Goal: Information Seeking & Learning: Learn about a topic

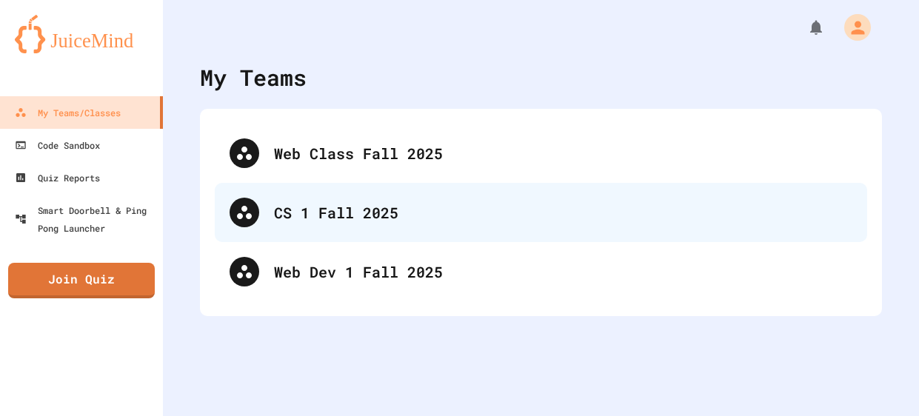
click at [616, 199] on div "CS 1 Fall 2025" at bounding box center [541, 212] width 653 height 59
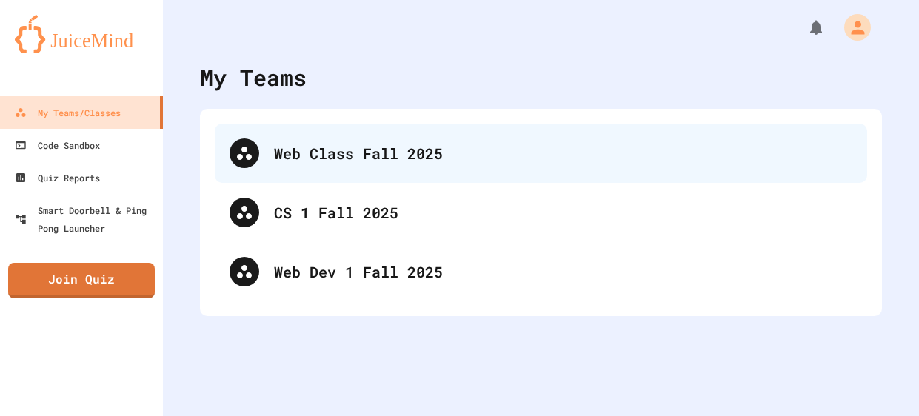
click at [379, 154] on div "Web Class Fall 2025" at bounding box center [563, 153] width 579 height 22
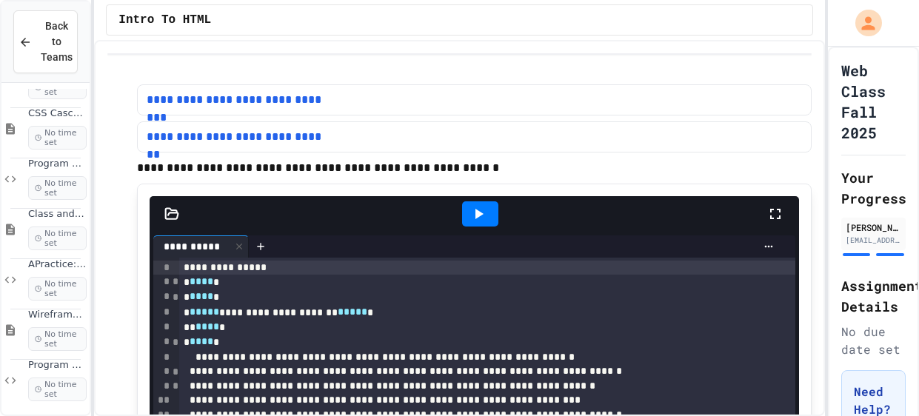
scroll to position [200, 0]
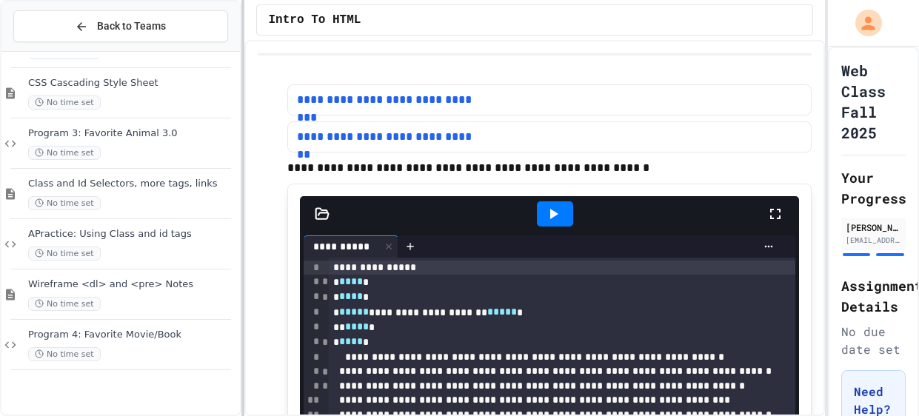
click at [243, 163] on div at bounding box center [242, 208] width 3 height 416
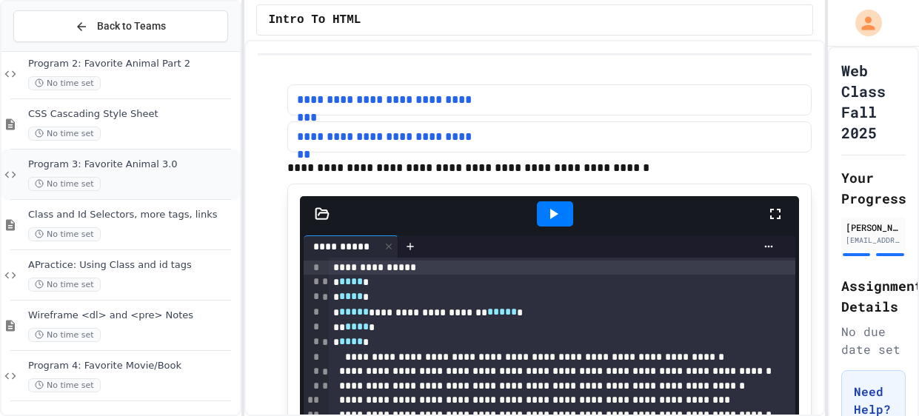
click at [159, 161] on span "Program 3: Favorite Animal 3.0" at bounding box center [132, 165] width 209 height 13
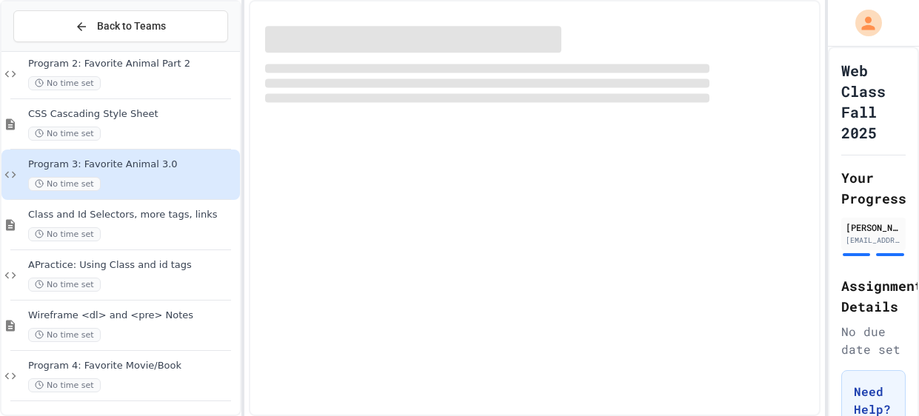
scroll to position [152, 0]
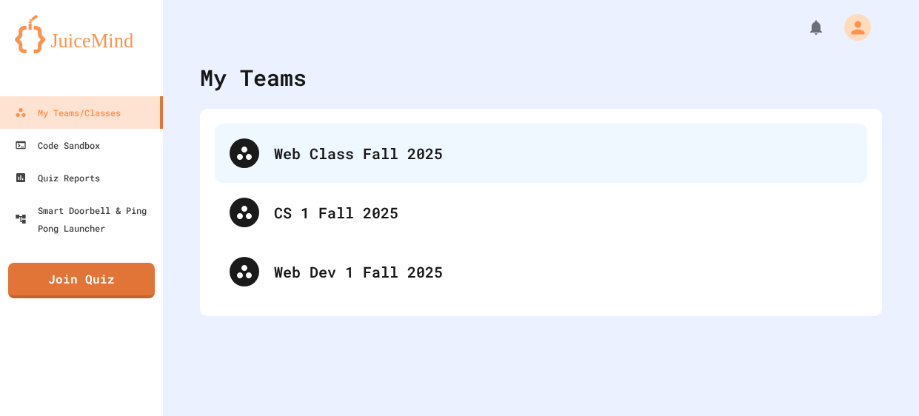
click at [323, 150] on div "Web Class Fall 2025" at bounding box center [563, 153] width 579 height 22
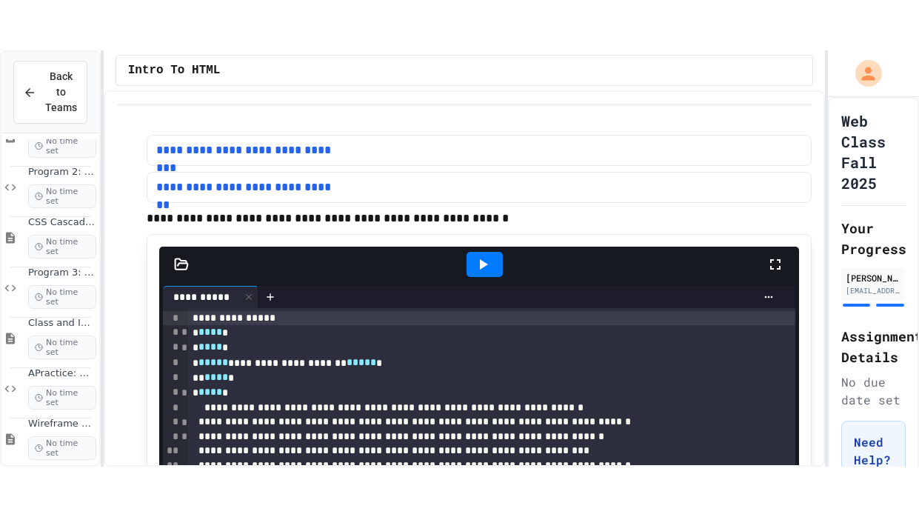
scroll to position [141, 0]
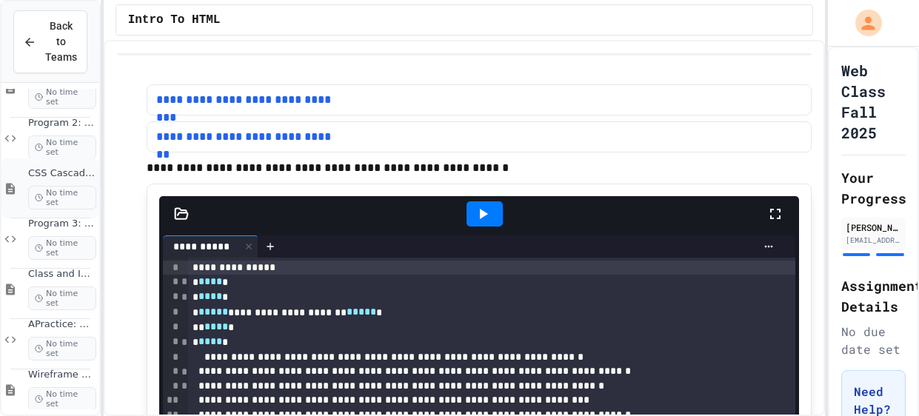
click at [47, 192] on span "No time set" at bounding box center [62, 198] width 68 height 24
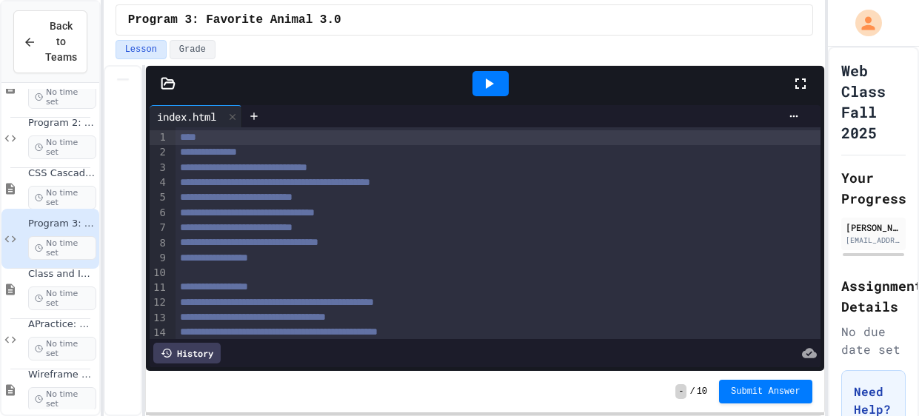
click at [491, 90] on icon at bounding box center [489, 84] width 18 height 18
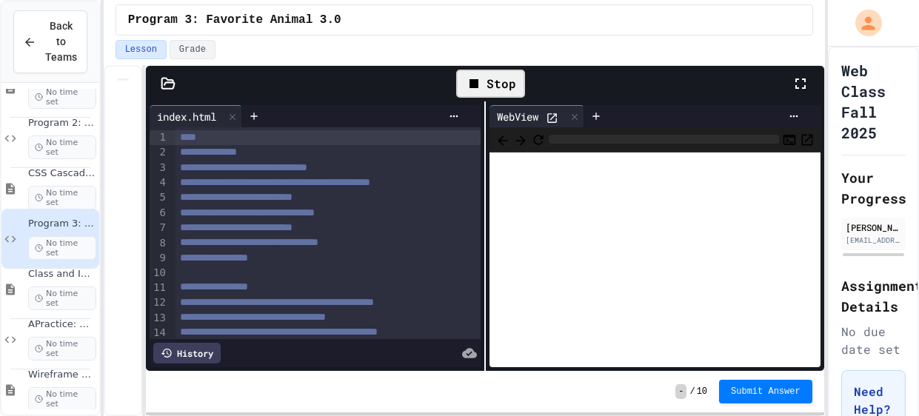
click at [553, 117] on icon at bounding box center [552, 118] width 10 height 10
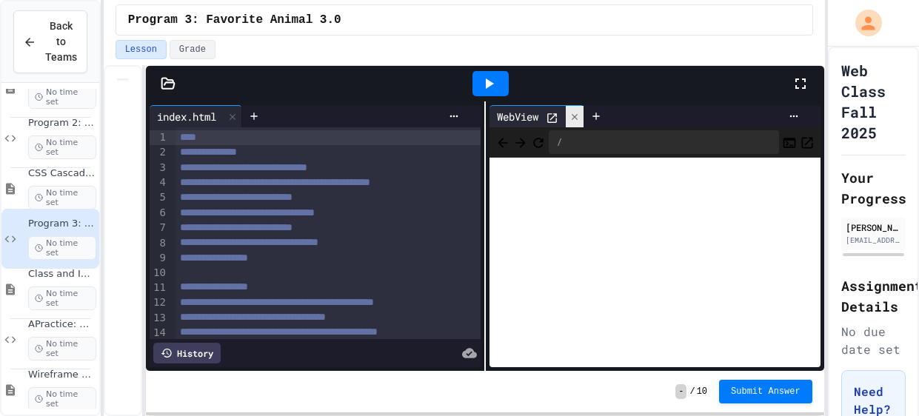
click at [576, 116] on icon at bounding box center [575, 116] width 6 height 6
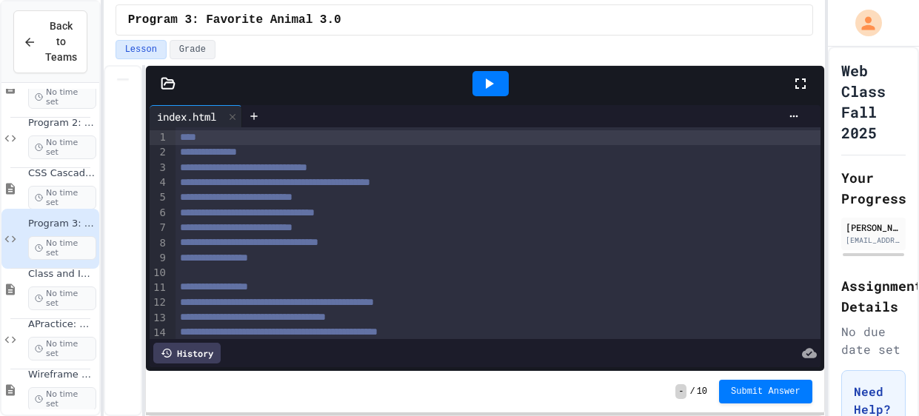
click at [804, 83] on icon at bounding box center [801, 84] width 18 height 18
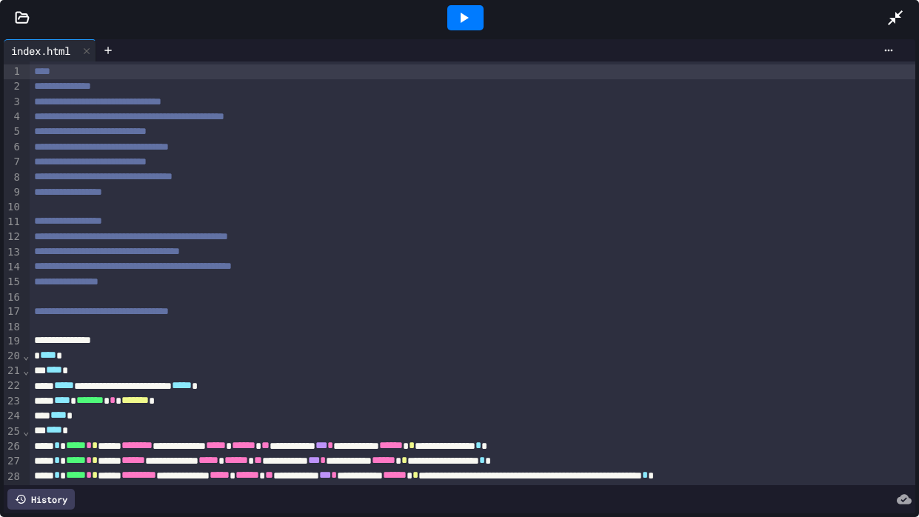
scroll to position [100, 0]
drag, startPoint x: 24, startPoint y: 76, endPoint x: 287, endPoint y: 363, distance: 389.5
click at [287, 363] on div "**********" at bounding box center [460, 273] width 912 height 424
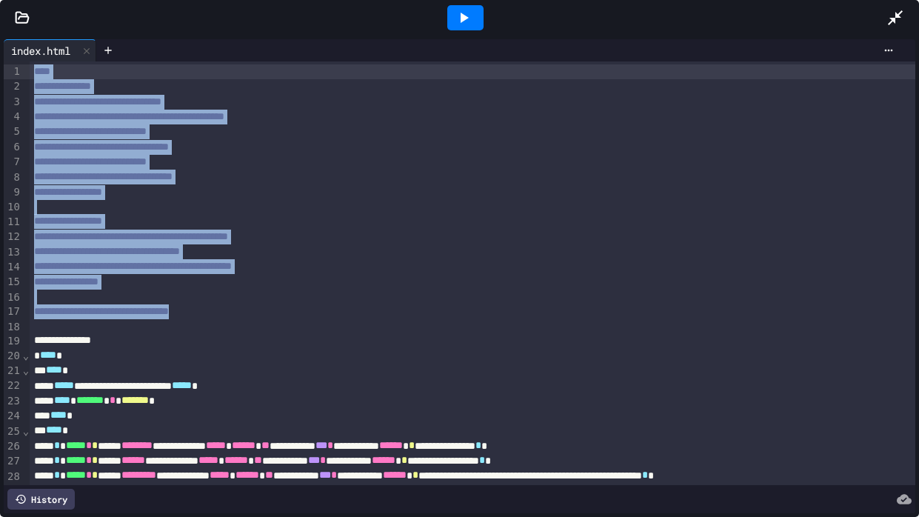
drag, startPoint x: 291, startPoint y: 308, endPoint x: 3, endPoint y: 61, distance: 379.8
click at [3, 61] on div "**********" at bounding box center [459, 276] width 919 height 481
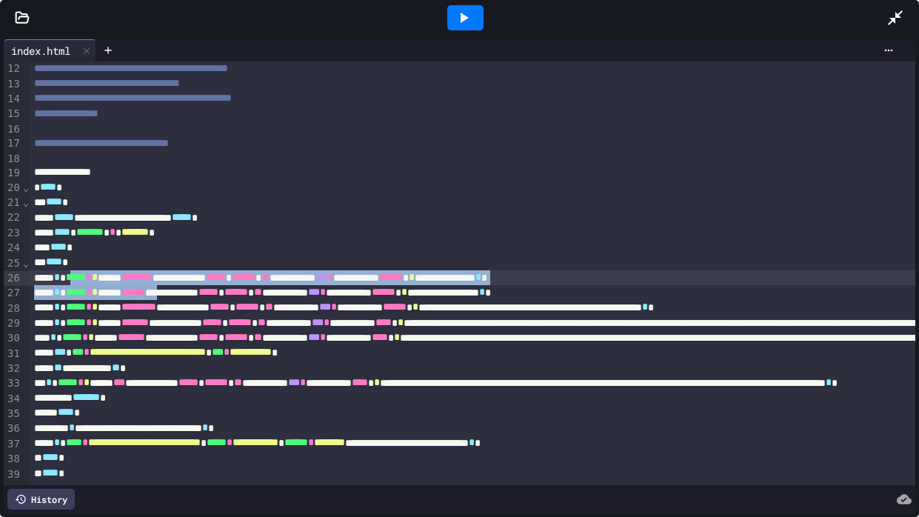
scroll to position [168, 0]
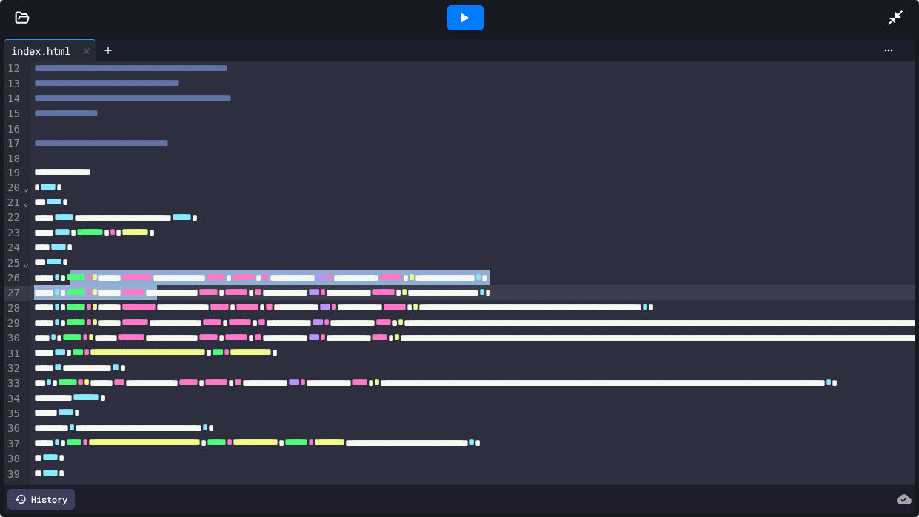
drag, startPoint x: 83, startPoint y: 273, endPoint x: 218, endPoint y: 299, distance: 137.4
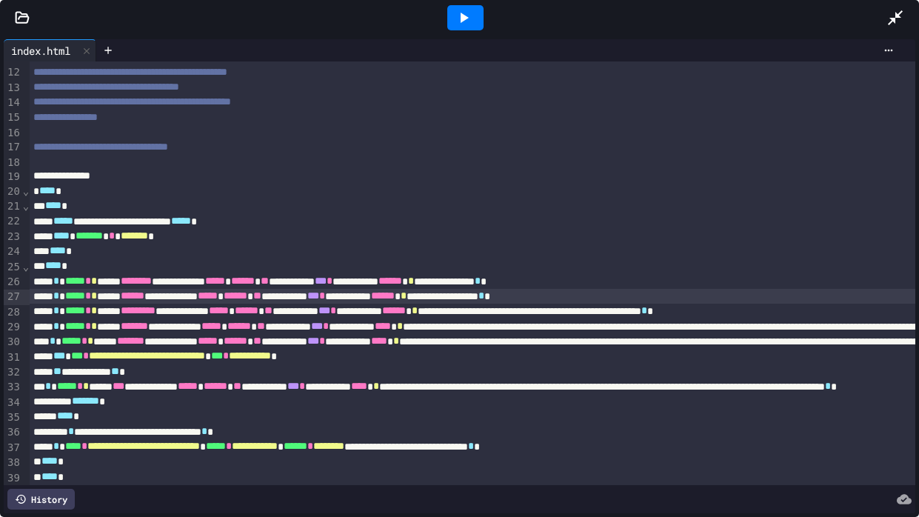
scroll to position [161, 3]
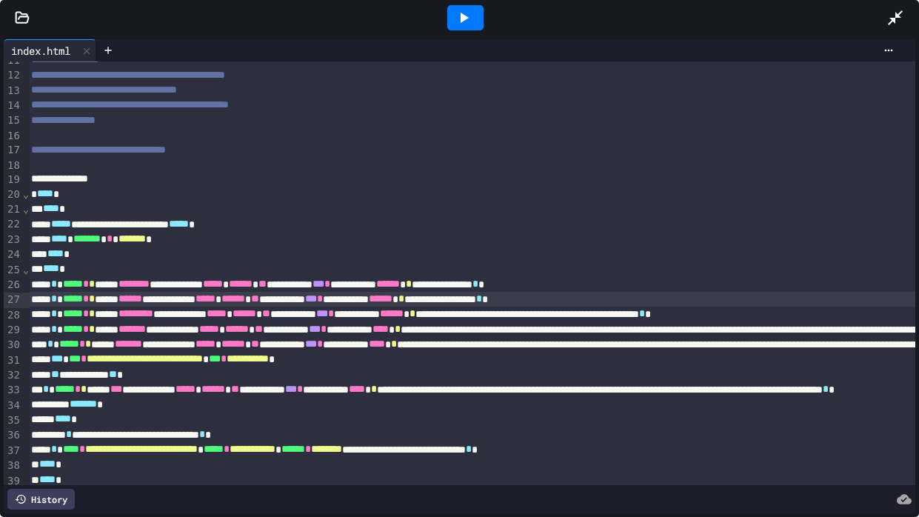
click at [389, 326] on span "****" at bounding box center [381, 329] width 16 height 10
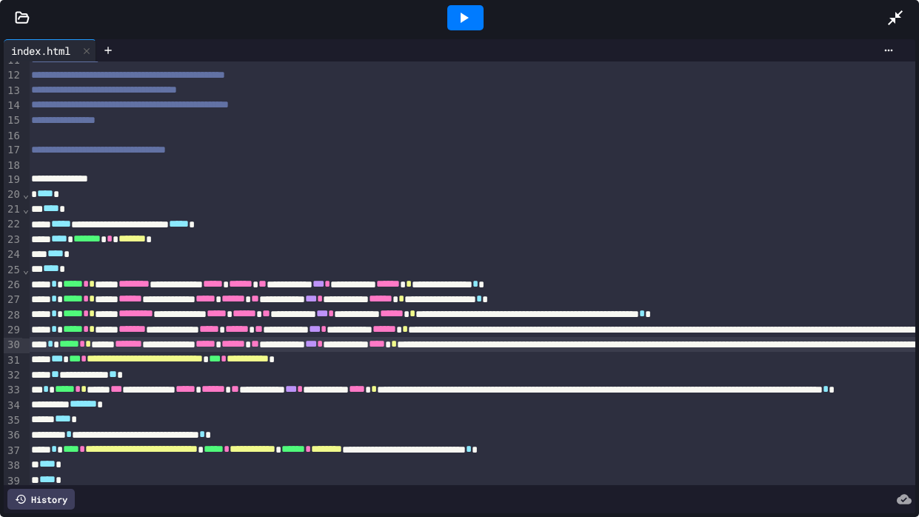
click at [385, 347] on span "****" at bounding box center [377, 344] width 16 height 10
click at [249, 330] on span "******" at bounding box center [237, 329] width 24 height 10
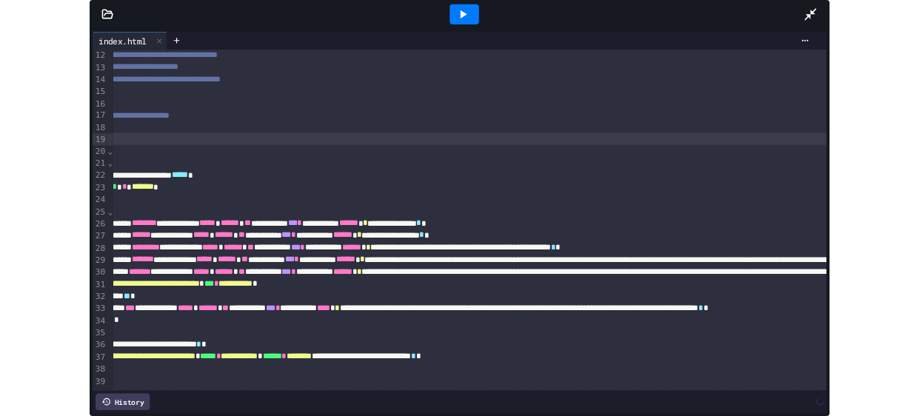
scroll to position [168, 0]
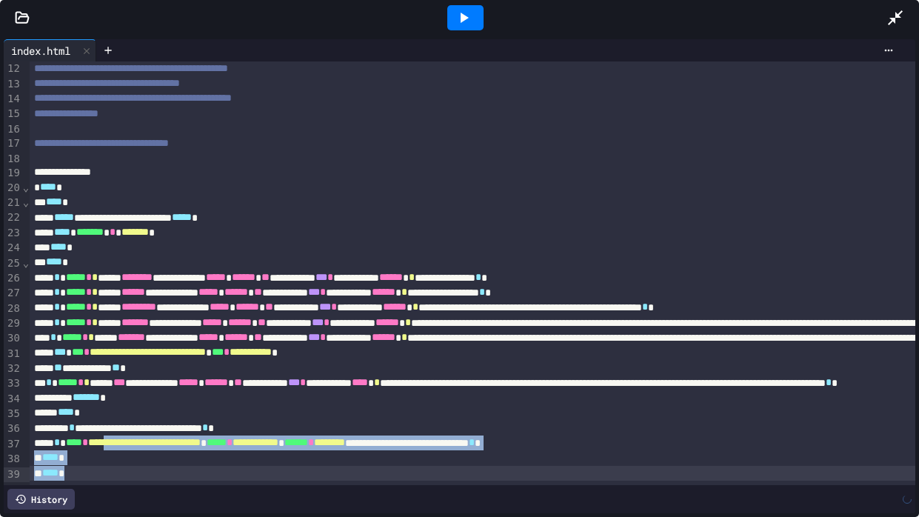
drag, startPoint x: 134, startPoint y: 443, endPoint x: 328, endPoint y: 467, distance: 195.5
click at [201, 416] on span "**********" at bounding box center [144, 442] width 113 height 10
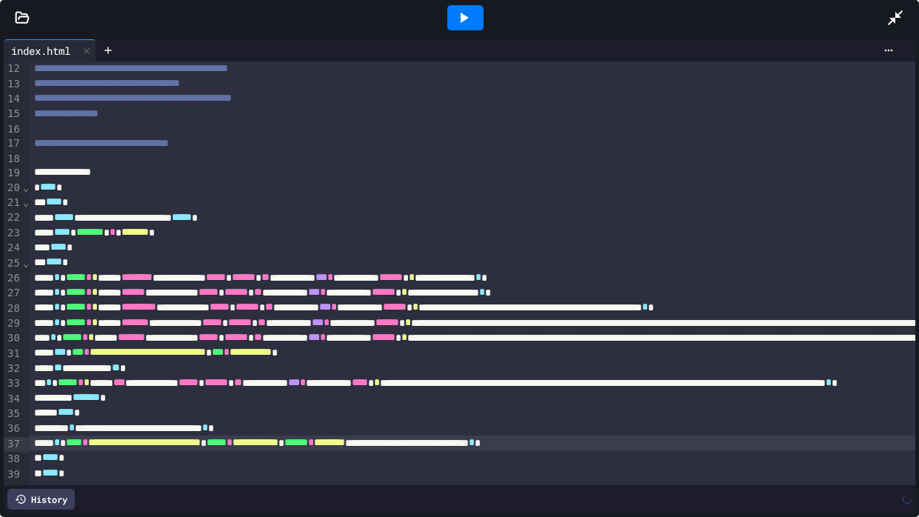
click at [890, 16] on icon at bounding box center [896, 18] width 18 height 18
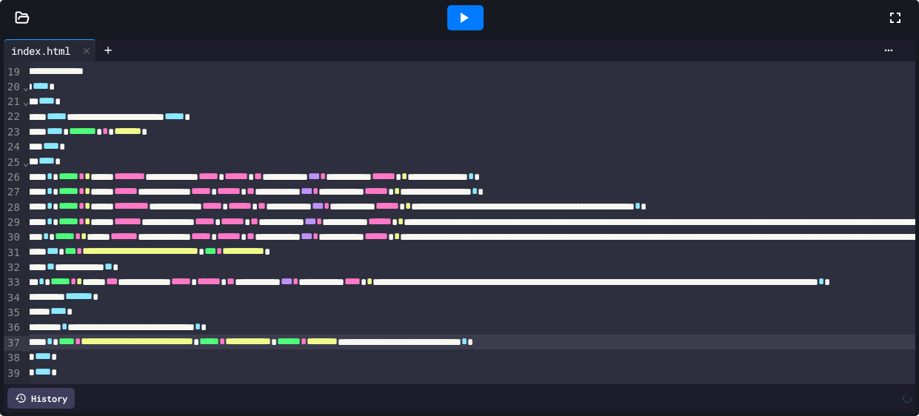
scroll to position [359, 10]
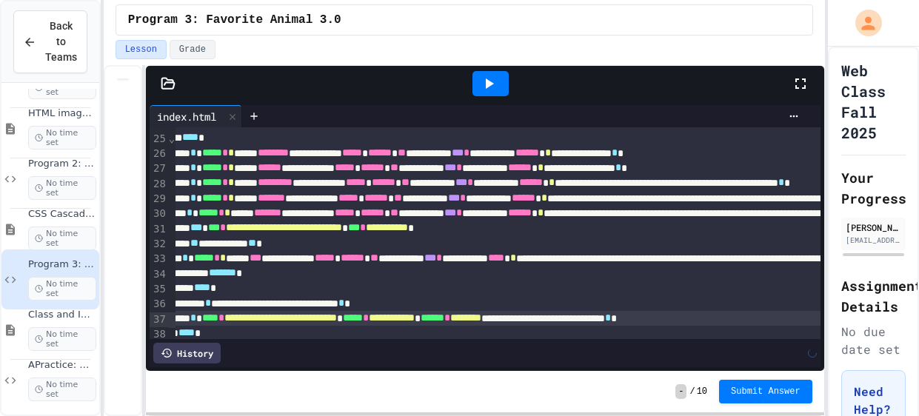
click at [288, 227] on span "**********" at bounding box center [284, 227] width 116 height 10
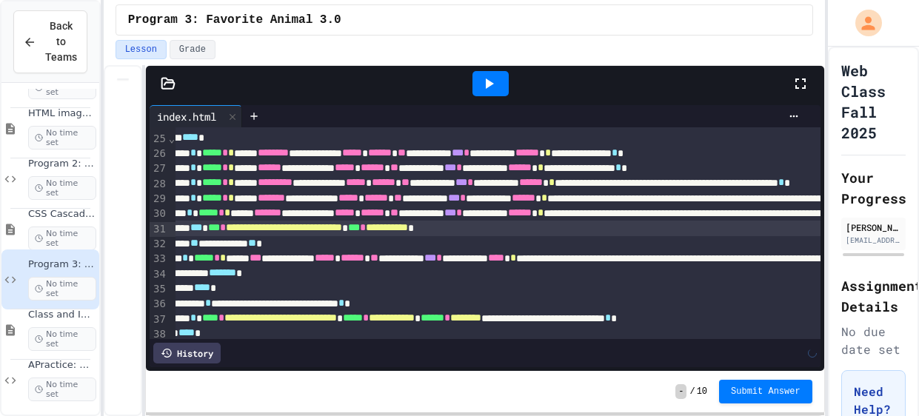
click at [342, 233] on span "**********" at bounding box center [284, 227] width 116 height 10
click at [173, 81] on icon at bounding box center [168, 83] width 13 height 10
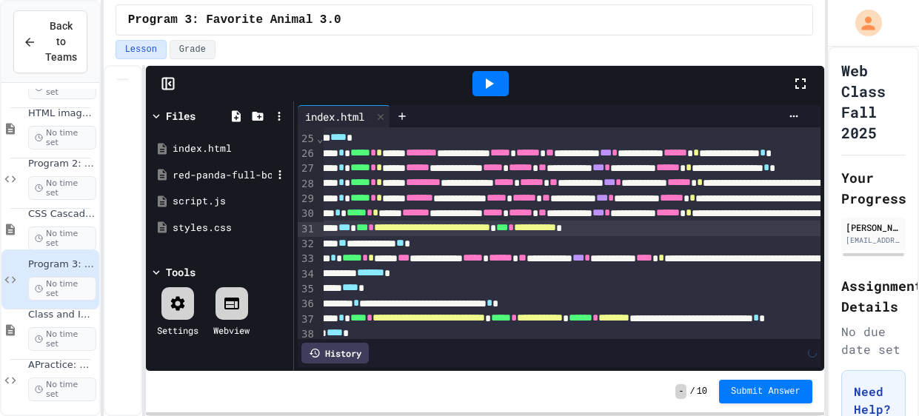
click at [229, 178] on div "red-panda-full-body_16x9.avif" at bounding box center [222, 175] width 99 height 15
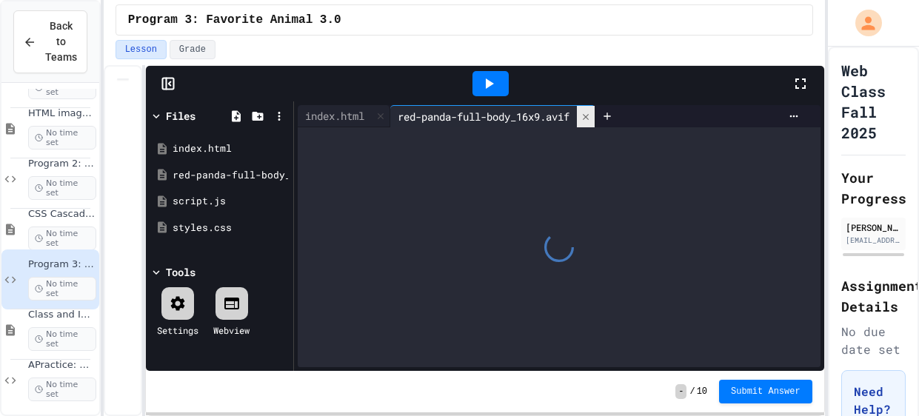
click at [593, 121] on div at bounding box center [586, 116] width 18 height 21
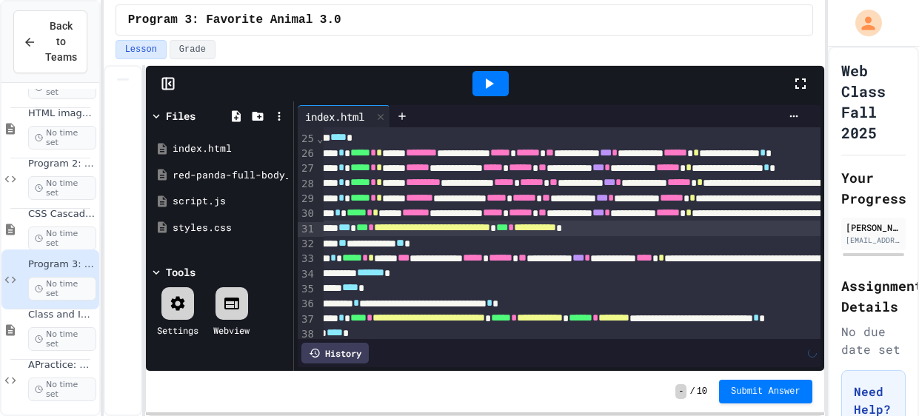
click at [170, 87] on icon at bounding box center [168, 83] width 15 height 15
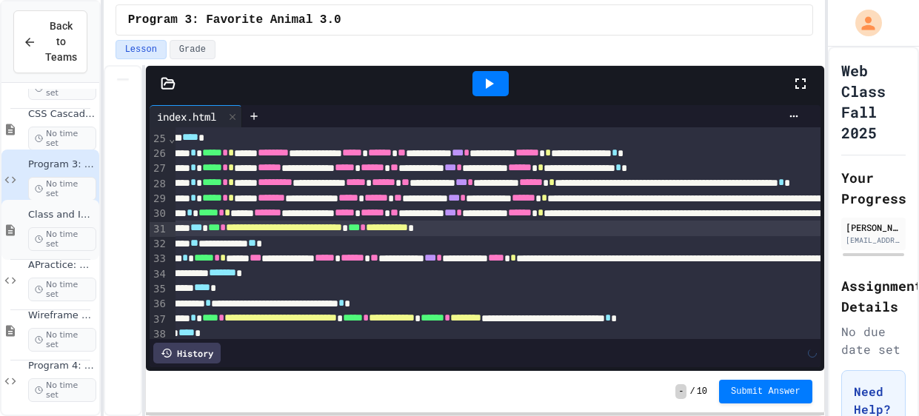
click at [23, 314] on div "Wireframe <dl> and <pre> Notes No time set" at bounding box center [50, 331] width 98 height 60
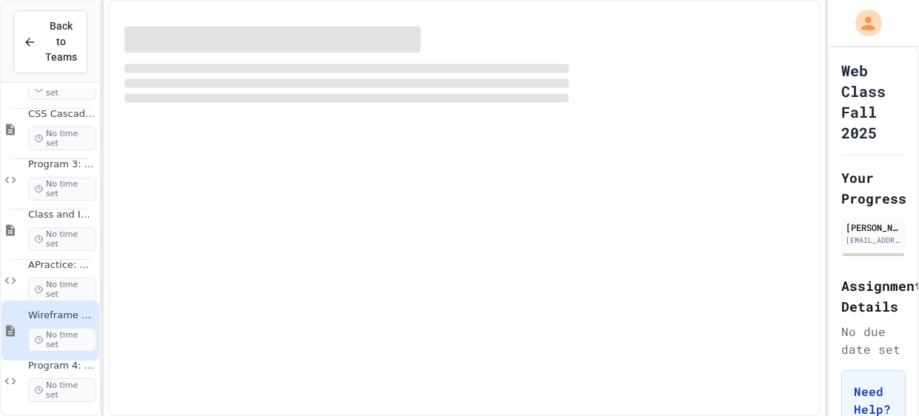
scroll to position [183, 0]
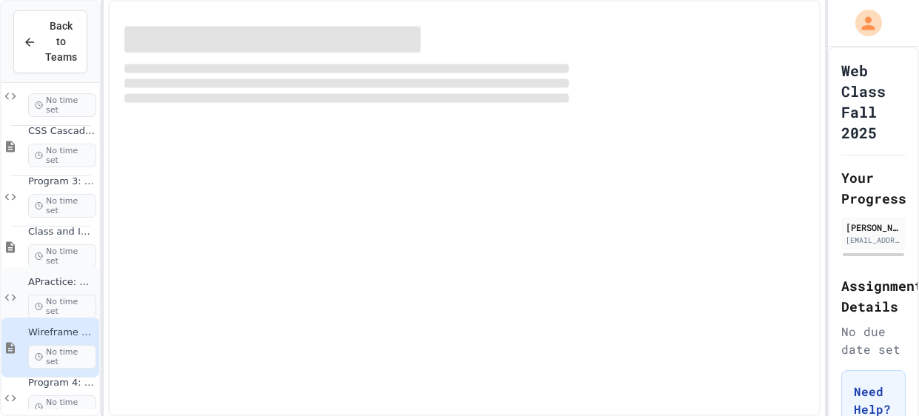
click at [53, 279] on span "APractice: Using Class and id tags" at bounding box center [62, 282] width 68 height 13
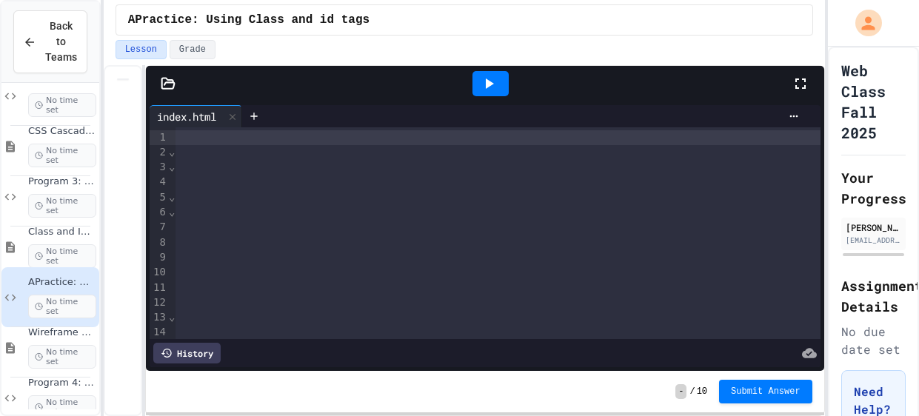
scroll to position [0, 411]
click at [485, 81] on icon at bounding box center [489, 84] width 18 height 18
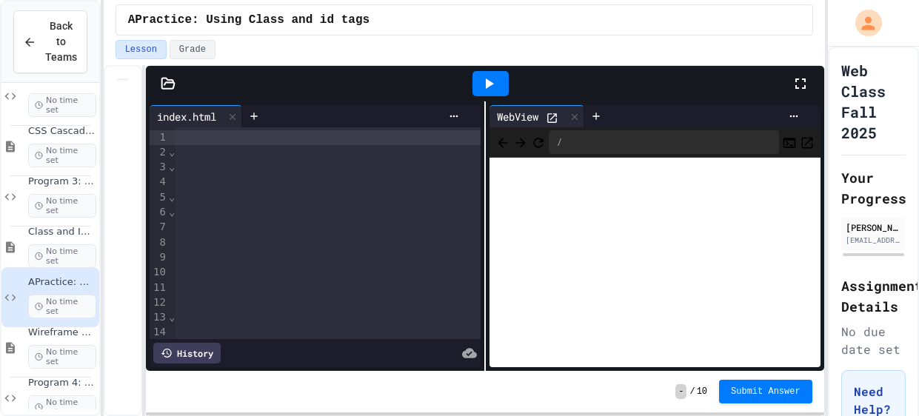
click at [559, 112] on icon at bounding box center [552, 118] width 13 height 13
click at [576, 119] on icon at bounding box center [575, 117] width 10 height 10
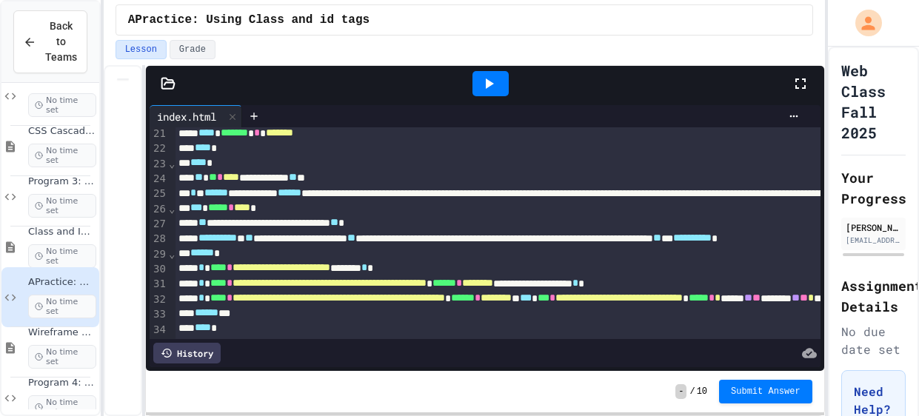
scroll to position [304, 0]
click at [227, 115] on div at bounding box center [233, 116] width 18 height 21
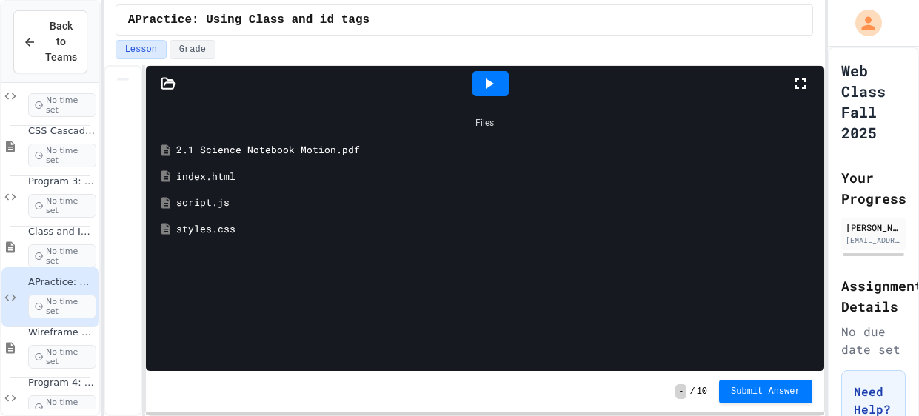
click at [44, 52] on div "Back to Teams" at bounding box center [50, 42] width 54 height 47
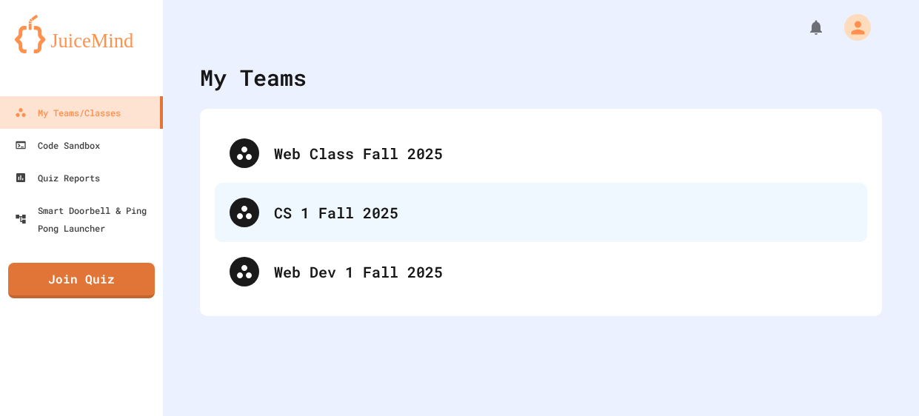
click at [385, 216] on div "CS 1 Fall 2025" at bounding box center [563, 212] width 579 height 22
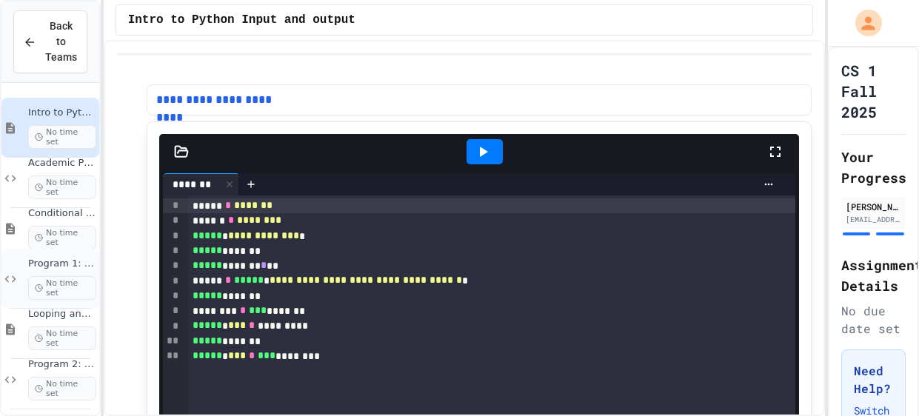
click at [14, 273] on icon at bounding box center [10, 279] width 18 height 13
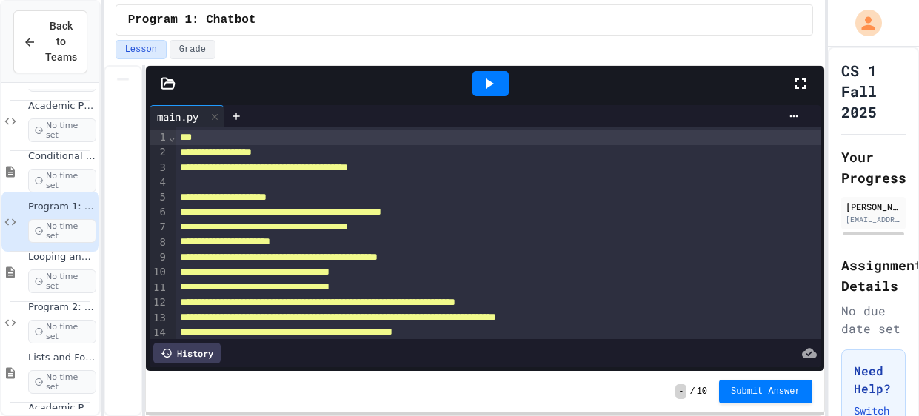
scroll to position [67, 0]
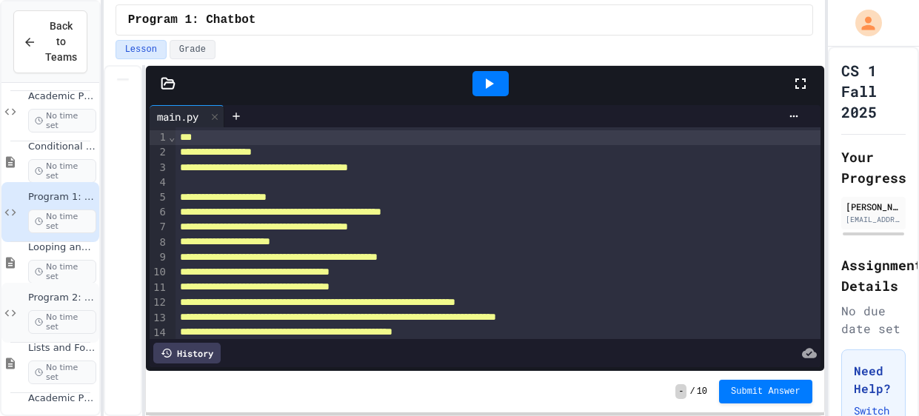
click at [46, 322] on span "No time set" at bounding box center [62, 322] width 68 height 24
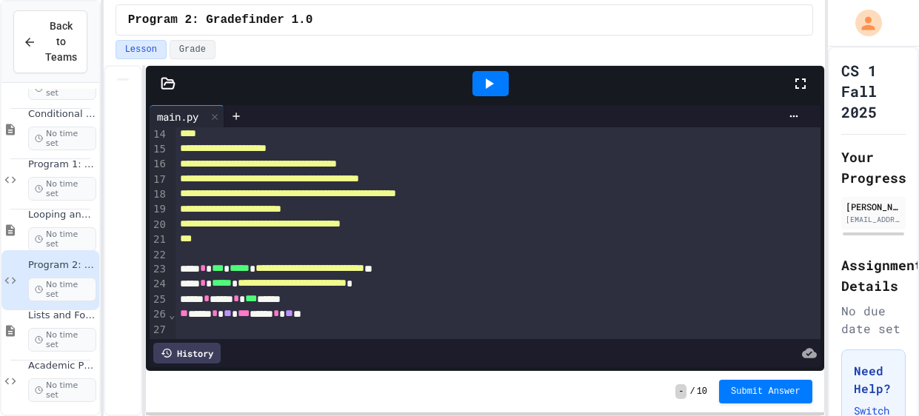
scroll to position [244, 0]
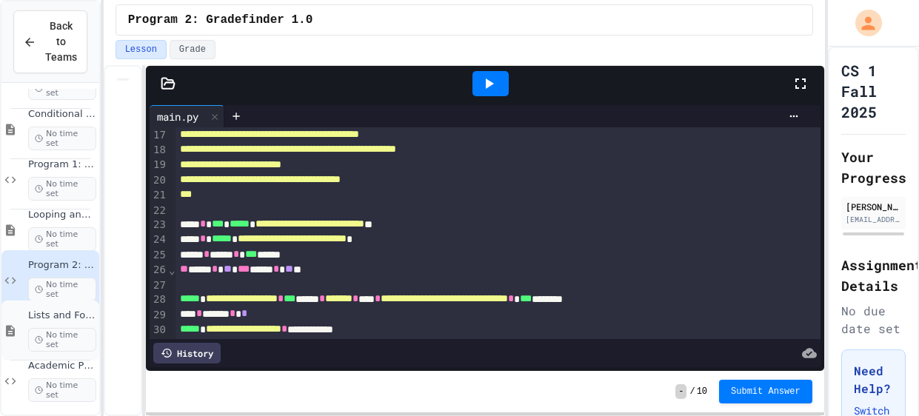
click at [56, 324] on div "Lists and For Loops No time set" at bounding box center [62, 331] width 68 height 42
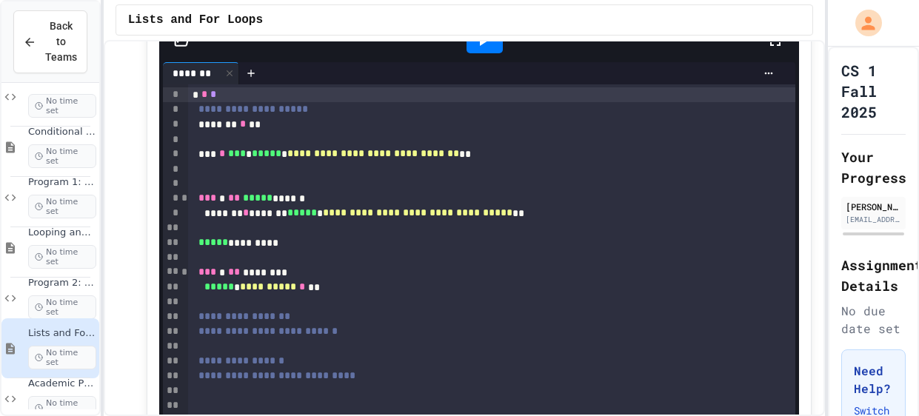
scroll to position [112, 0]
click at [66, 293] on div "Program 2: Gradefinder 1.0 No time set" at bounding box center [62, 298] width 68 height 42
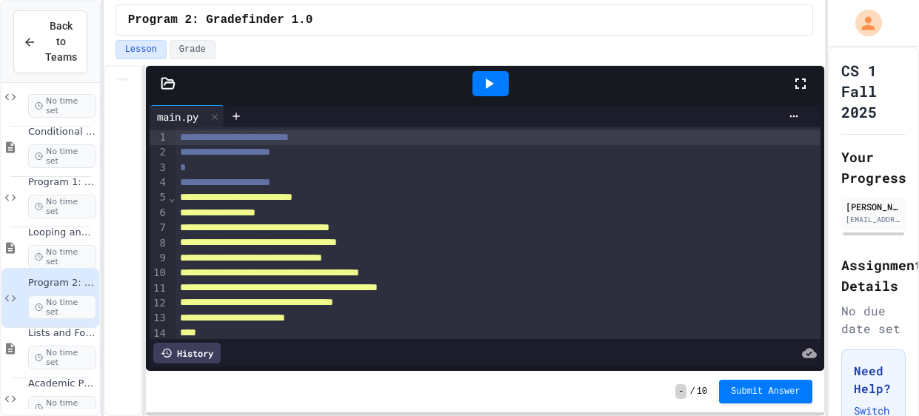
scroll to position [244, 0]
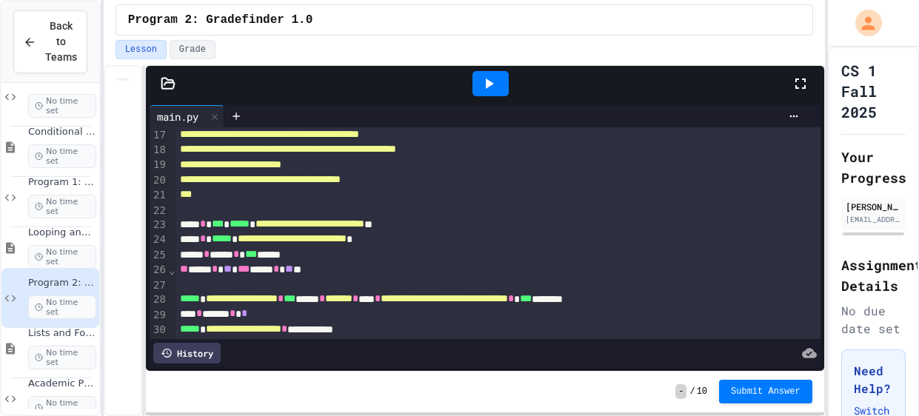
click at [490, 83] on icon at bounding box center [490, 84] width 8 height 10
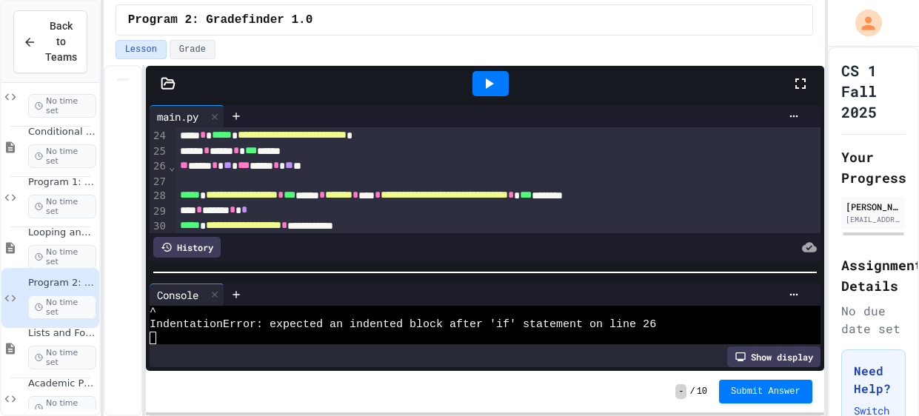
scroll to position [350, 0]
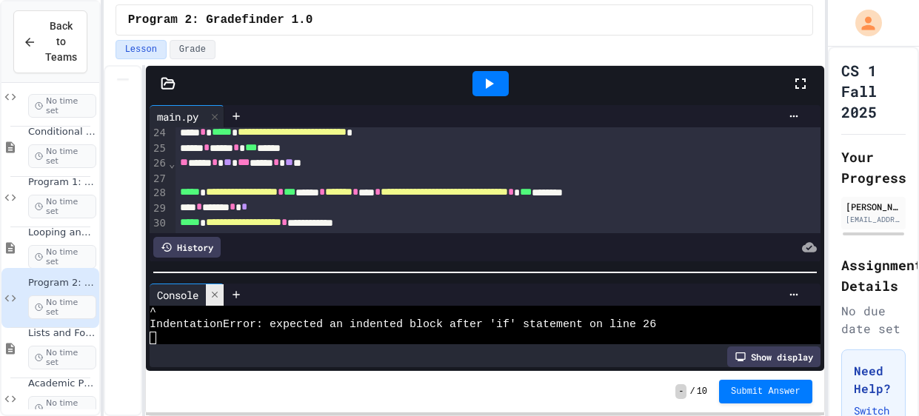
click at [217, 296] on icon at bounding box center [215, 295] width 10 height 10
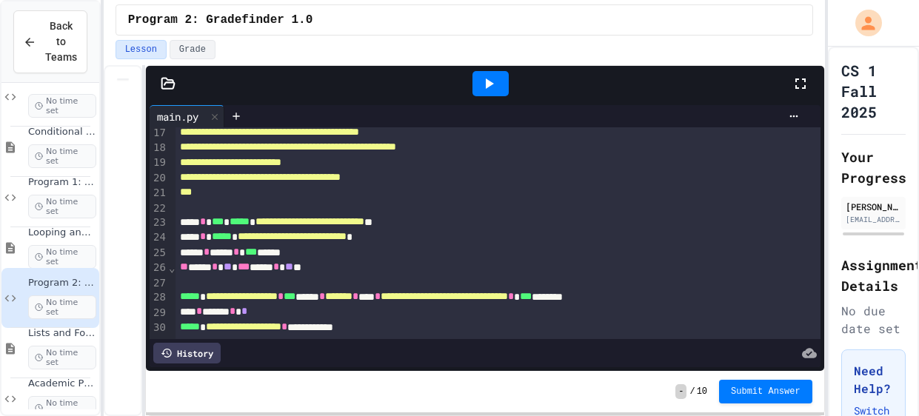
scroll to position [244, 0]
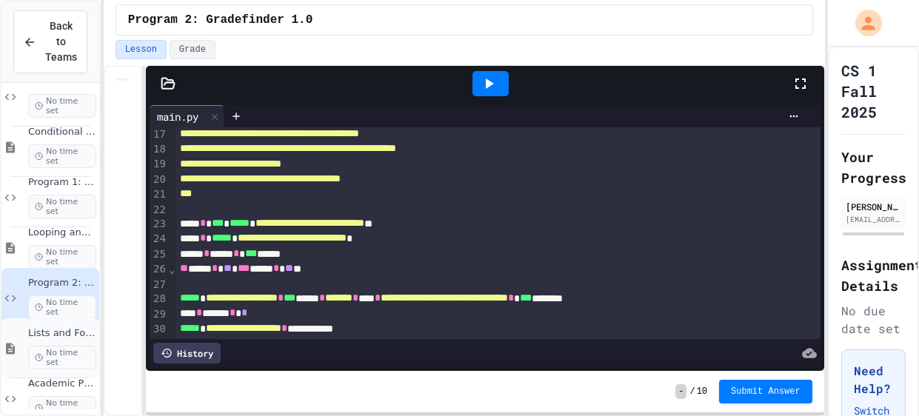
click at [59, 355] on span "No time set" at bounding box center [62, 358] width 68 height 24
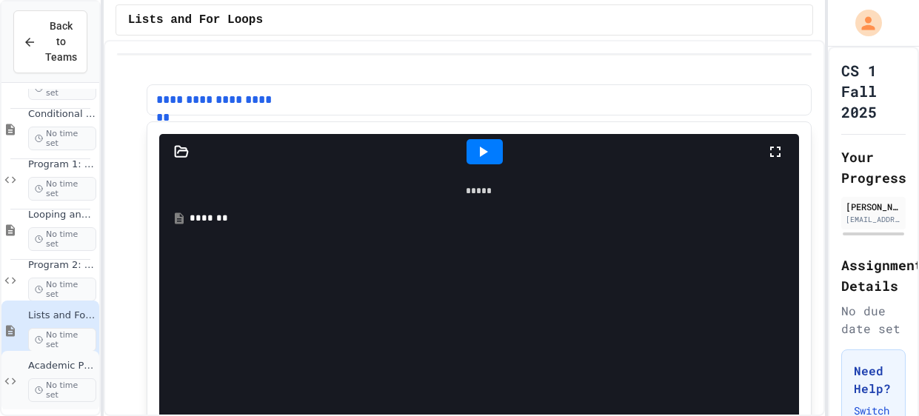
click at [33, 379] on span "No time set" at bounding box center [62, 391] width 68 height 24
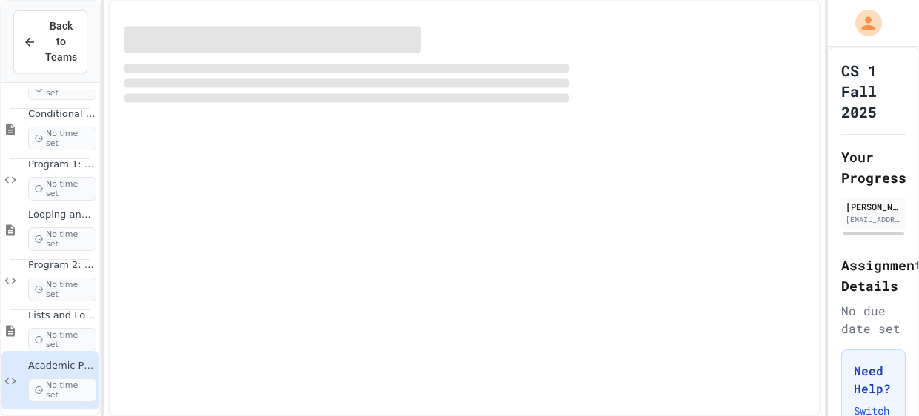
scroll to position [81, 0]
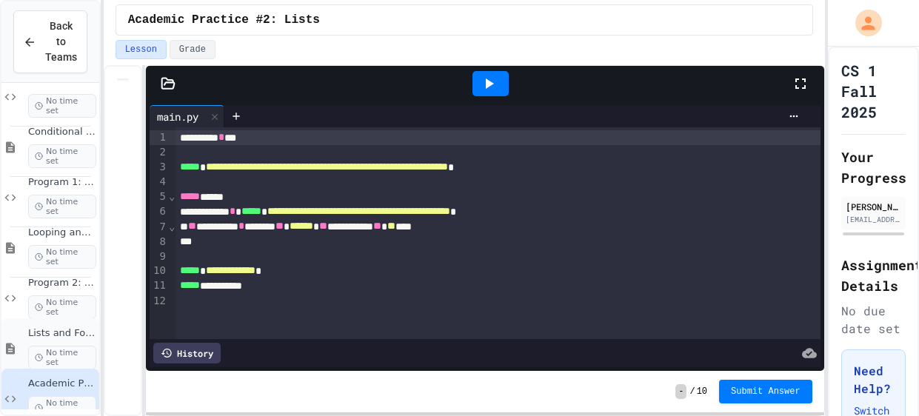
click at [53, 346] on span "No time set" at bounding box center [62, 358] width 68 height 24
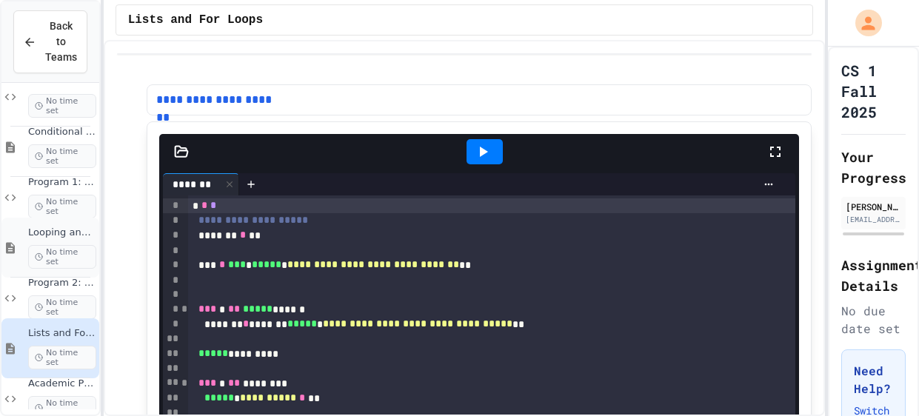
click at [70, 236] on span "Looping and Multi Conditions" at bounding box center [62, 233] width 68 height 13
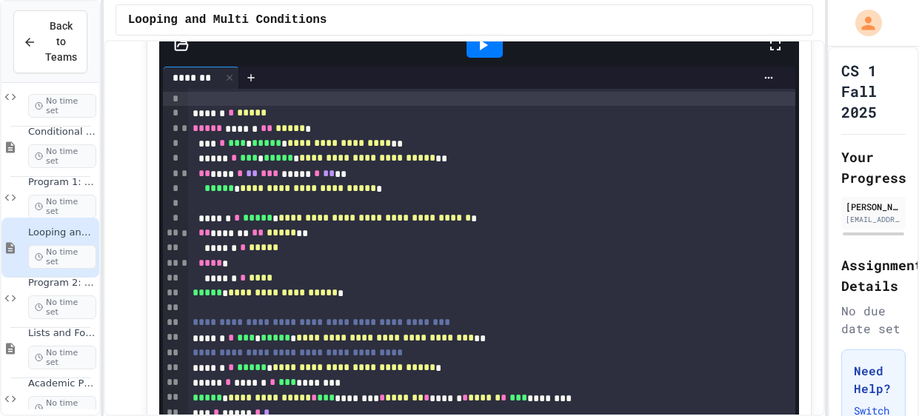
scroll to position [108, 0]
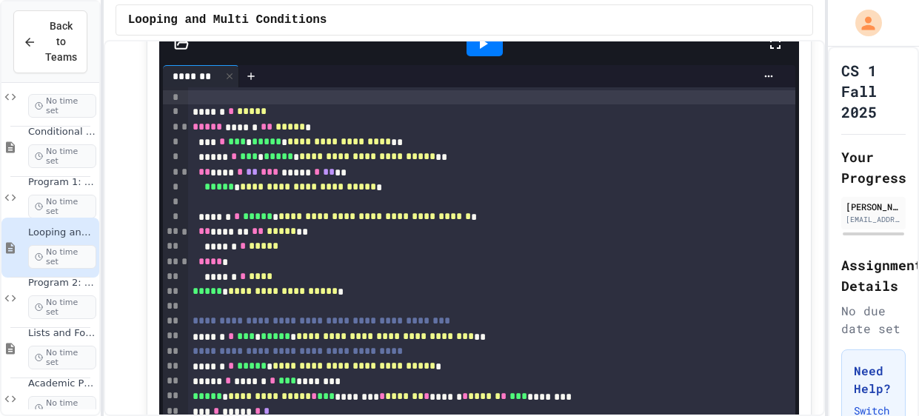
click at [484, 44] on icon at bounding box center [484, 44] width 8 height 10
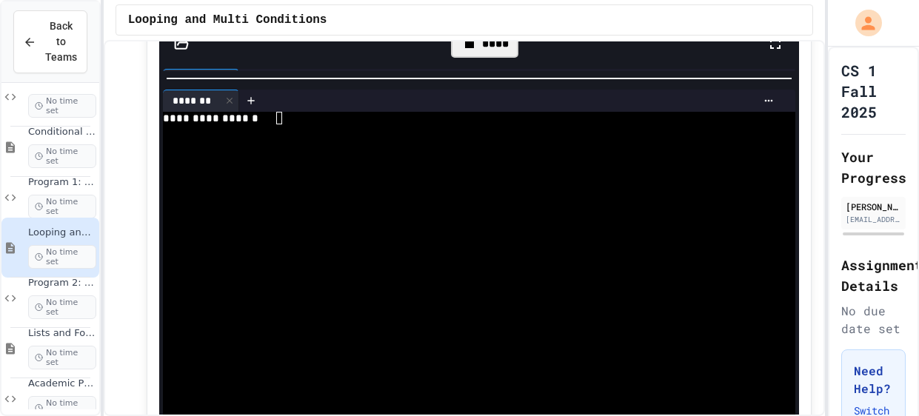
click at [366, 163] on div at bounding box center [473, 169] width 620 height 13
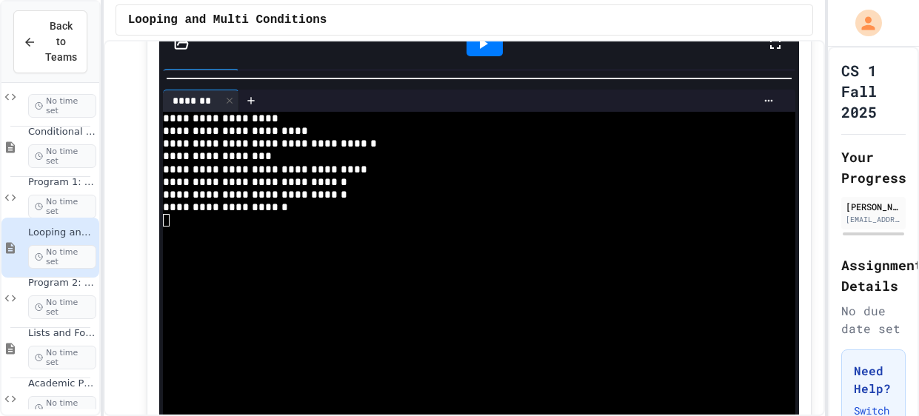
click at [490, 50] on icon at bounding box center [483, 44] width 18 height 18
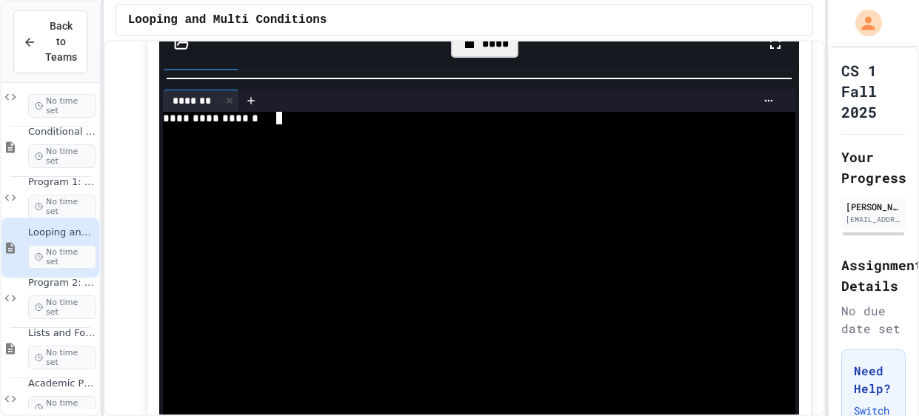
click at [331, 125] on div at bounding box center [473, 130] width 620 height 13
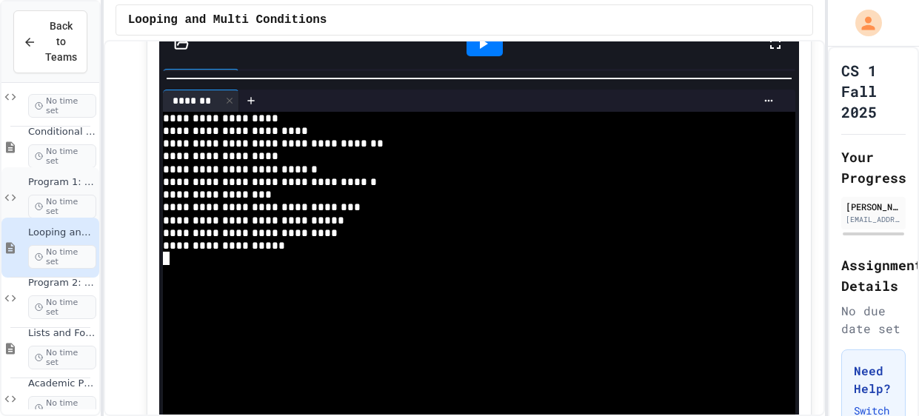
scroll to position [99, 0]
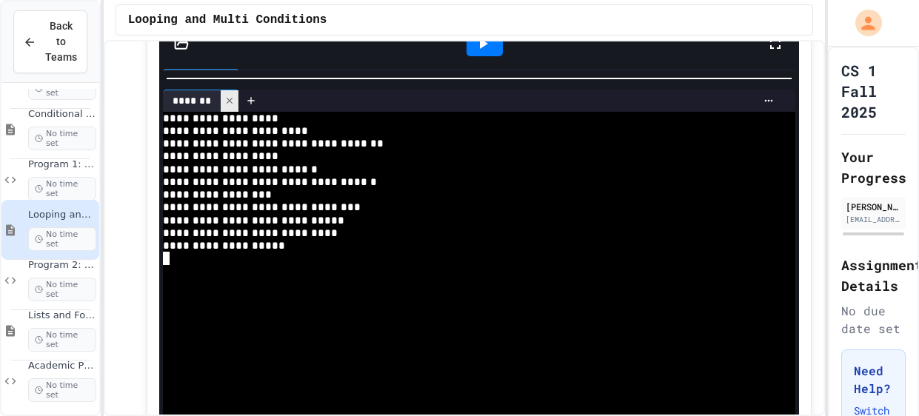
click at [235, 98] on div at bounding box center [230, 100] width 18 height 21
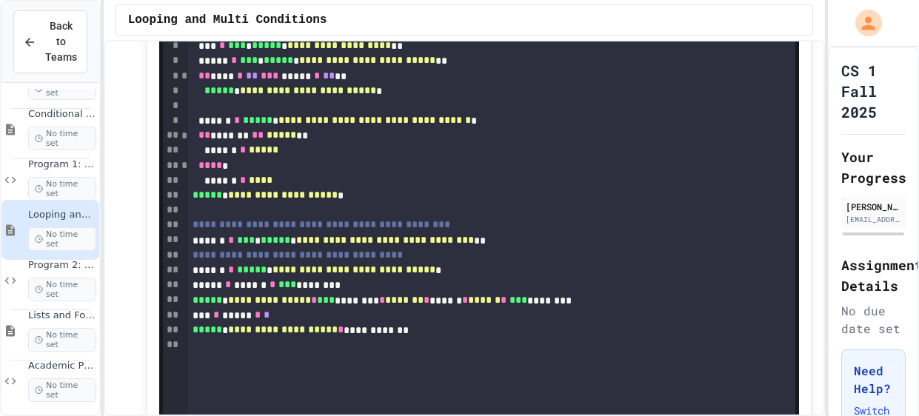
scroll to position [213, 0]
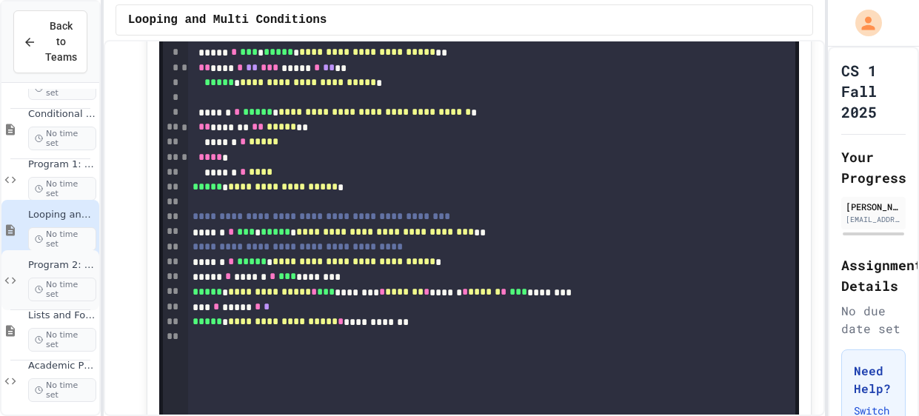
click at [18, 274] on icon at bounding box center [10, 280] width 18 height 13
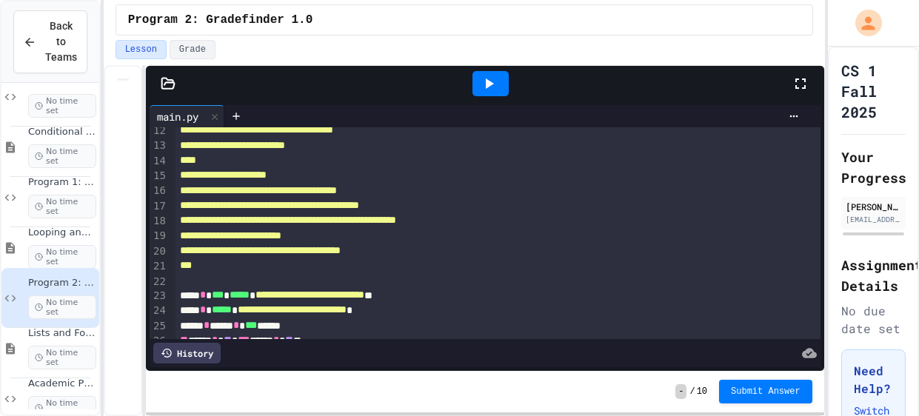
scroll to position [244, 0]
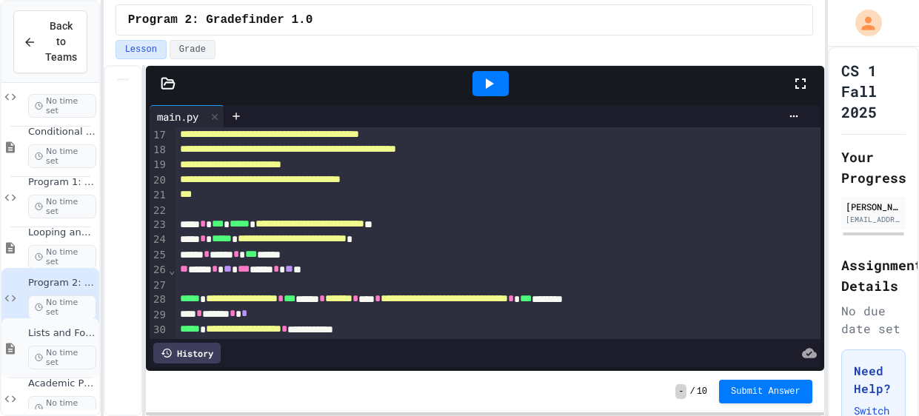
click at [30, 331] on span "Lists and For Loops" at bounding box center [62, 333] width 68 height 13
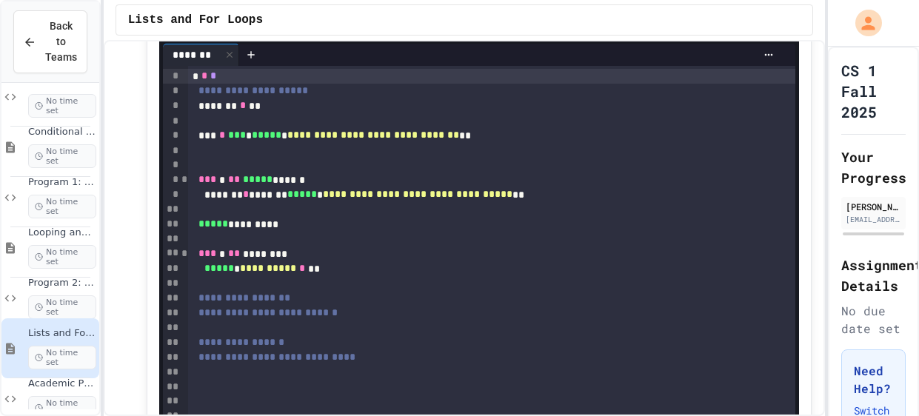
scroll to position [126, 0]
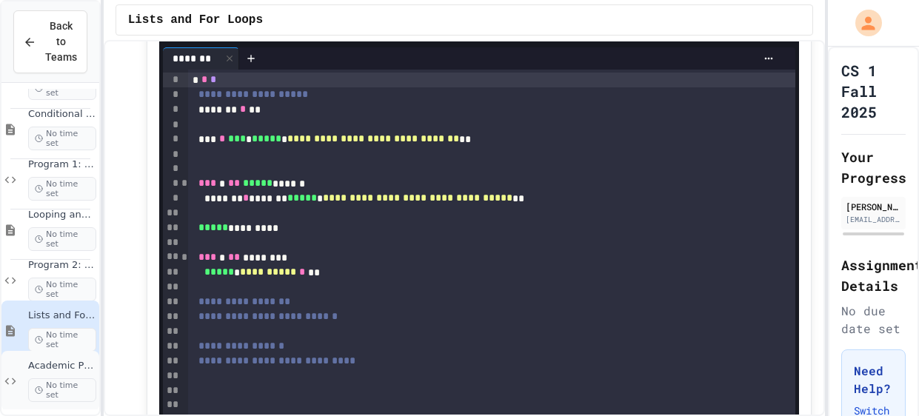
click at [44, 376] on div "Academic Practice #2: Lists No time set" at bounding box center [62, 381] width 68 height 42
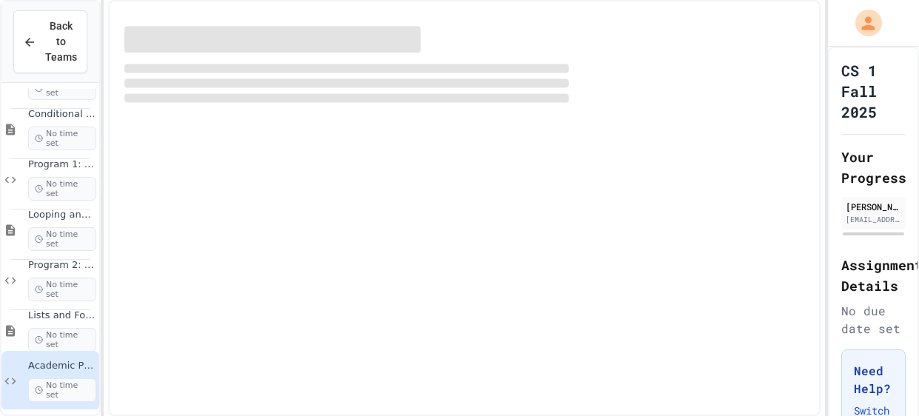
scroll to position [81, 0]
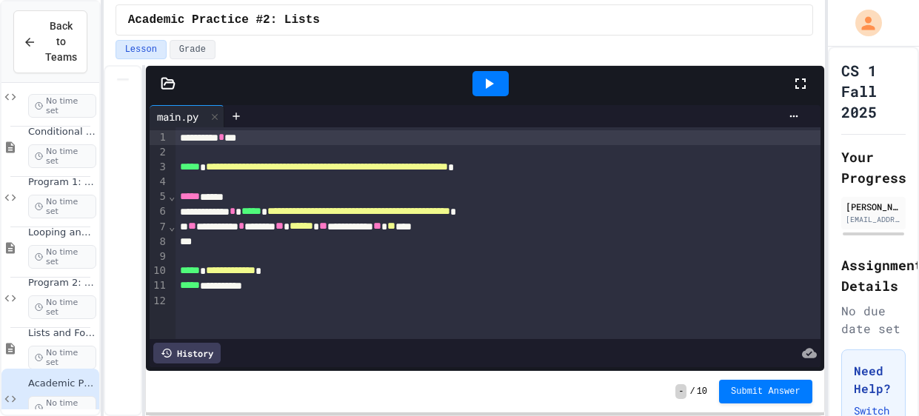
click at [493, 71] on div at bounding box center [491, 83] width 36 height 25
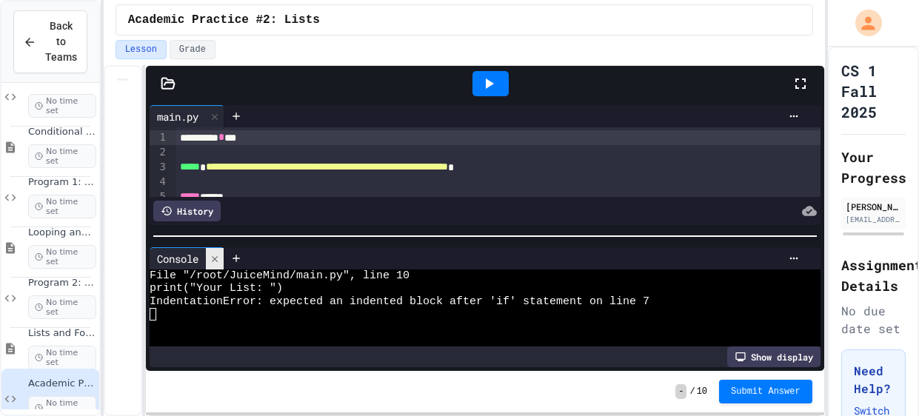
click at [213, 261] on icon at bounding box center [215, 259] width 10 height 10
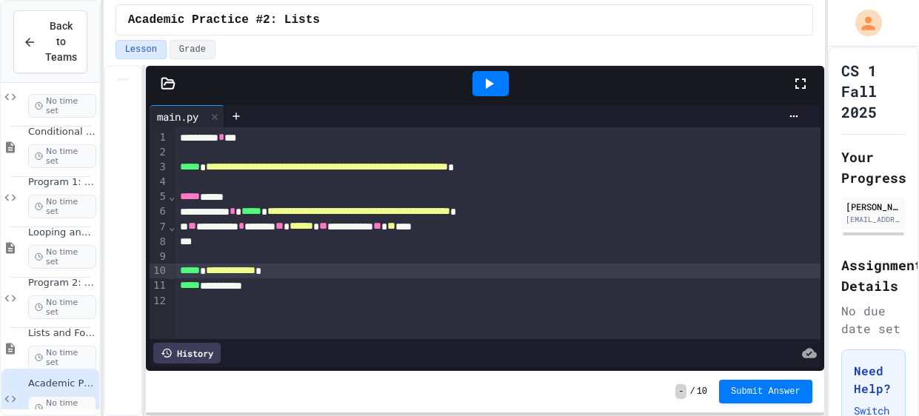
click at [222, 265] on span "**********" at bounding box center [231, 270] width 50 height 10
click at [256, 268] on span "**********" at bounding box center [231, 270] width 50 height 10
click at [236, 289] on div "**********" at bounding box center [498, 286] width 645 height 15
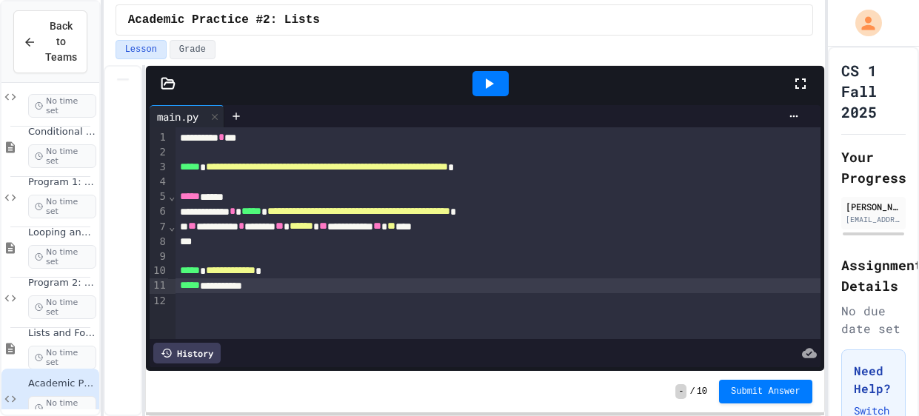
click at [284, 326] on div "**********" at bounding box center [498, 233] width 645 height 212
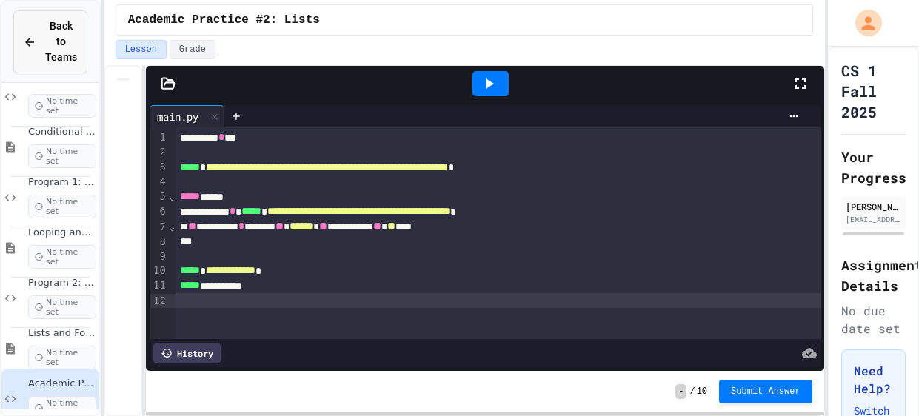
click at [32, 43] on icon at bounding box center [29, 42] width 13 height 13
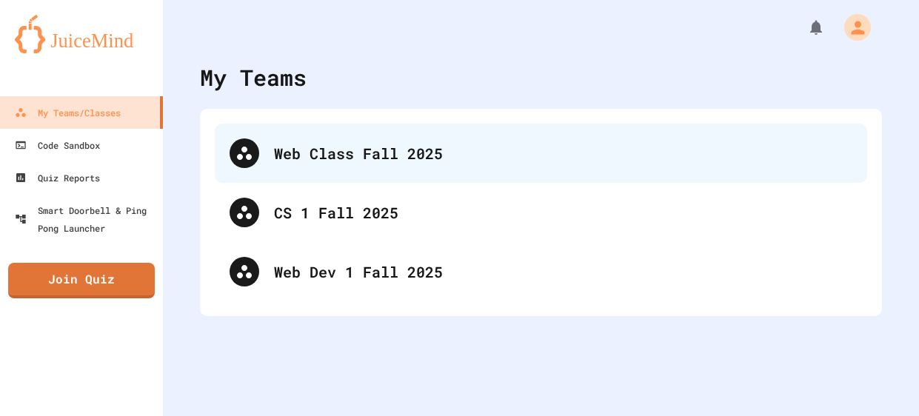
click at [317, 133] on div "Web Class Fall 2025" at bounding box center [541, 153] width 653 height 59
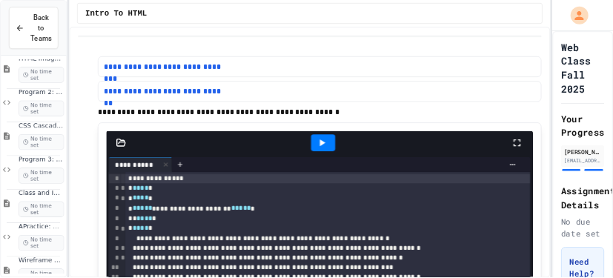
scroll to position [121, 0]
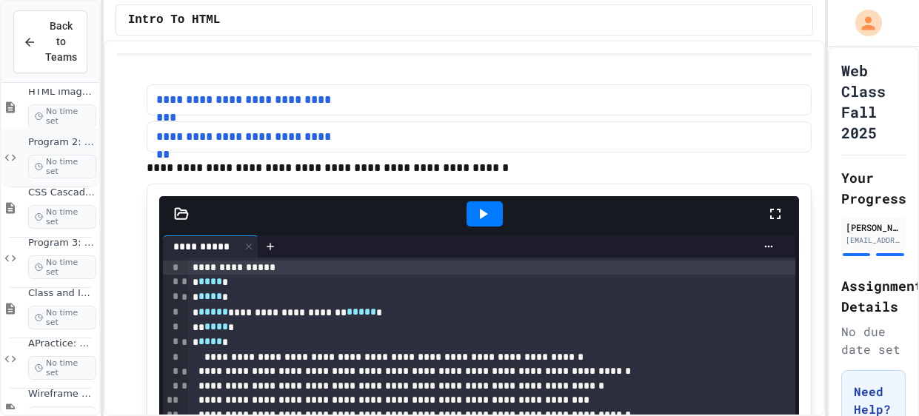
click at [64, 175] on div "Program 2: Favorite Animal Part 2 No time set" at bounding box center [50, 157] width 98 height 60
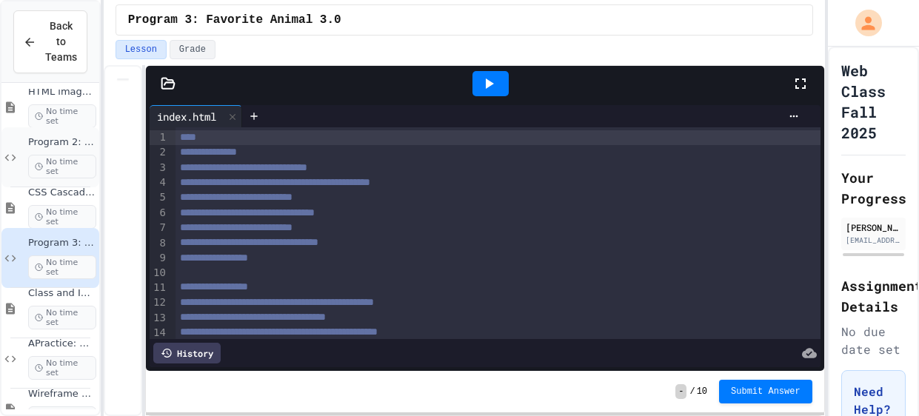
click at [56, 155] on span "No time set" at bounding box center [62, 167] width 68 height 24
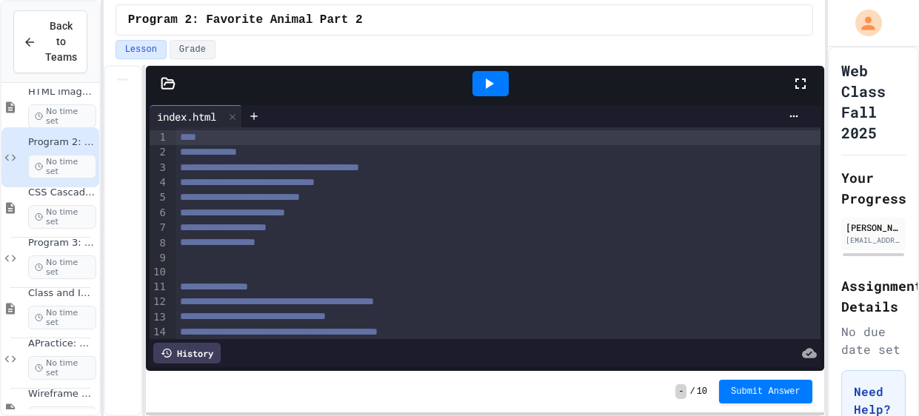
click at [479, 73] on div at bounding box center [491, 83] width 36 height 25
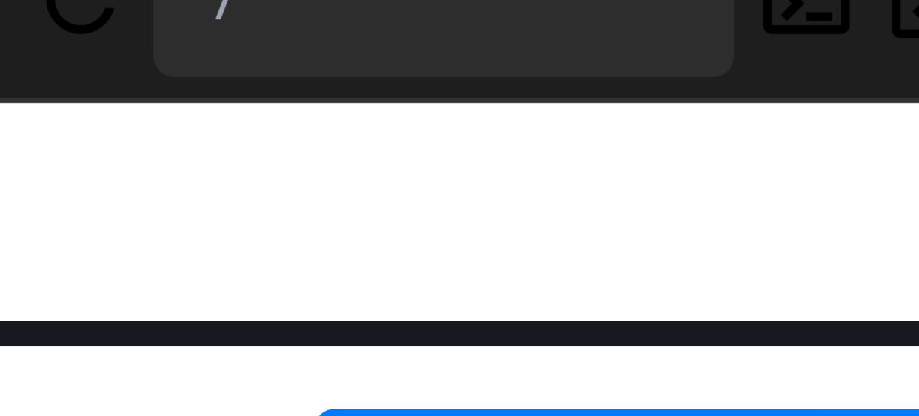
scroll to position [121, 0]
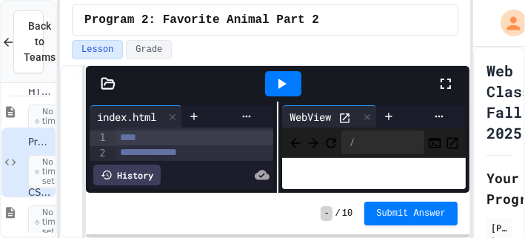
click at [347, 114] on icon at bounding box center [345, 118] width 13 height 13
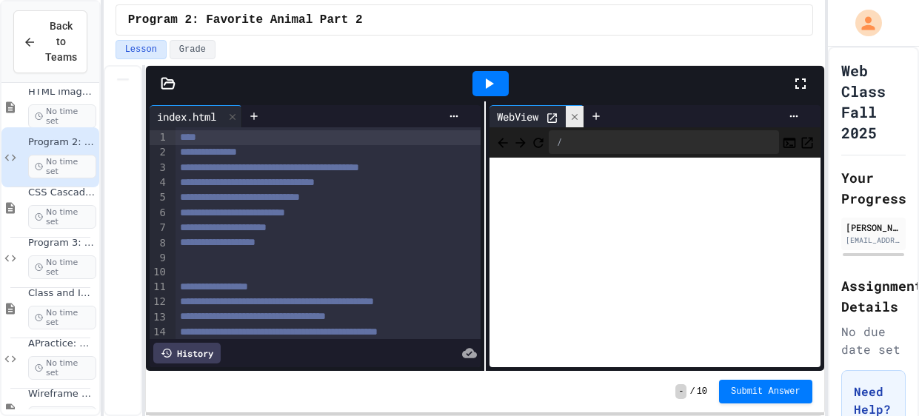
click at [583, 120] on div at bounding box center [575, 116] width 18 height 21
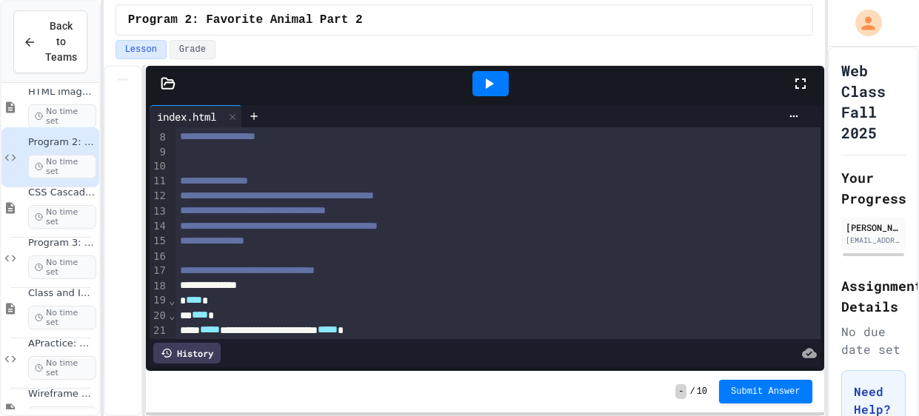
scroll to position [108, 1]
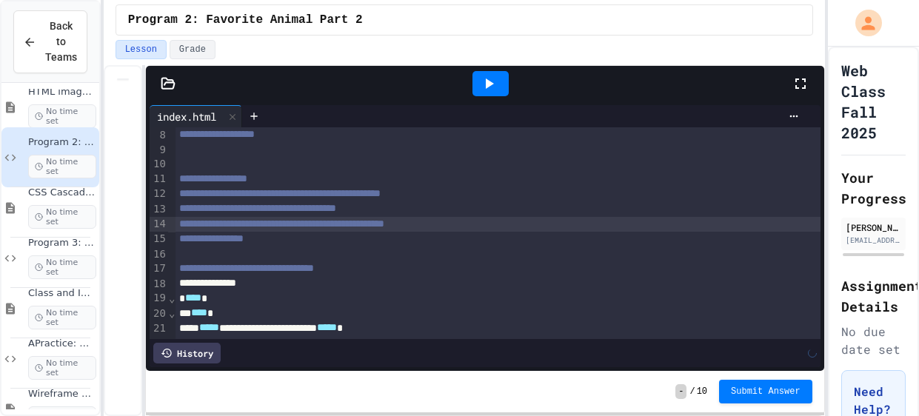
click at [244, 240] on span "**********" at bounding box center [211, 238] width 64 height 10
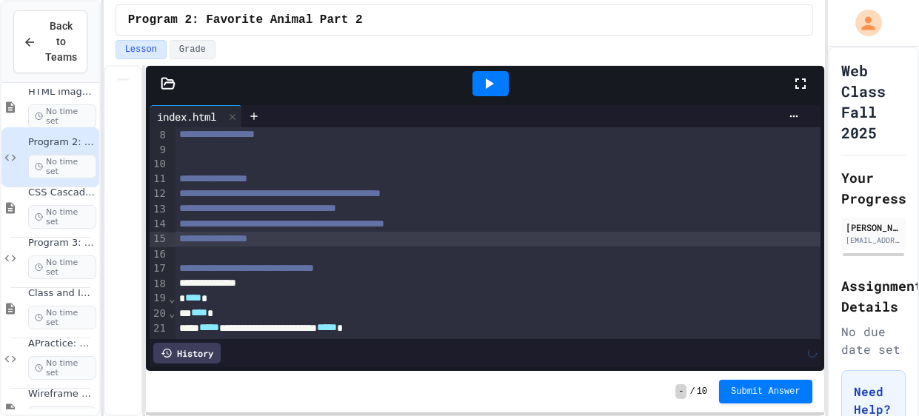
click at [247, 241] on span "**********" at bounding box center [213, 238] width 68 height 10
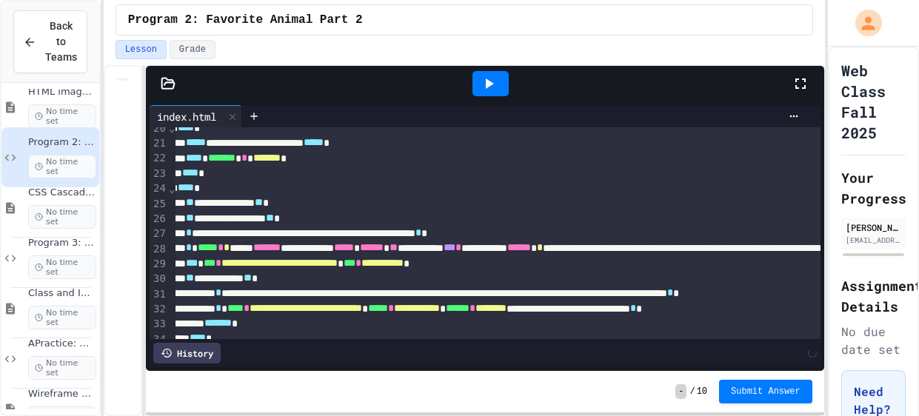
scroll to position [349, 14]
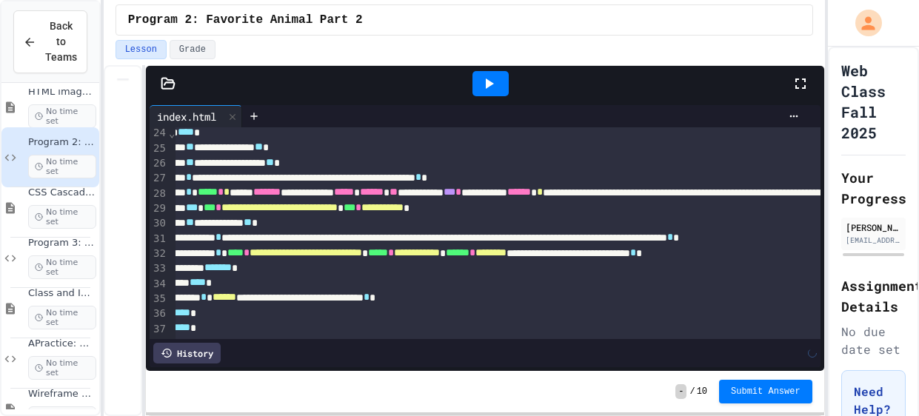
click at [73, 39] on span "Back to Teams" at bounding box center [61, 42] width 32 height 47
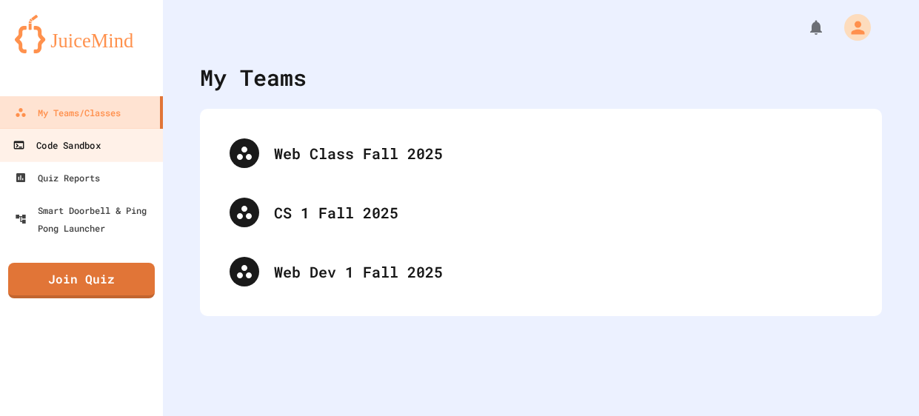
click at [130, 153] on link "Code Sandbox" at bounding box center [82, 144] width 168 height 33
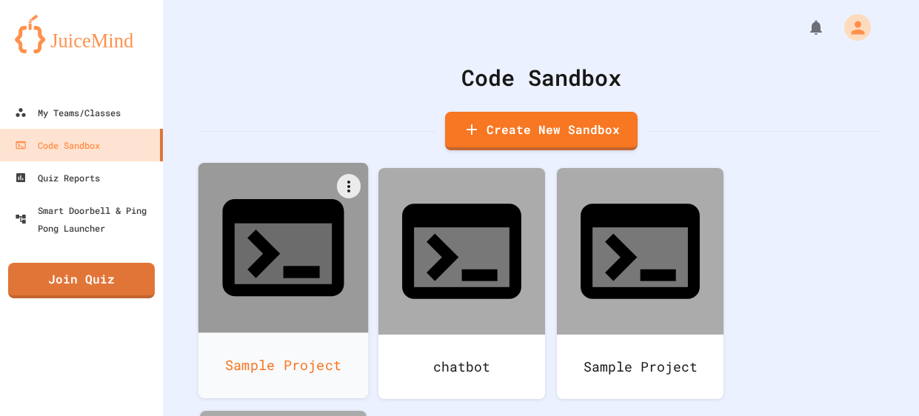
scroll to position [96, 0]
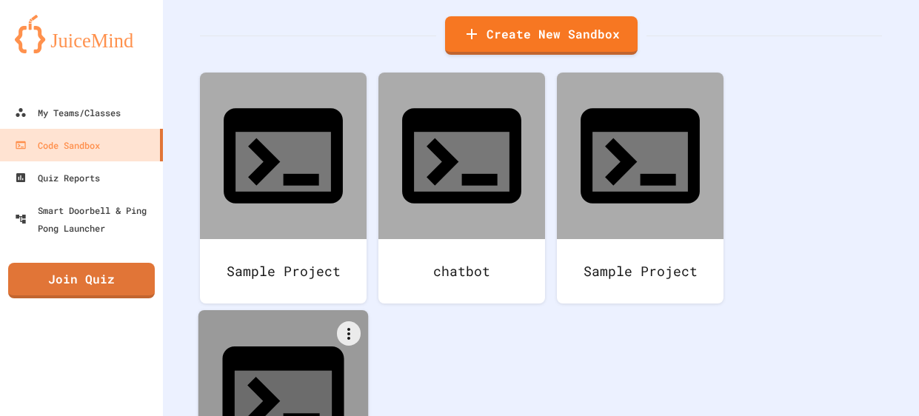
click at [268, 322] on icon at bounding box center [283, 395] width 146 height 146
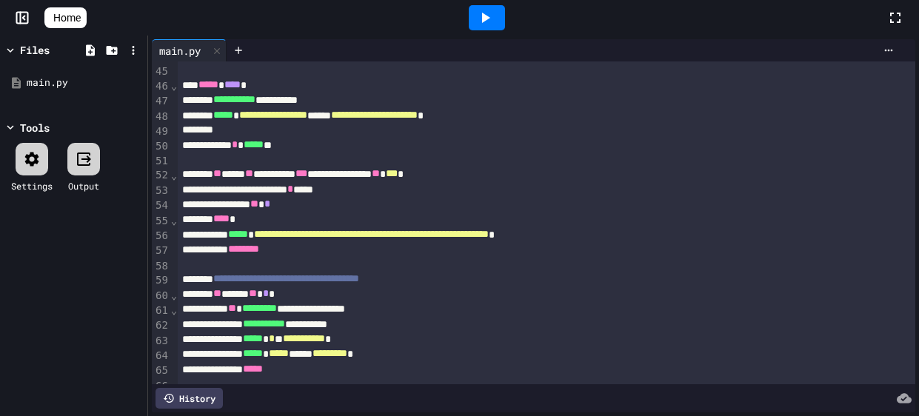
scroll to position [684, 0]
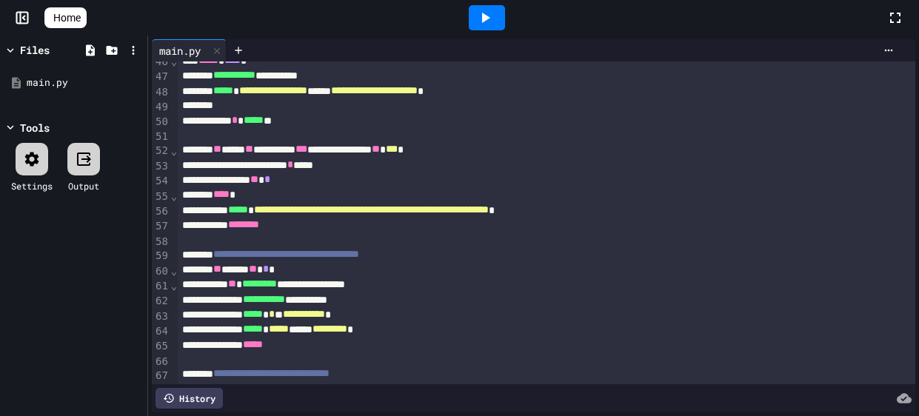
click at [12, 21] on div at bounding box center [22, 17] width 44 height 15
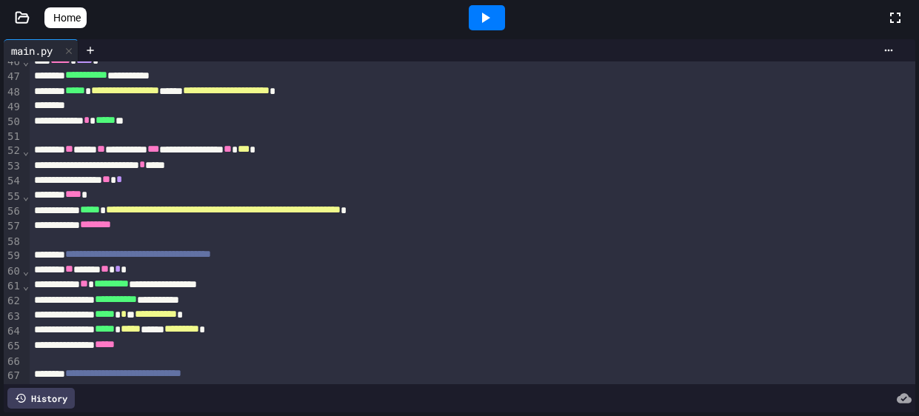
click at [16, 16] on icon at bounding box center [22, 17] width 13 height 10
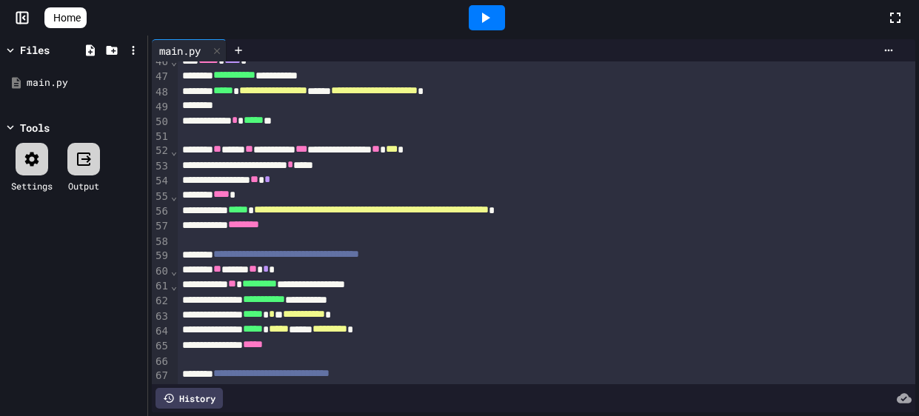
click at [44, 13] on link "Home" at bounding box center [65, 17] width 42 height 21
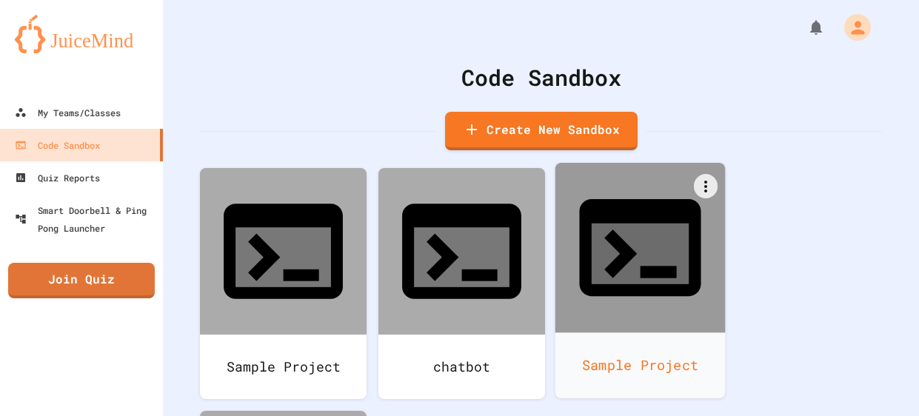
click at [607, 253] on div at bounding box center [641, 248] width 170 height 170
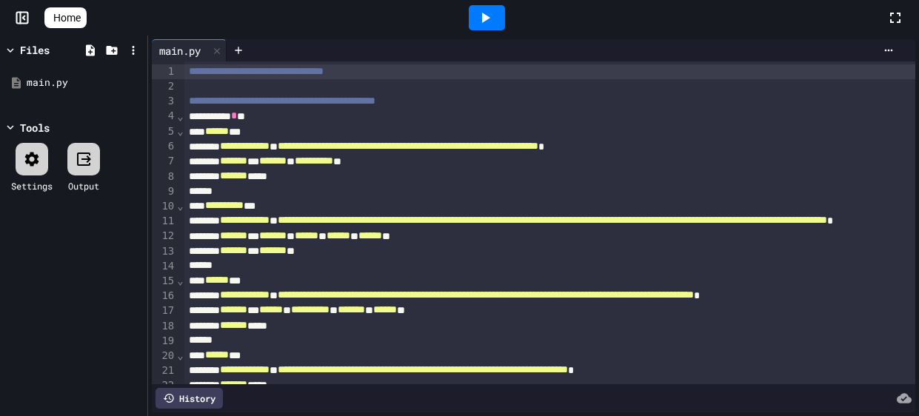
click at [50, 18] on icon at bounding box center [50, 18] width 0 height 0
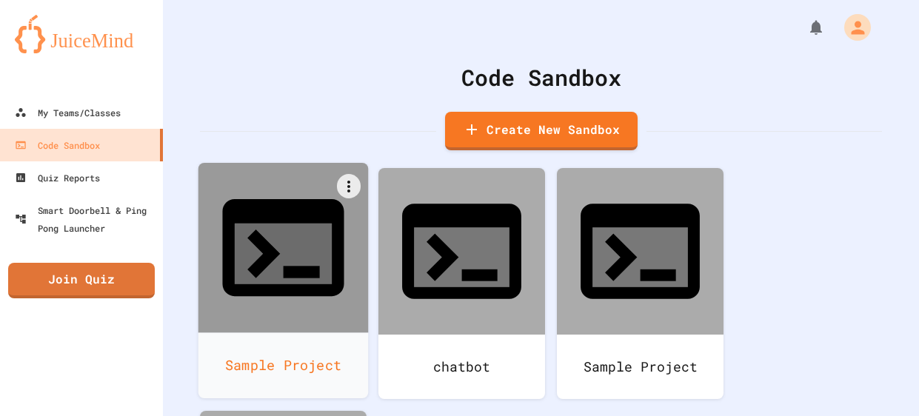
click at [306, 239] on icon at bounding box center [283, 248] width 146 height 146
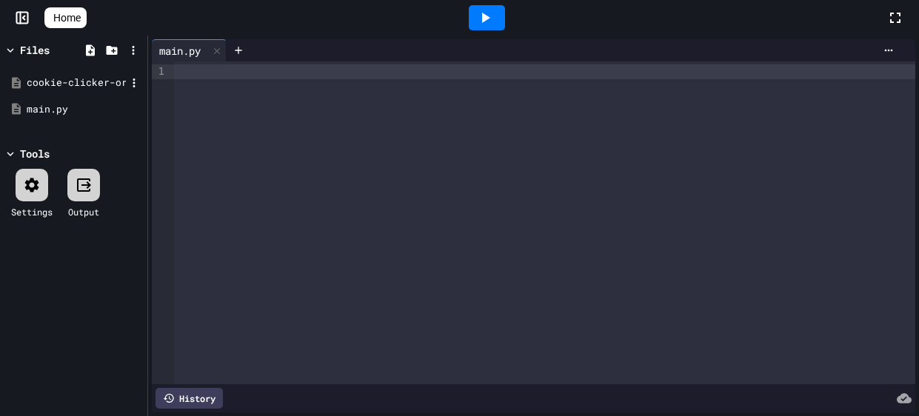
click at [64, 80] on div "cookie-clicker-original-master.zip" at bounding box center [76, 83] width 99 height 15
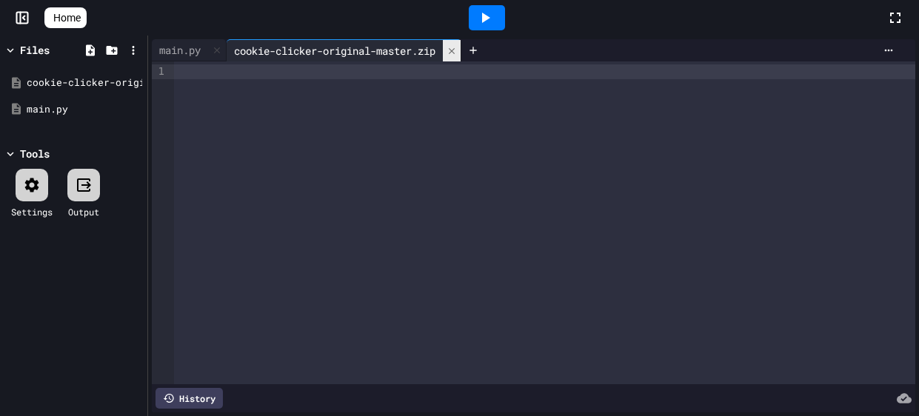
click at [456, 49] on div at bounding box center [452, 50] width 18 height 21
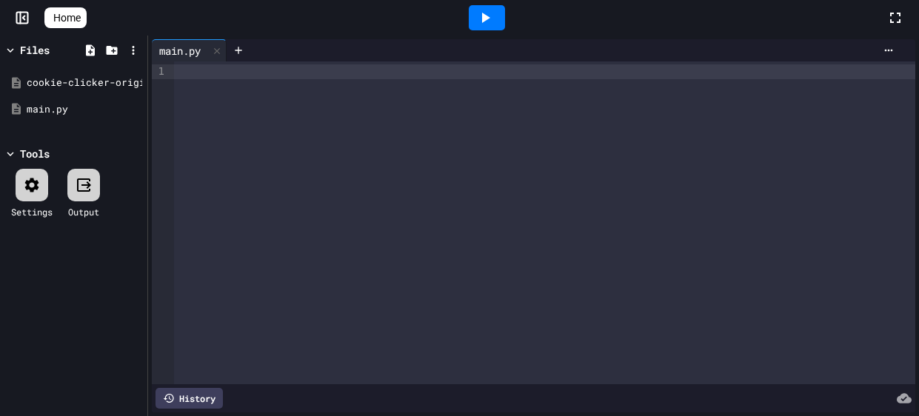
click at [74, 194] on div at bounding box center [83, 185] width 33 height 33
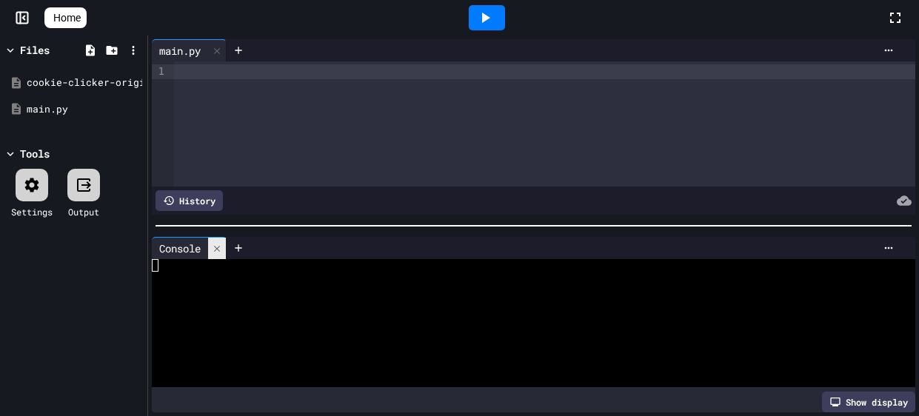
click at [218, 252] on icon at bounding box center [217, 249] width 10 height 10
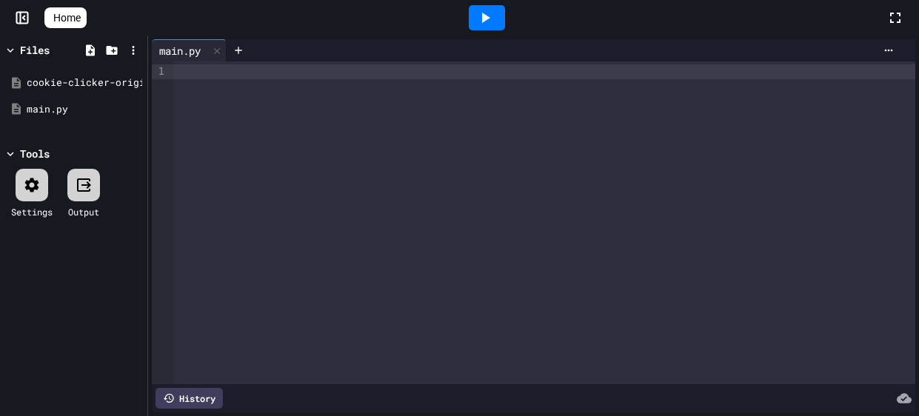
click at [38, 183] on icon at bounding box center [32, 185] width 14 height 14
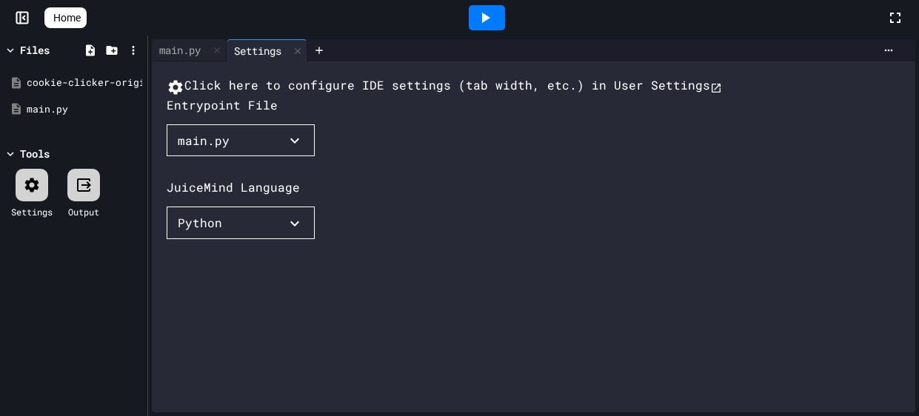
click at [279, 157] on button "main.py" at bounding box center [241, 140] width 148 height 33
click at [333, 363] on li "cookie-clicker-original-master.zip" at bounding box center [345, 376] width 24 height 27
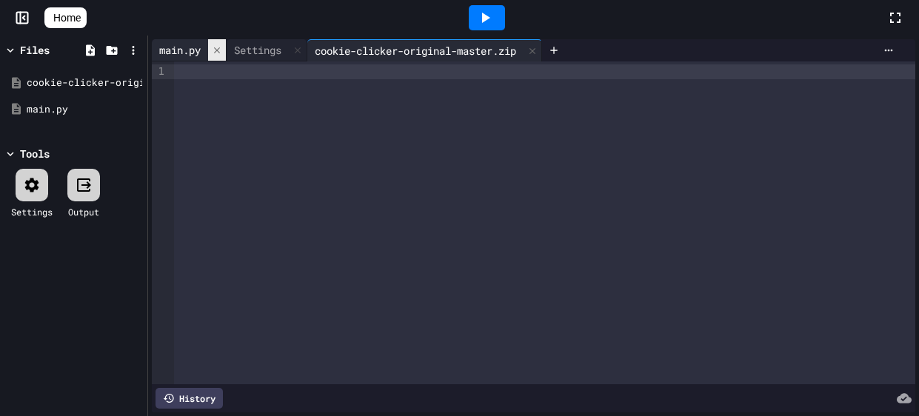
click at [219, 53] on icon at bounding box center [217, 50] width 10 height 10
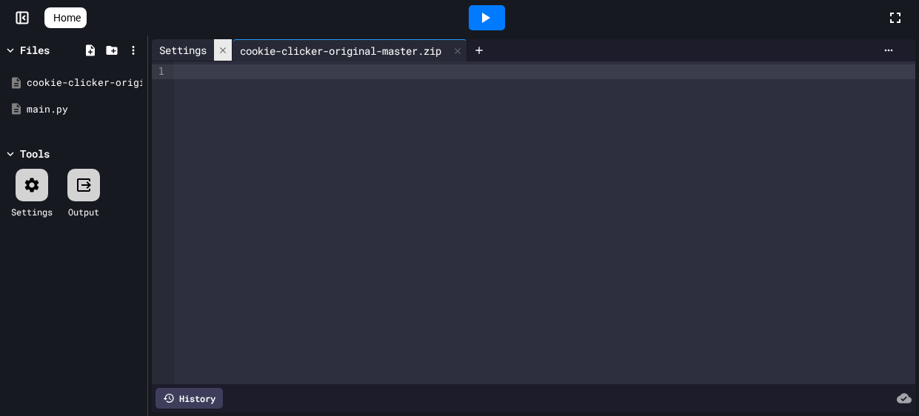
click at [219, 53] on div at bounding box center [223, 49] width 18 height 21
click at [52, 195] on div "Settings" at bounding box center [31, 194] width 41 height 50
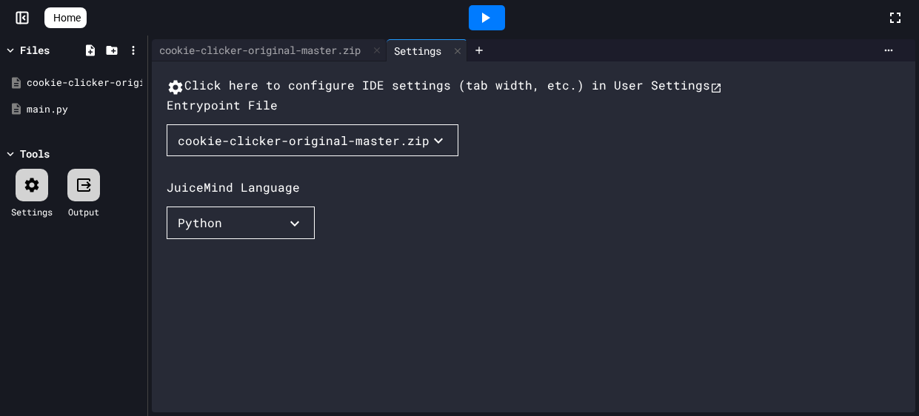
click at [253, 239] on button "Python" at bounding box center [241, 223] width 148 height 33
click at [239, 239] on button "Python" at bounding box center [241, 223] width 148 height 33
click at [402, 323] on div at bounding box center [459, 208] width 919 height 416
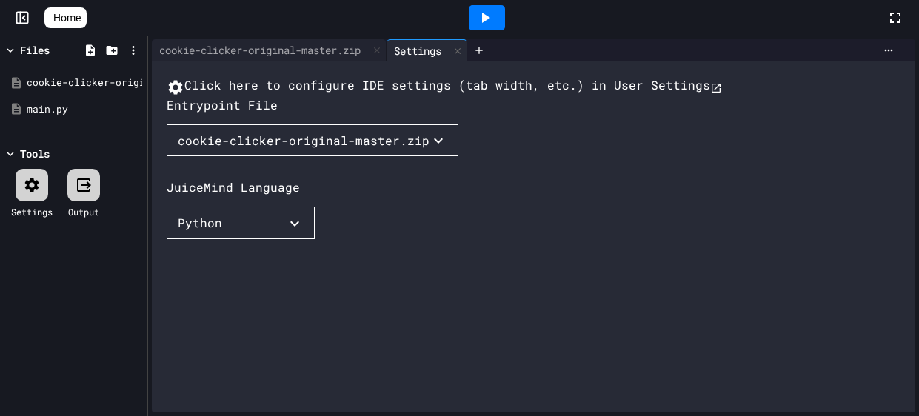
click at [81, 11] on span "Home" at bounding box center [66, 17] width 27 height 15
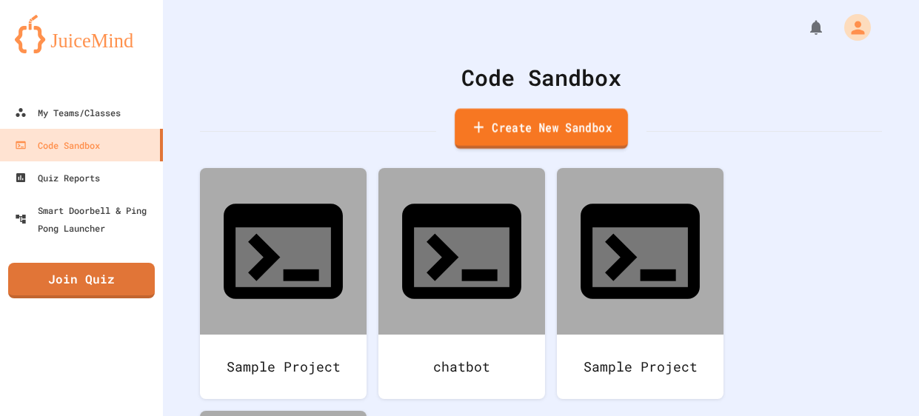
click at [567, 111] on link "Create New Sandbox" at bounding box center [541, 129] width 173 height 41
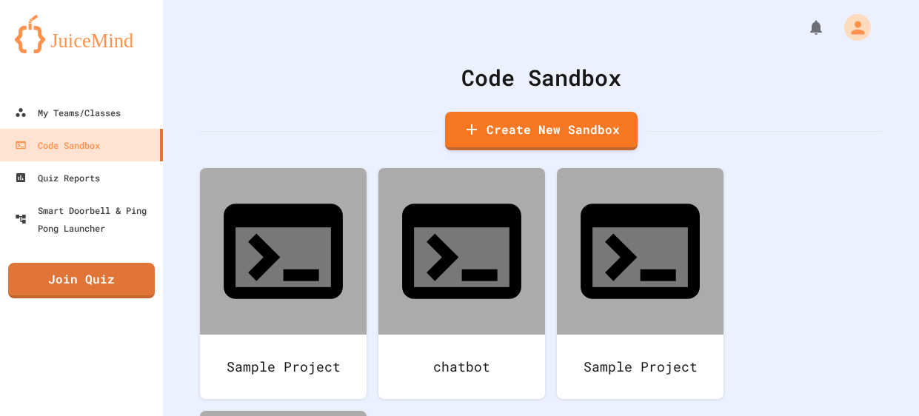
scroll to position [821, 0]
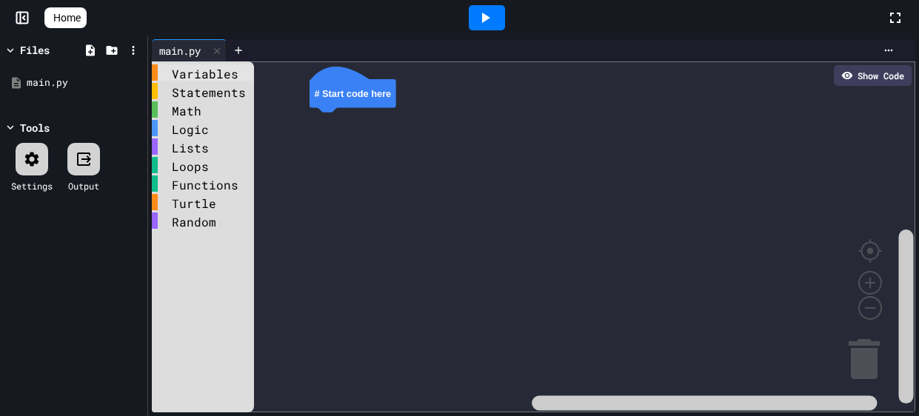
click at [202, 78] on div "Variables" at bounding box center [203, 72] width 102 height 16
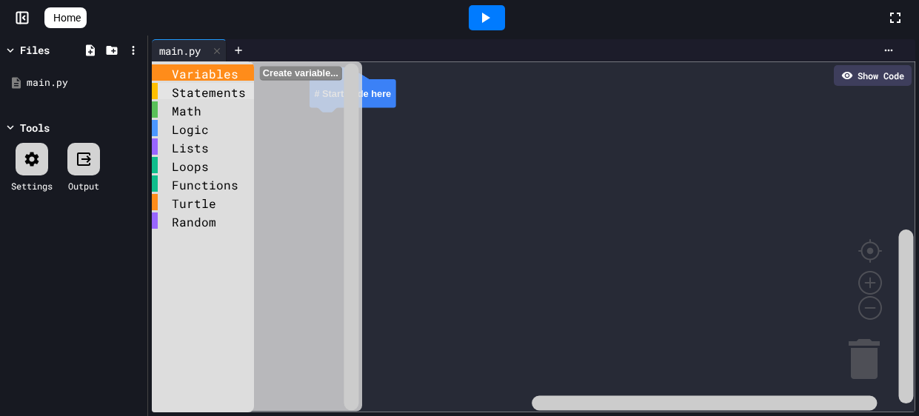
click at [199, 93] on div "Statements" at bounding box center [203, 91] width 102 height 16
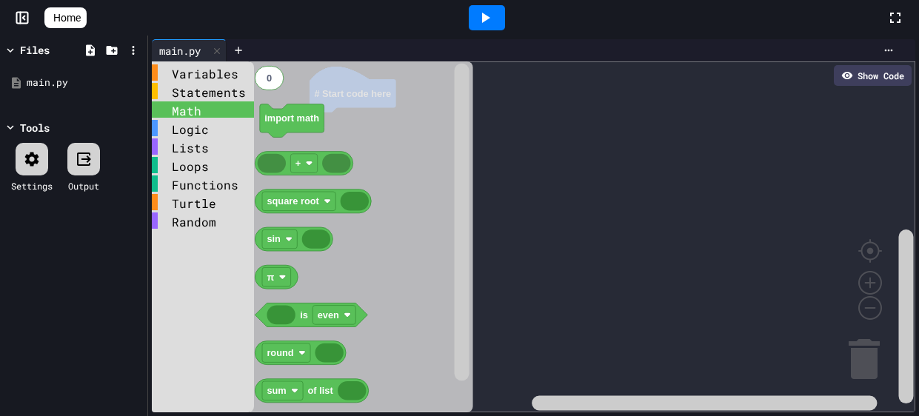
click at [209, 109] on div "Math" at bounding box center [203, 109] width 102 height 16
click at [191, 136] on div "Logic" at bounding box center [203, 129] width 102 height 19
click at [199, 124] on div "Logic" at bounding box center [203, 128] width 102 height 16
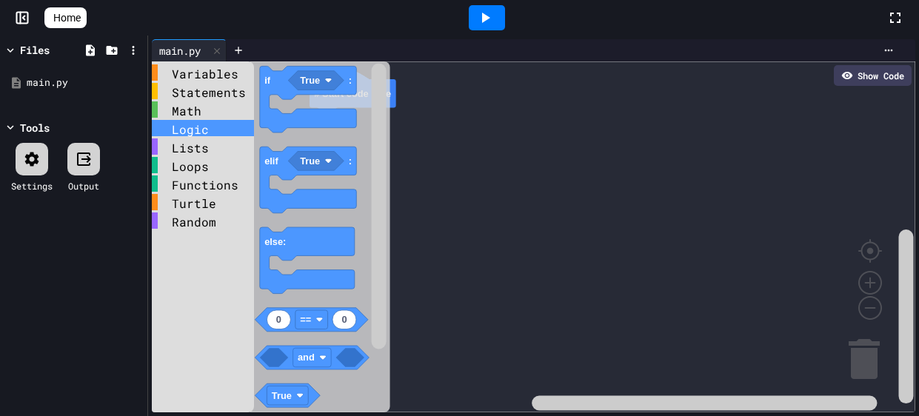
click at [461, 136] on rect "Blockly Workspace" at bounding box center [534, 236] width 764 height 351
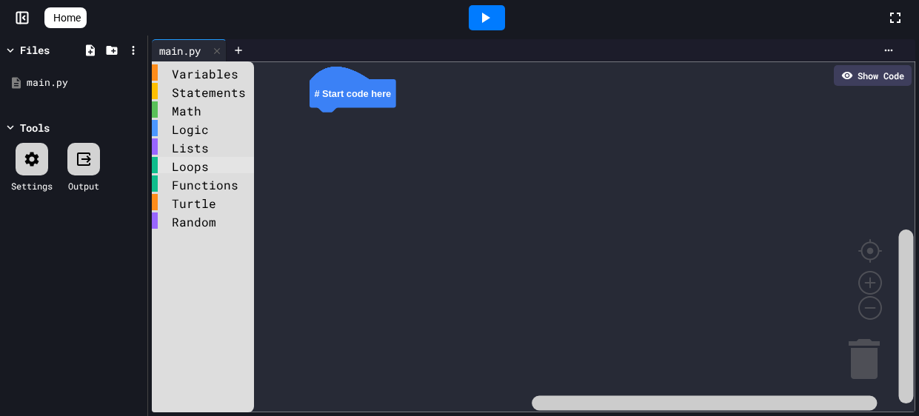
click at [194, 171] on div "Loops" at bounding box center [203, 165] width 102 height 16
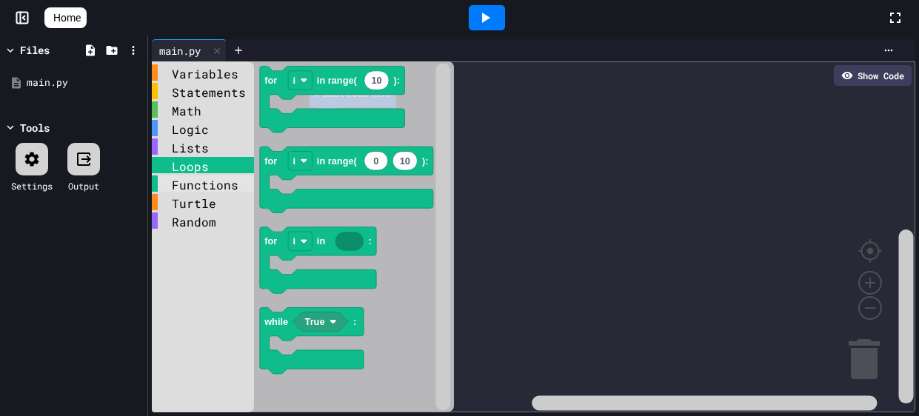
click at [190, 185] on div "Functions" at bounding box center [203, 184] width 102 height 16
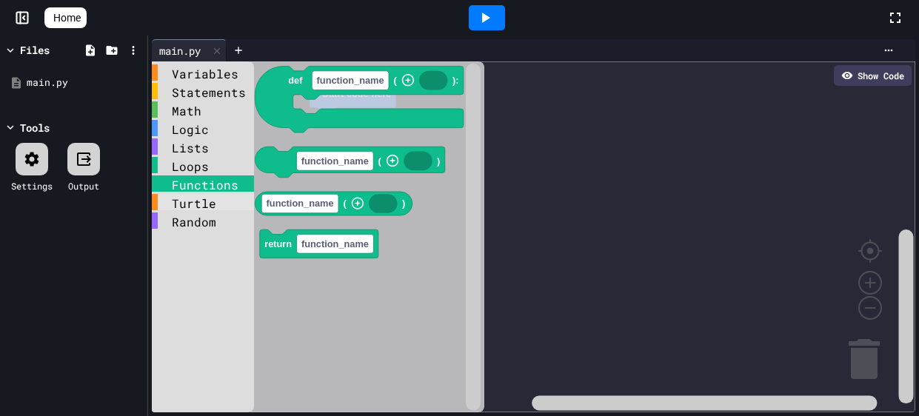
click at [199, 208] on div "Turtle" at bounding box center [203, 202] width 102 height 16
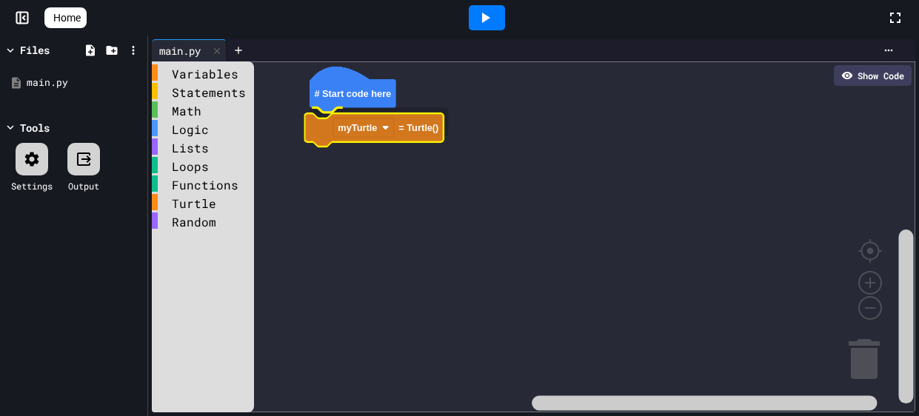
click at [420, 123] on div "Variables Statements Math Logic Lists Loops Functions Turtle Random # Start cod…" at bounding box center [534, 236] width 764 height 351
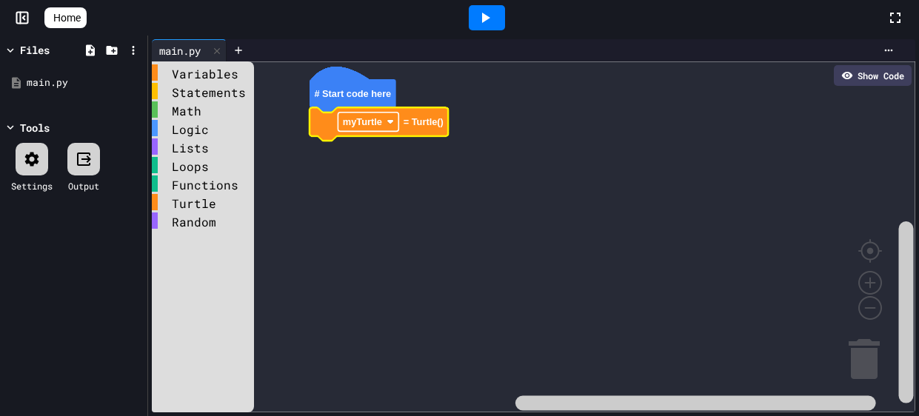
click at [371, 122] on text "myTurtle" at bounding box center [362, 121] width 39 height 11
click at [377, 118] on text "myTurtle" at bounding box center [362, 121] width 39 height 11
click at [501, 12] on div at bounding box center [487, 17] width 36 height 25
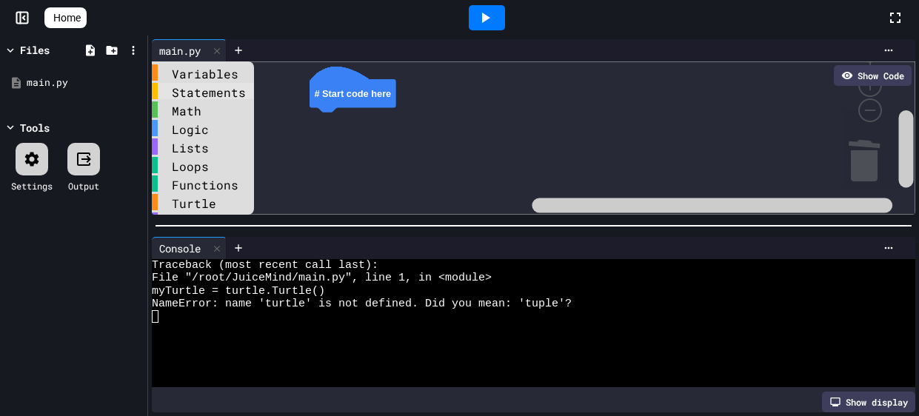
click at [205, 87] on div "Statements" at bounding box center [203, 91] width 102 height 16
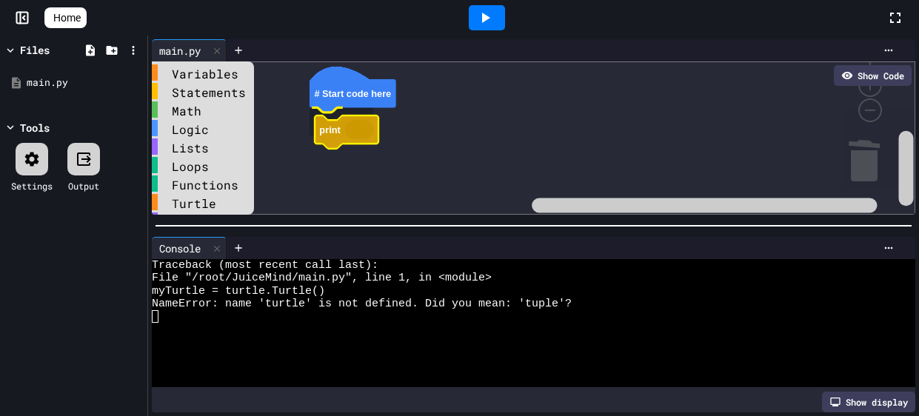
click at [331, 130] on div "Variables Statements Math Logic Lists Loops Functions Turtle Random # Start cod…" at bounding box center [534, 137] width 764 height 153
click at [346, 120] on icon "Blockly Workspace" at bounding box center [354, 122] width 28 height 19
click at [354, 120] on icon "Blockly Workspace" at bounding box center [354, 122] width 28 height 19
click at [204, 73] on div "Variables" at bounding box center [203, 72] width 102 height 16
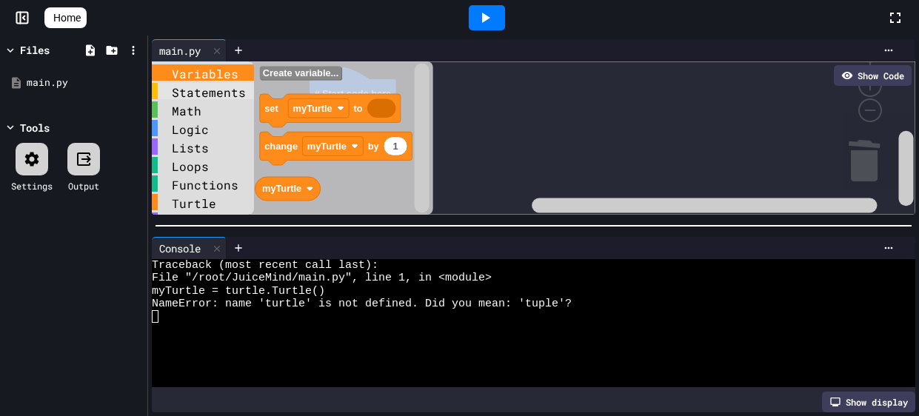
click at [207, 93] on div "Statements" at bounding box center [203, 91] width 102 height 16
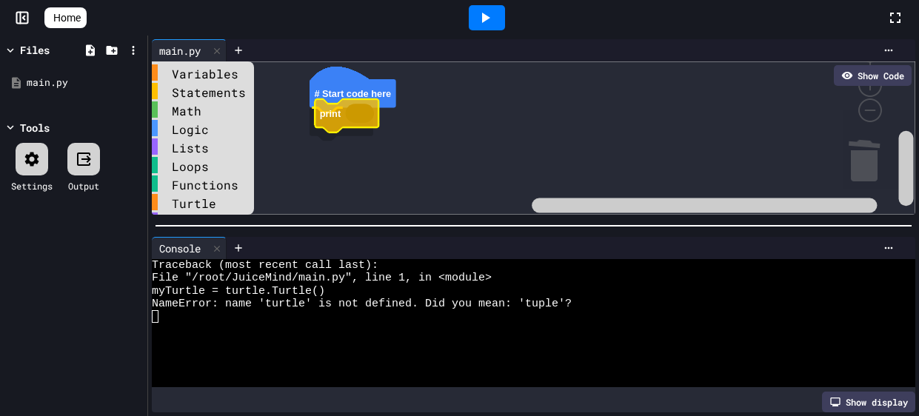
click at [330, 125] on div "Variables Statements Math Logic Lists Loops Functions Turtle Random # Start cod…" at bounding box center [534, 137] width 764 height 153
click at [336, 123] on icon "Blockly Workspace" at bounding box center [342, 123] width 64 height 33
click at [353, 120] on icon "Blockly Workspace" at bounding box center [354, 122] width 28 height 19
click at [250, 77] on rect "Blockly Workspace" at bounding box center [534, 137] width 764 height 153
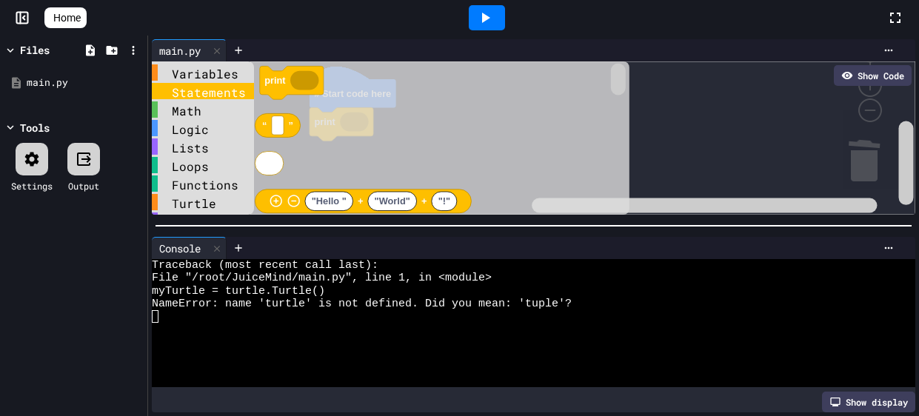
click at [243, 93] on div "Statements" at bounding box center [203, 91] width 102 height 16
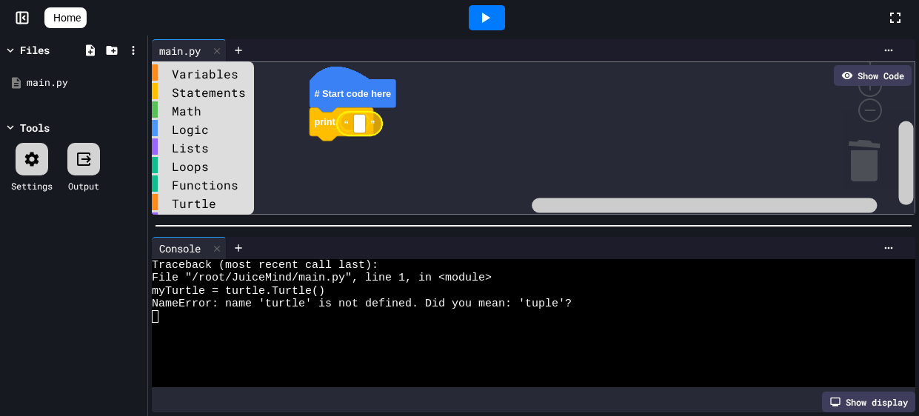
click at [353, 119] on div "Variables Statements Math Logic Lists Loops Functions Turtle Random # Start cod…" at bounding box center [534, 137] width 764 height 153
click at [369, 123] on icon "Blockly Workspace" at bounding box center [362, 122] width 45 height 24
click at [364, 121] on rect "Blockly Workspace" at bounding box center [363, 122] width 12 height 19
type input "*****"
click at [564, 107] on rect "Blockly Workspace" at bounding box center [534, 137] width 764 height 153
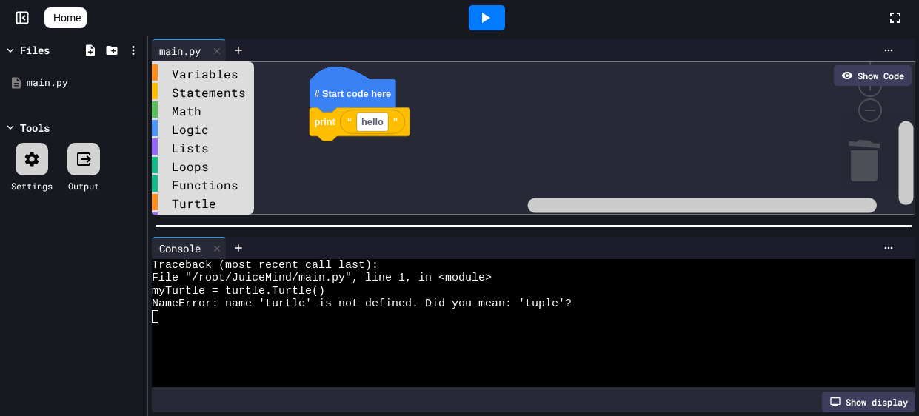
click at [501, 26] on div at bounding box center [487, 17] width 36 height 25
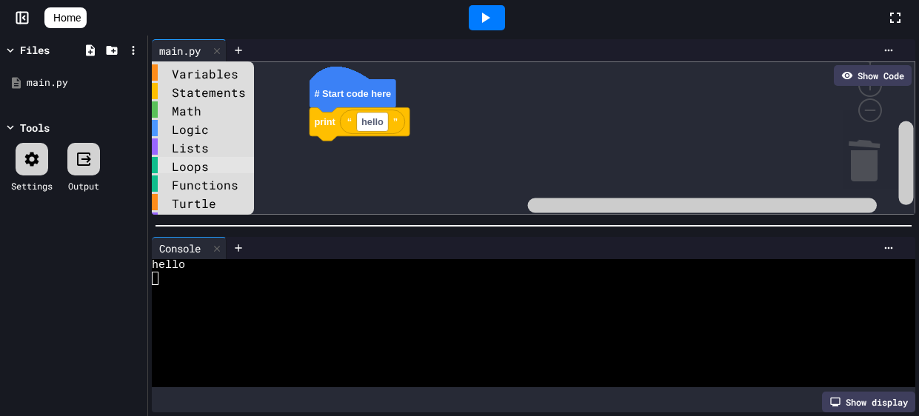
click at [198, 164] on div "Loops" at bounding box center [203, 165] width 102 height 16
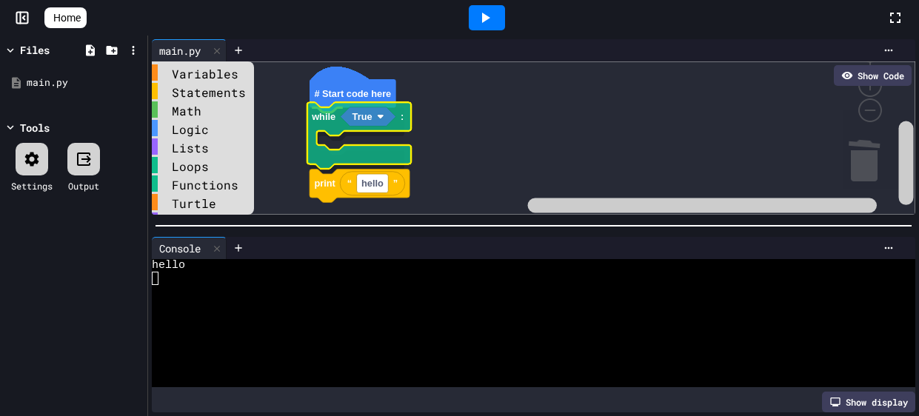
click at [335, 124] on div "Variables Statements Math Logic Lists Loops Functions Turtle Random # Start cod…" at bounding box center [534, 137] width 764 height 153
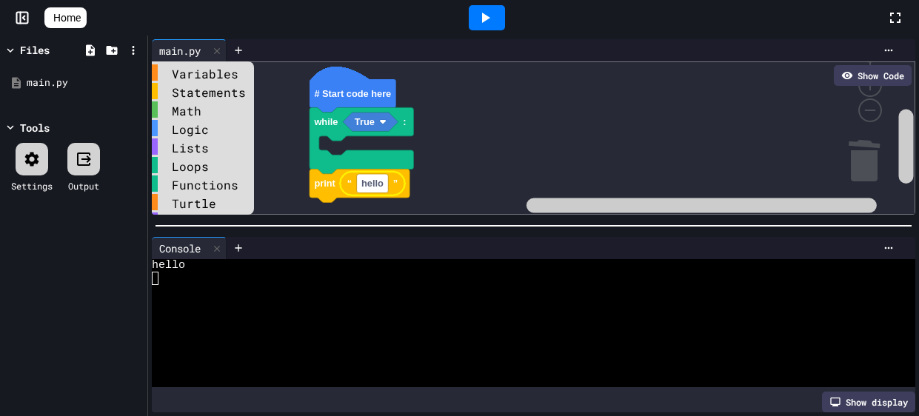
click at [279, 193] on rect "Blockly Workspace" at bounding box center [534, 137] width 764 height 153
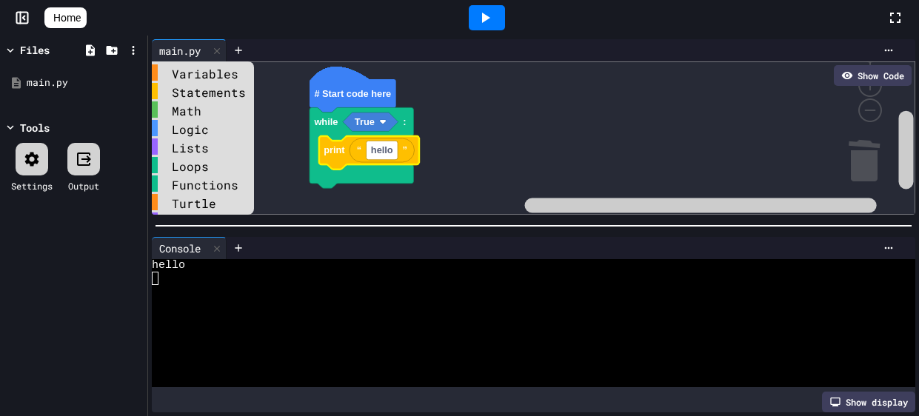
click at [482, 25] on icon at bounding box center [485, 18] width 18 height 18
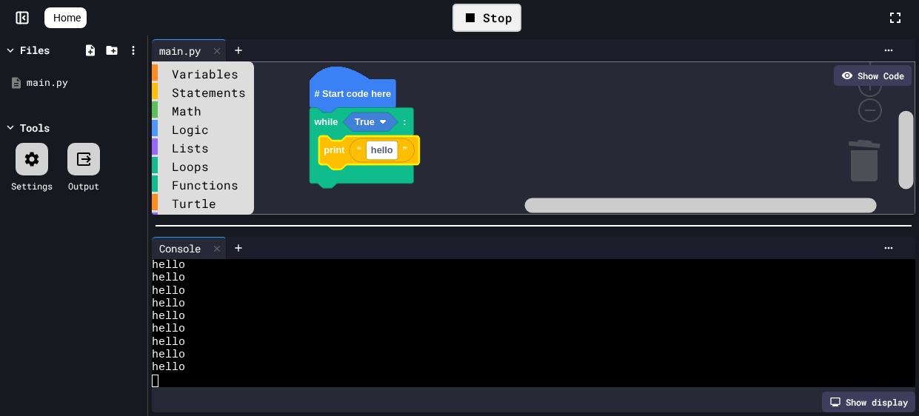
click at [505, 19] on div "Stop" at bounding box center [487, 18] width 69 height 28
click at [214, 249] on icon at bounding box center [217, 249] width 10 height 10
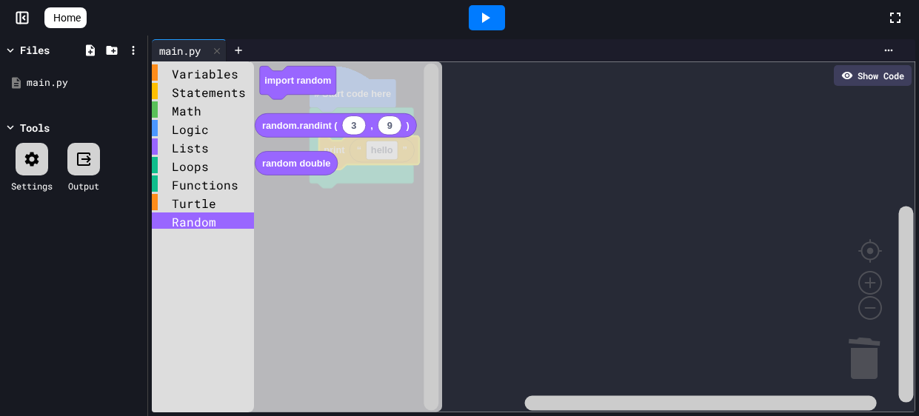
click at [201, 223] on div "Random" at bounding box center [203, 221] width 102 height 16
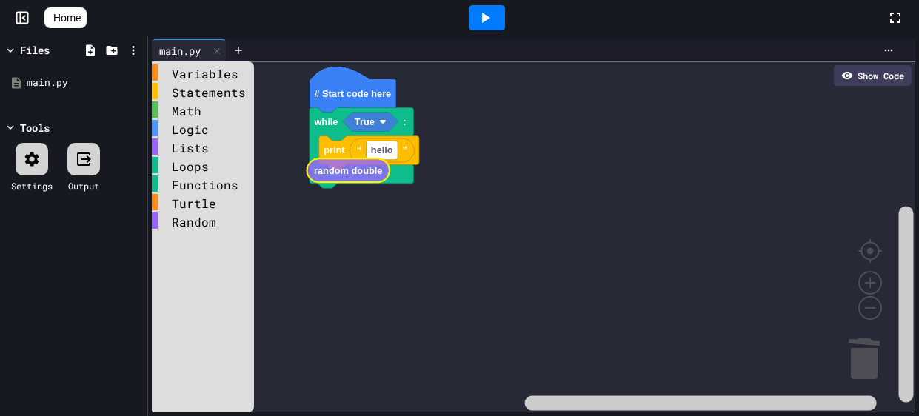
click at [350, 171] on div "Variables Statements Math Logic Lists Loops Functions Turtle Random # Start cod…" at bounding box center [534, 236] width 764 height 351
click at [216, 213] on div "Random" at bounding box center [203, 221] width 102 height 16
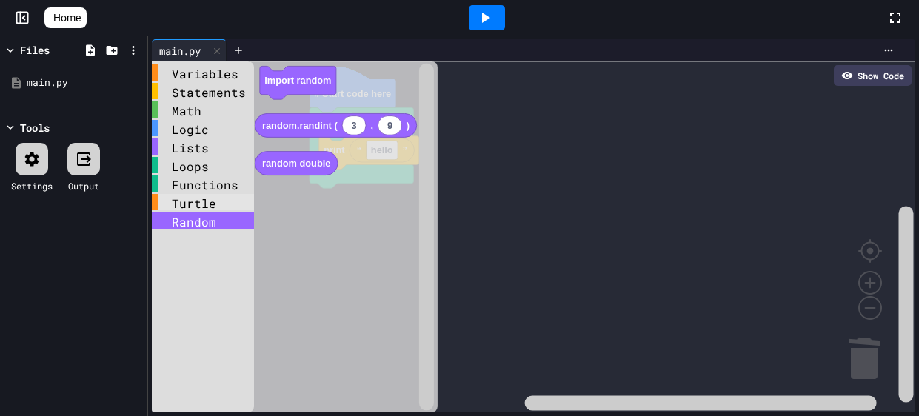
click at [219, 204] on div "Turtle" at bounding box center [203, 202] width 102 height 16
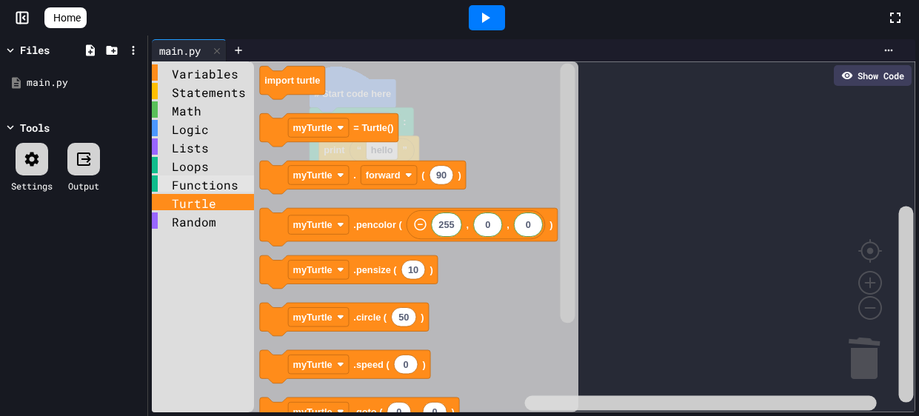
click at [213, 188] on div "Functions" at bounding box center [203, 184] width 102 height 16
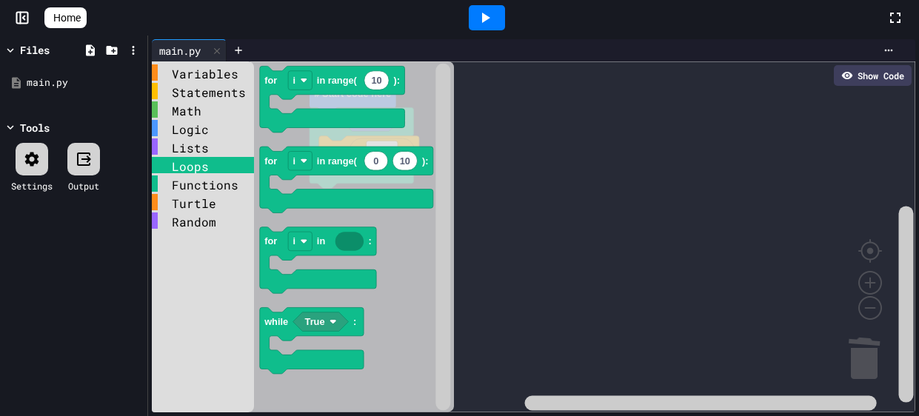
click at [198, 159] on div "Loops" at bounding box center [203, 165] width 102 height 16
click at [208, 145] on div "Lists" at bounding box center [203, 147] width 102 height 16
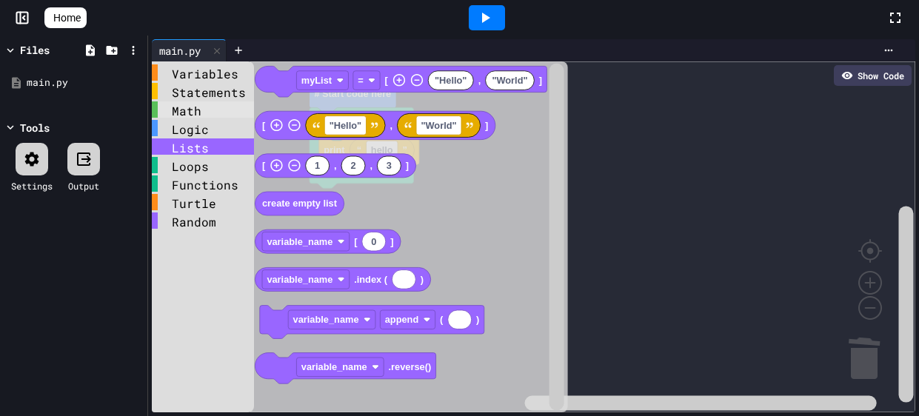
click at [216, 116] on div "Math" at bounding box center [203, 109] width 102 height 16
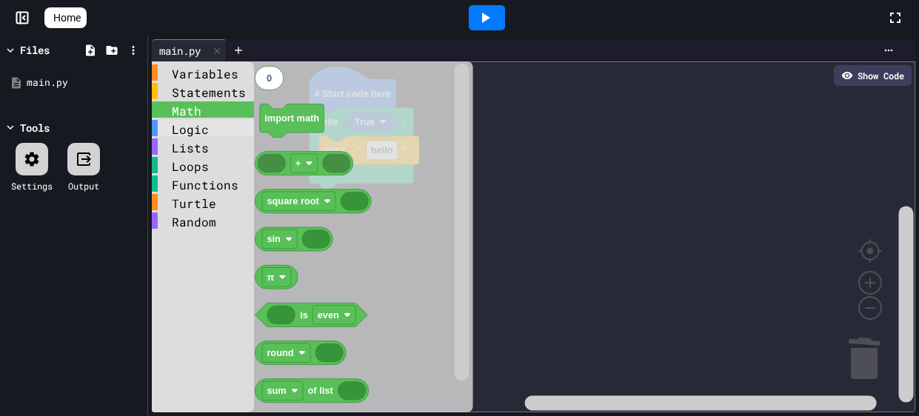
click at [215, 124] on div "Logic" at bounding box center [203, 128] width 102 height 16
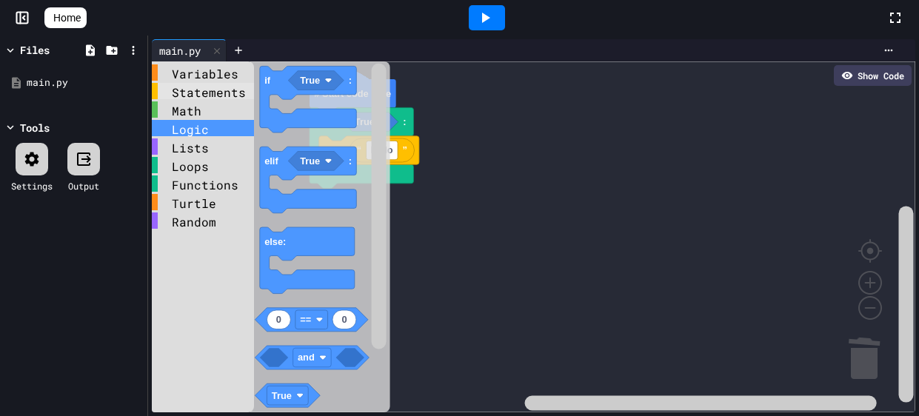
click at [218, 87] on div "Statements" at bounding box center [203, 91] width 102 height 16
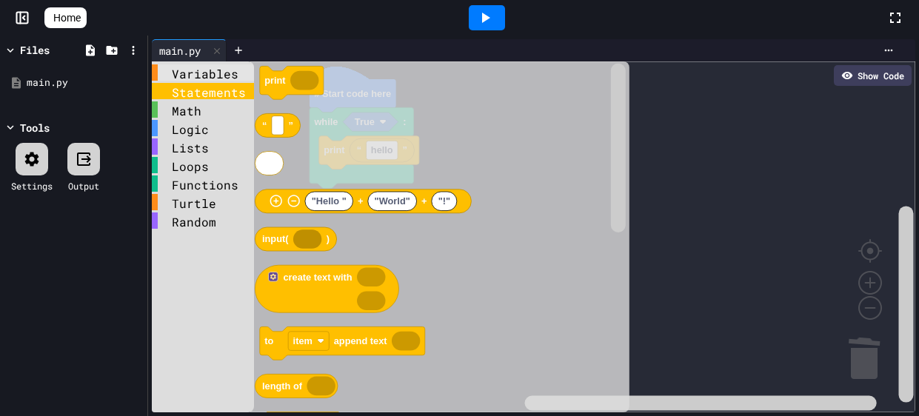
click at [216, 78] on div "Variables" at bounding box center [203, 72] width 102 height 16
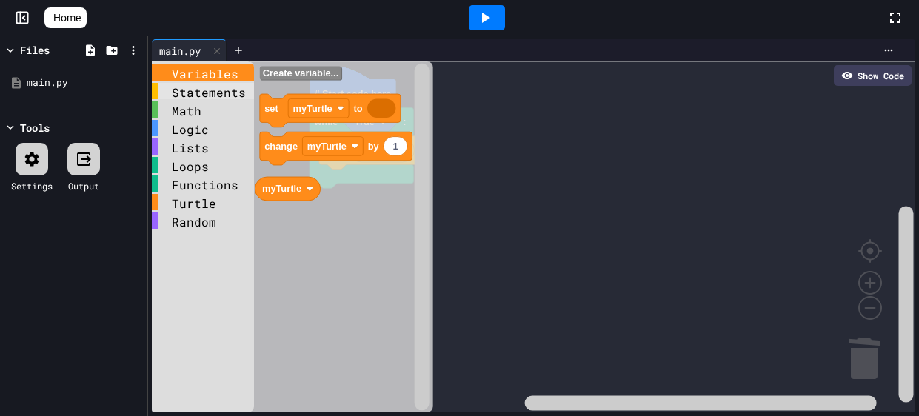
click at [201, 98] on div "Statements" at bounding box center [203, 91] width 102 height 16
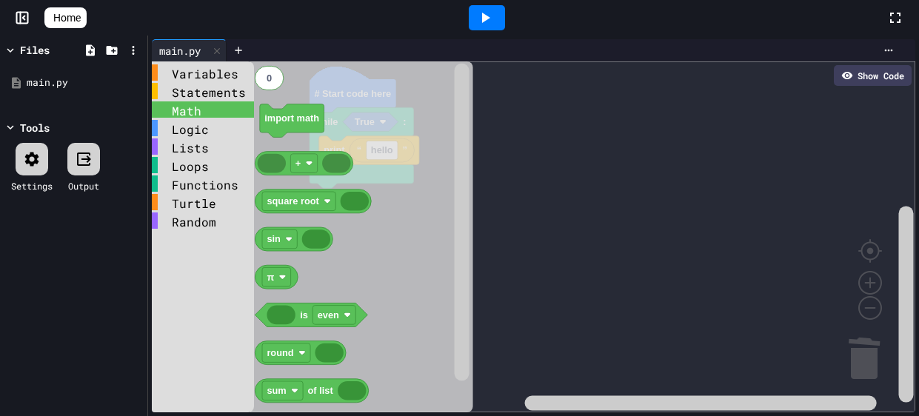
click at [209, 110] on div "Math" at bounding box center [203, 109] width 102 height 16
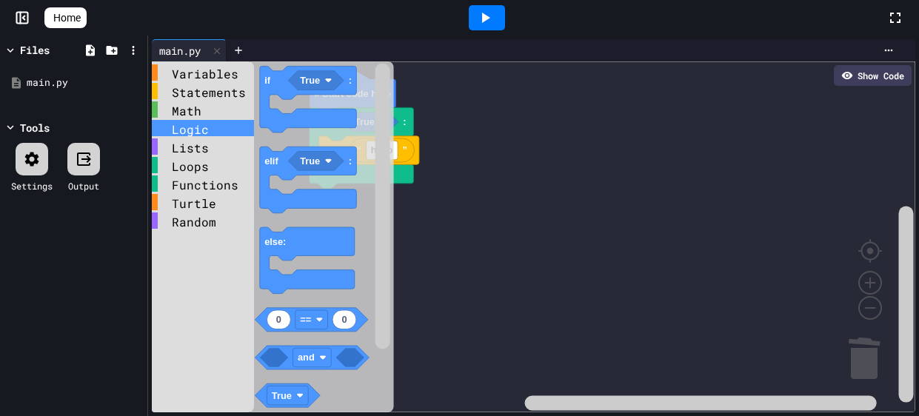
click at [196, 133] on div "Logic" at bounding box center [203, 128] width 102 height 16
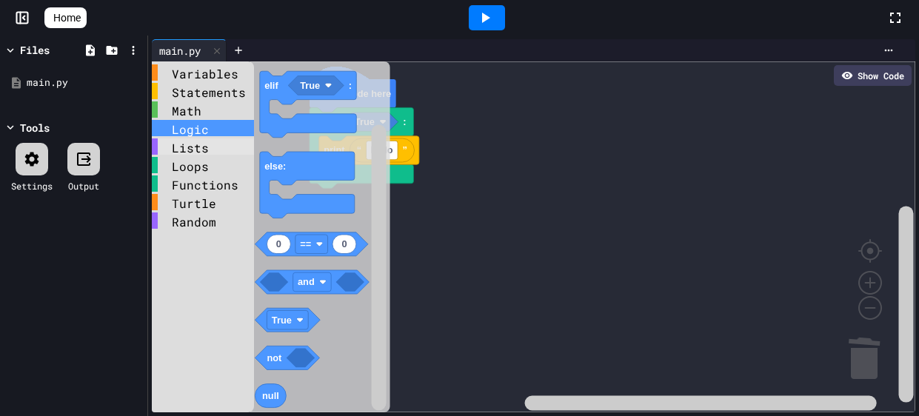
click at [211, 146] on div "Lists" at bounding box center [203, 147] width 102 height 16
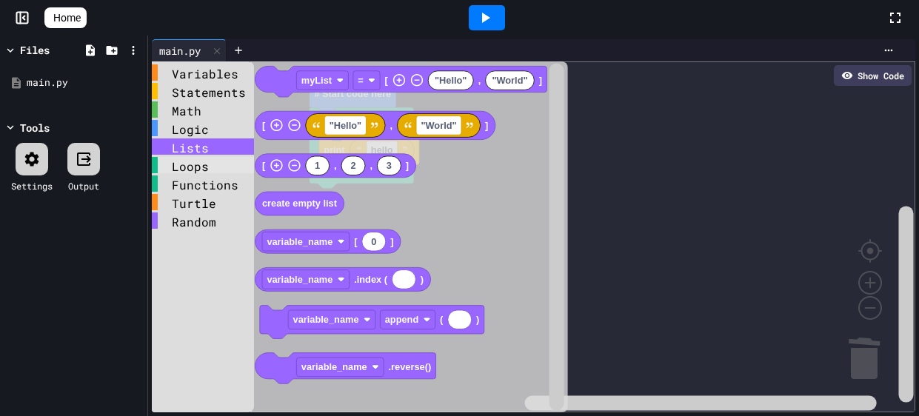
click at [217, 173] on div "Loops" at bounding box center [203, 165] width 102 height 16
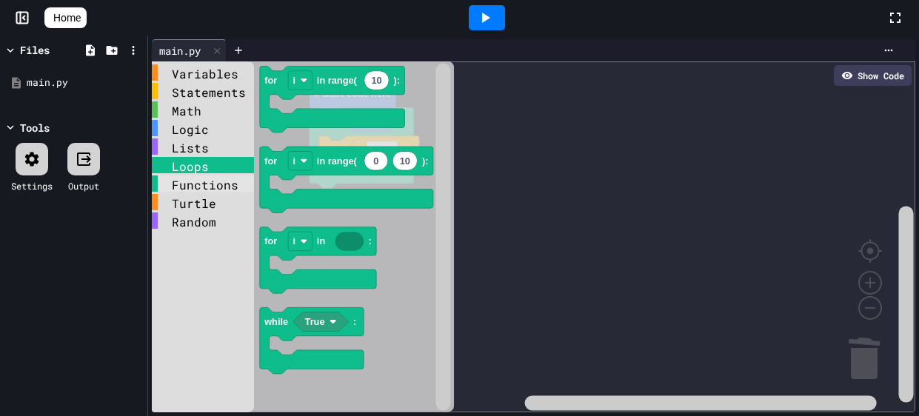
click at [205, 179] on div "Functions" at bounding box center [203, 184] width 102 height 16
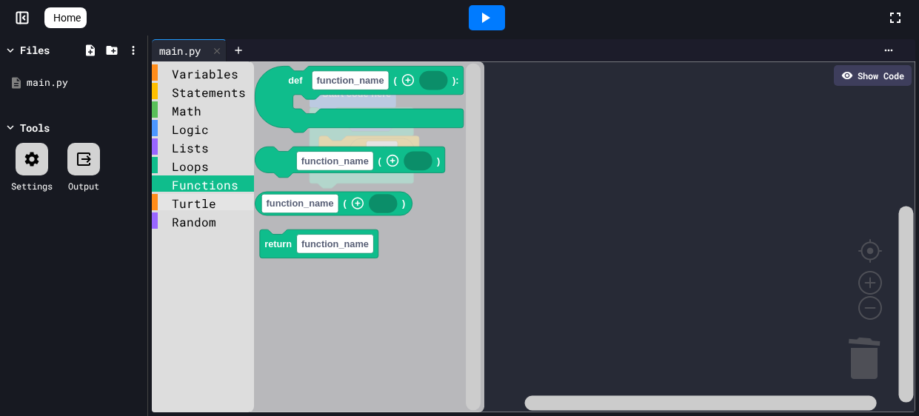
click at [200, 208] on div "Turtle" at bounding box center [203, 202] width 102 height 16
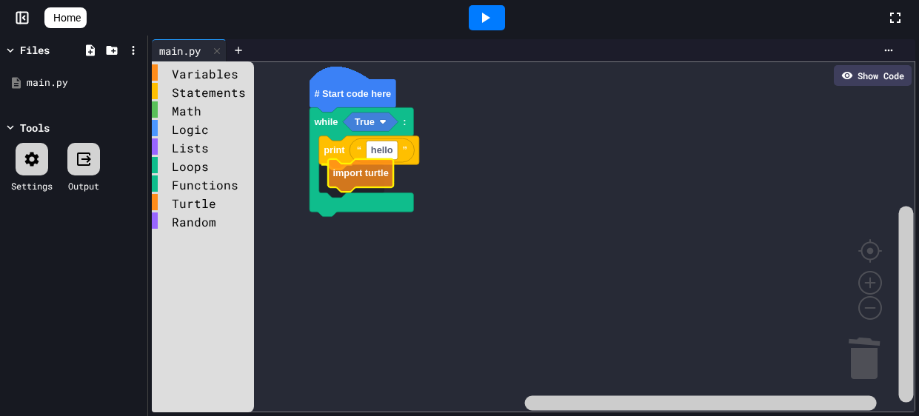
click at [386, 174] on div "Variables Statements Math Logic Lists Loops Functions Turtle Random # Start cod…" at bounding box center [534, 236] width 764 height 351
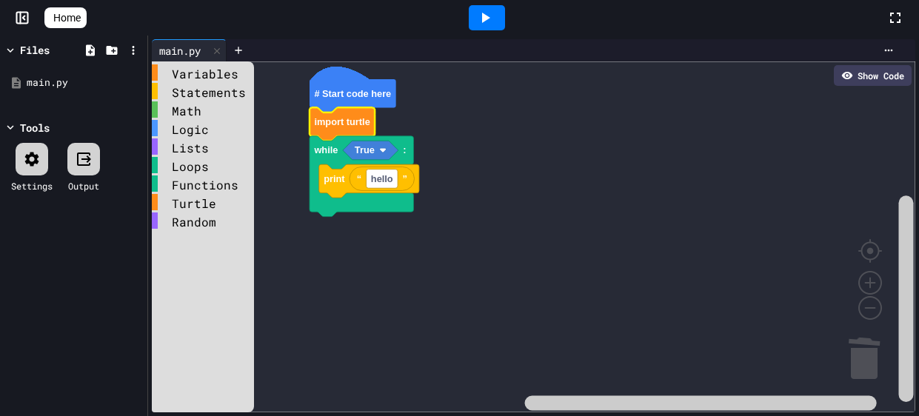
click at [492, 22] on icon at bounding box center [485, 18] width 18 height 18
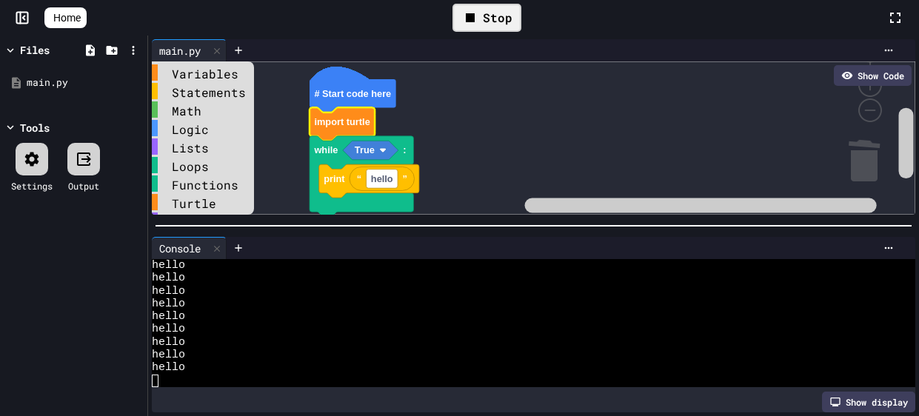
scroll to position [0, 0]
click at [507, 14] on div "Stop" at bounding box center [487, 18] width 69 height 28
drag, startPoint x: 96, startPoint y: 320, endPoint x: 123, endPoint y: 321, distance: 27.4
click at [123, 321] on div "Files main.py Tools Settings Output" at bounding box center [73, 226] width 147 height 381
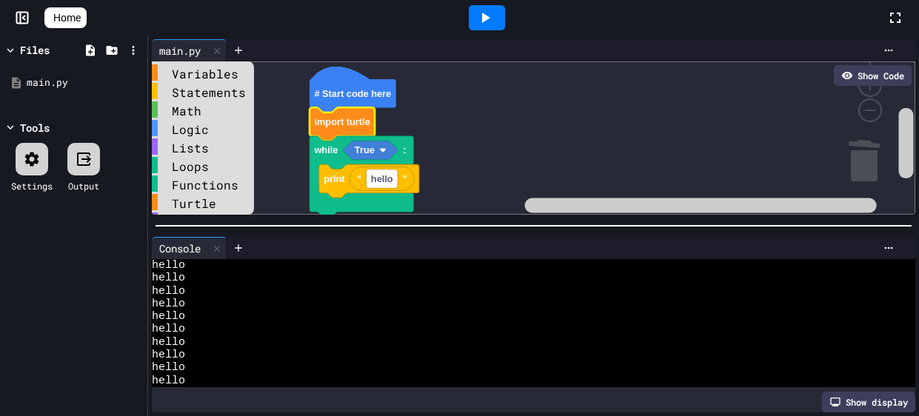
click at [257, 339] on div "hello" at bounding box center [525, 342] width 747 height 13
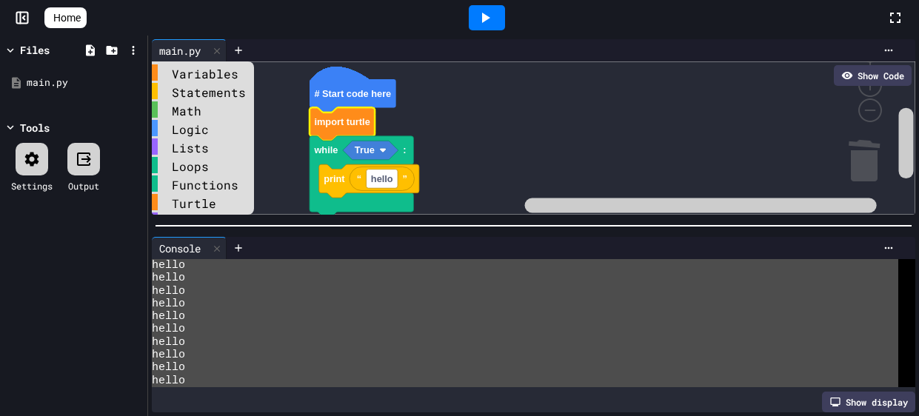
scroll to position [6329, 0]
drag, startPoint x: 238, startPoint y: 332, endPoint x: 301, endPoint y: 267, distance: 90.1
click at [301, 267] on div "hello hello hello hello hello hello hello hello hello hello" at bounding box center [525, 323] width 747 height 128
click at [294, 288] on div "hello" at bounding box center [525, 291] width 747 height 13
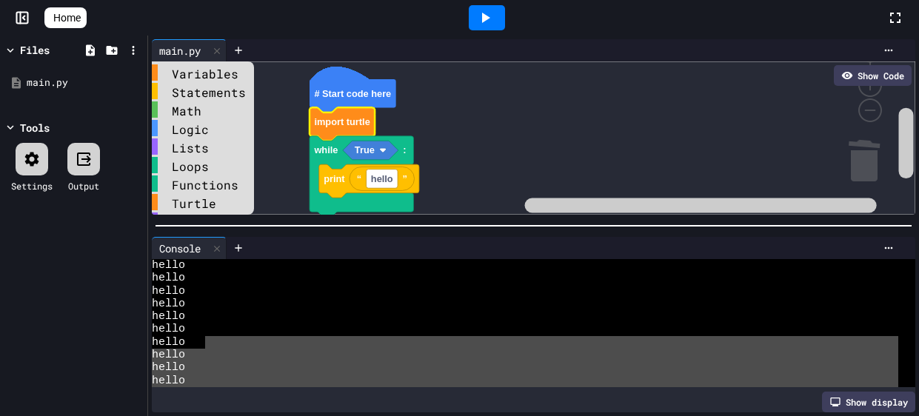
scroll to position [0, 0]
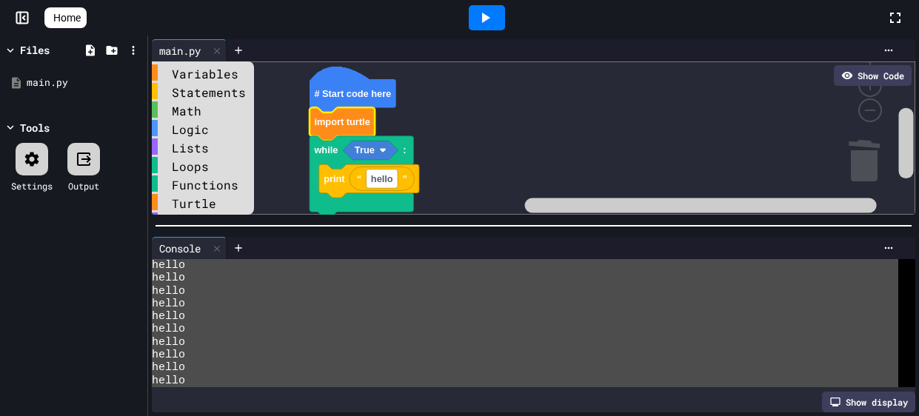
drag, startPoint x: 254, startPoint y: 349, endPoint x: 133, endPoint y: 242, distance: 161.7
click at [133, 242] on div "Files main.py Tools Settings Output main.py Show Code Variables Statements Math…" at bounding box center [459, 226] width 919 height 381
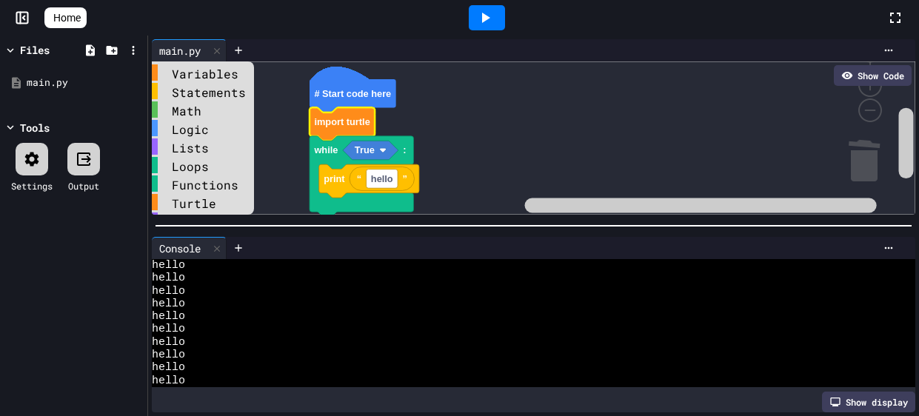
type textarea "***** ***** ***** ***** ***** ***** ***** ***** ***** ***** ***** ***** ***** *…"
click at [833, 408] on div "Show display" at bounding box center [868, 402] width 93 height 21
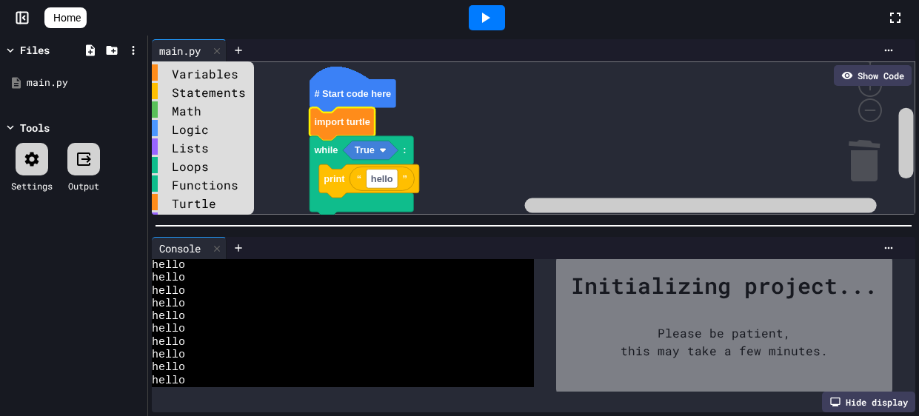
scroll to position [8093, 0]
click at [833, 408] on icon at bounding box center [836, 402] width 12 height 12
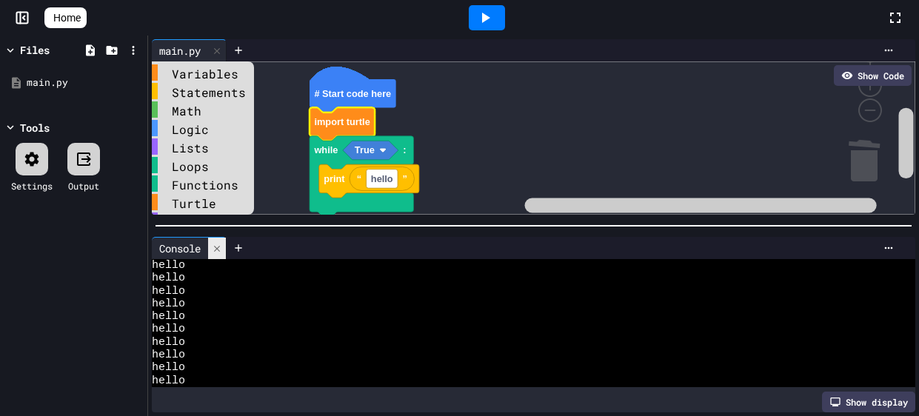
click at [217, 259] on div at bounding box center [217, 248] width 18 height 21
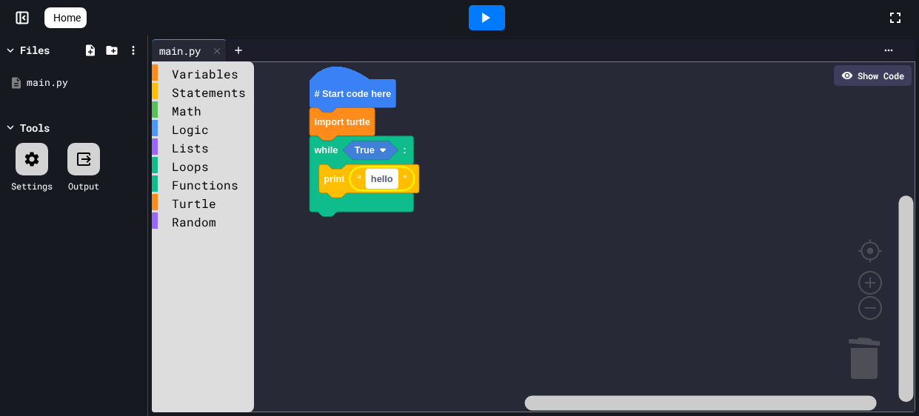
click at [381, 181] on text "hello" at bounding box center [382, 178] width 22 height 11
click at [368, 264] on rect "Blockly Workspace" at bounding box center [534, 236] width 764 height 351
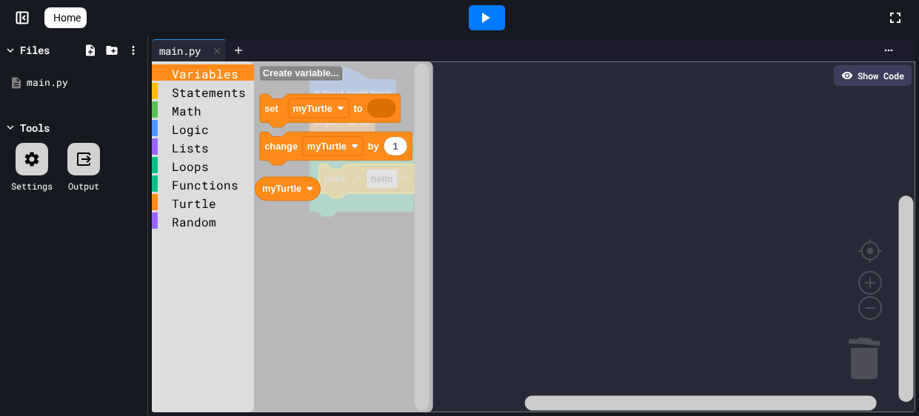
click at [229, 79] on div "Variables" at bounding box center [203, 72] width 102 height 16
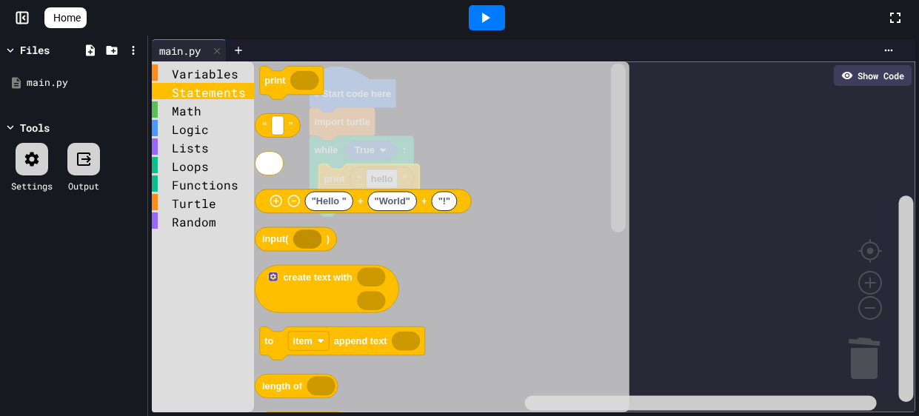
click at [233, 91] on div "Statements" at bounding box center [203, 91] width 102 height 16
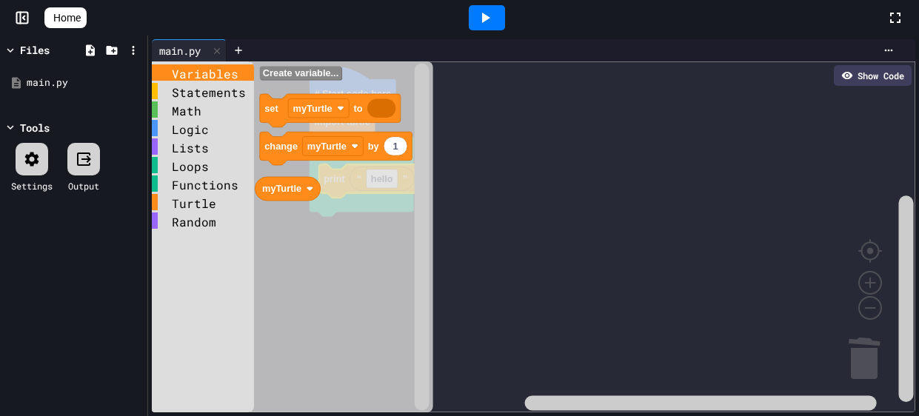
click at [233, 77] on div "Variables" at bounding box center [203, 72] width 102 height 16
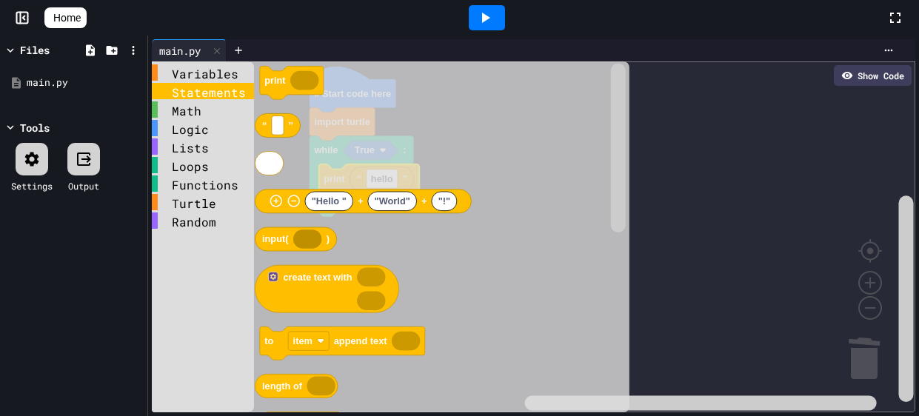
click at [222, 96] on div "Statements" at bounding box center [203, 91] width 102 height 16
click at [279, 76] on text "print" at bounding box center [274, 80] width 21 height 11
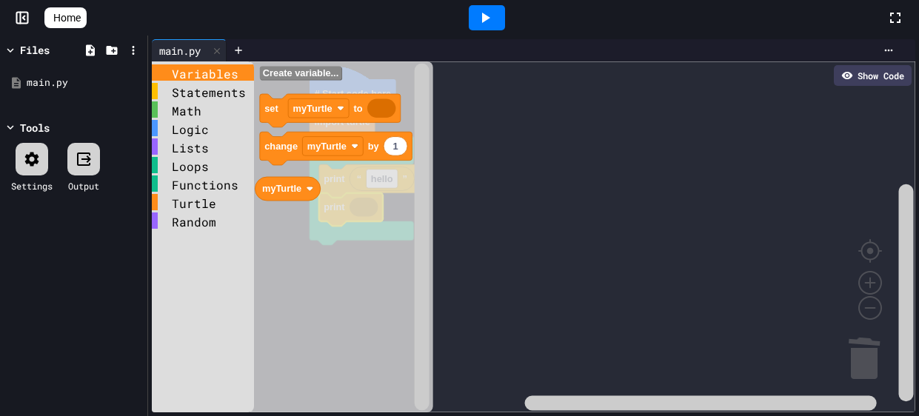
click at [195, 79] on div "Variables" at bounding box center [203, 72] width 102 height 16
click at [199, 90] on div "Statements" at bounding box center [203, 91] width 102 height 16
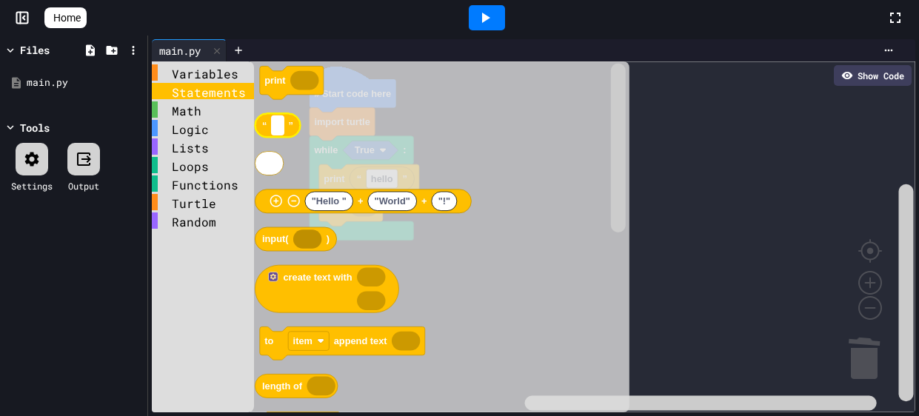
click at [281, 127] on rect "Blockly Workspace" at bounding box center [278, 125] width 12 height 19
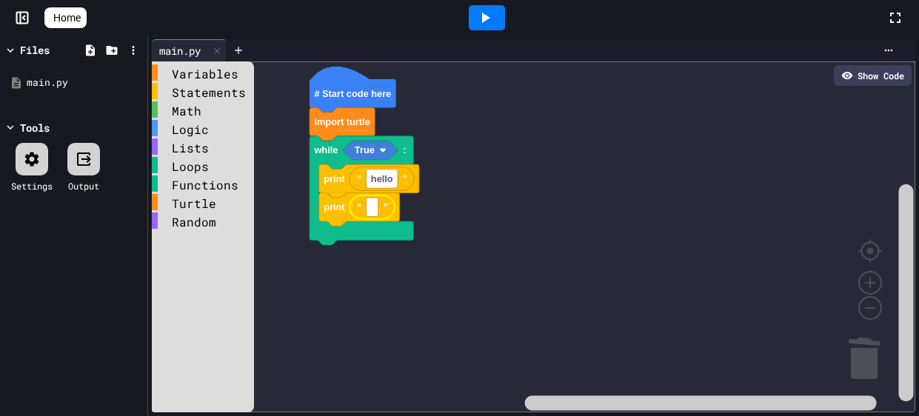
click at [365, 210] on icon "Blockly Workspace" at bounding box center [372, 208] width 45 height 24
click at [370, 206] on rect "Blockly Workspace" at bounding box center [372, 207] width 12 height 19
type input "*****"
click at [543, 262] on rect "Blockly Workspace" at bounding box center [534, 236] width 764 height 351
click at [494, 19] on icon at bounding box center [485, 18] width 18 height 18
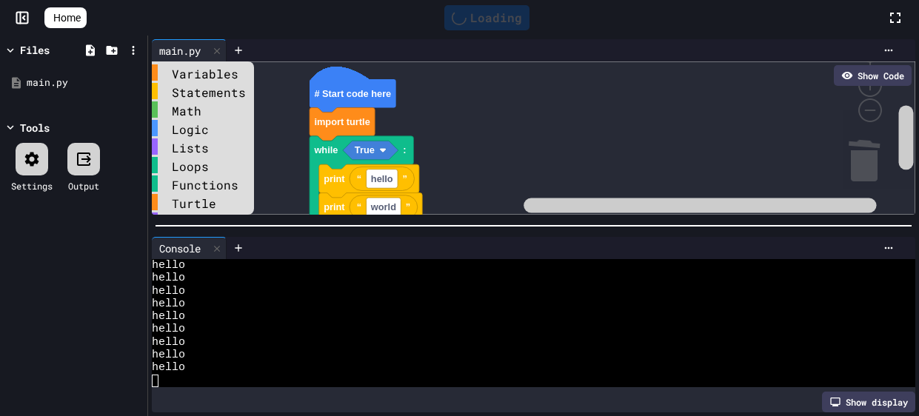
scroll to position [12786, 0]
click at [496, 19] on div "Stop" at bounding box center [487, 18] width 69 height 28
click at [212, 253] on div at bounding box center [217, 248] width 18 height 21
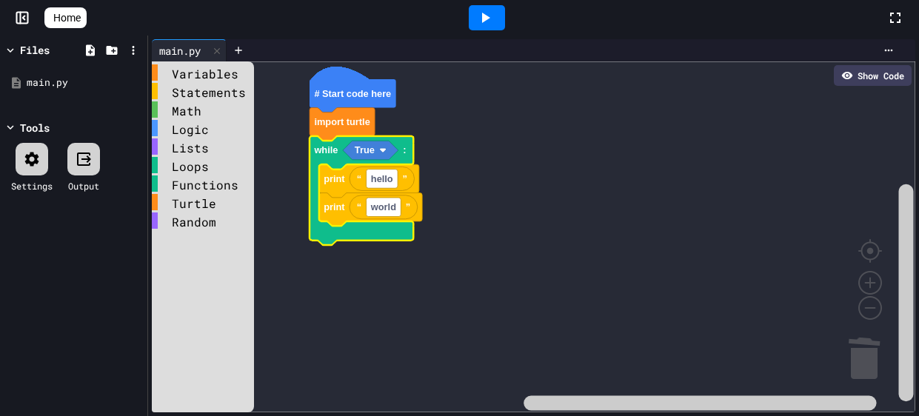
click at [370, 145] on text "True" at bounding box center [365, 150] width 20 height 11
click at [431, 152] on rect "Blockly Workspace" at bounding box center [534, 236] width 764 height 351
click at [409, 151] on icon "Blockly Workspace" at bounding box center [362, 190] width 104 height 109
click at [405, 147] on text ":" at bounding box center [404, 150] width 3 height 11
click at [404, 150] on text ":" at bounding box center [404, 150] width 3 height 11
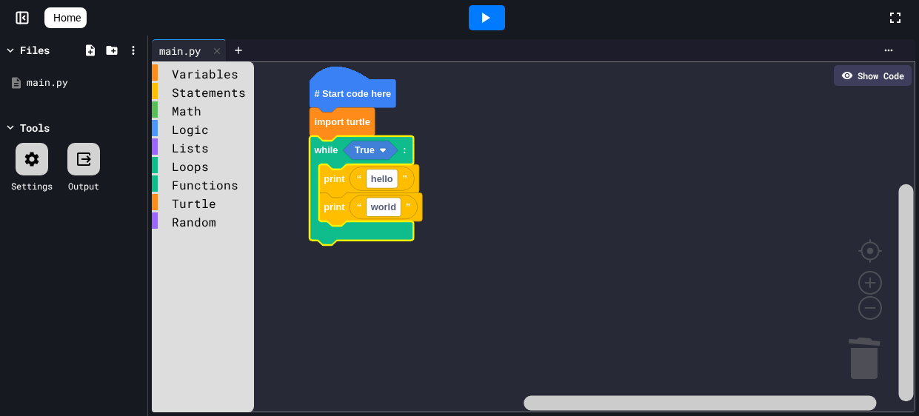
click at [491, 170] on rect "Blockly Workspace" at bounding box center [534, 236] width 764 height 351
click at [199, 161] on div "Loops" at bounding box center [203, 165] width 102 height 16
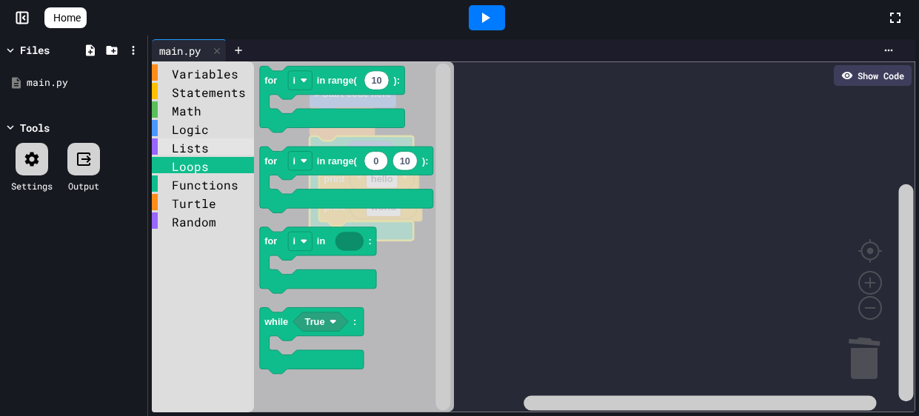
click at [213, 146] on div "Lists" at bounding box center [203, 147] width 102 height 16
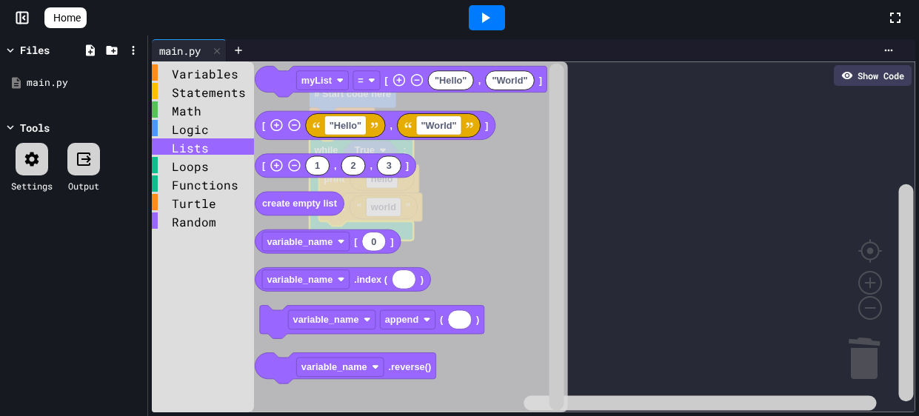
click at [224, 118] on div "Math" at bounding box center [203, 110] width 102 height 19
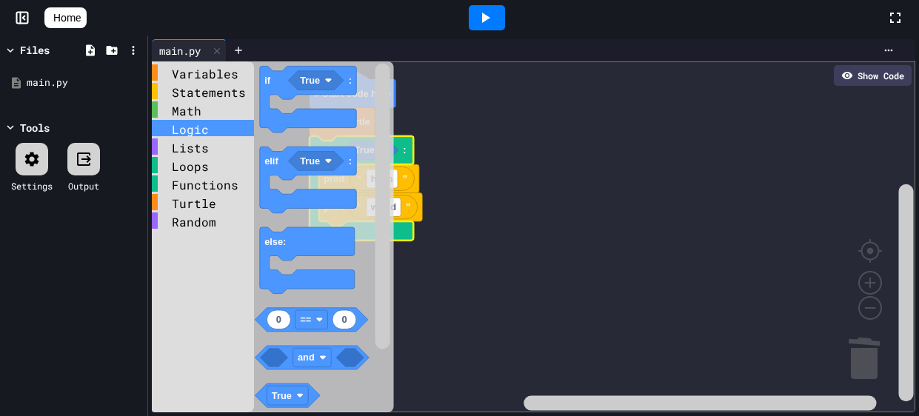
click at [219, 129] on div "Logic" at bounding box center [203, 128] width 102 height 16
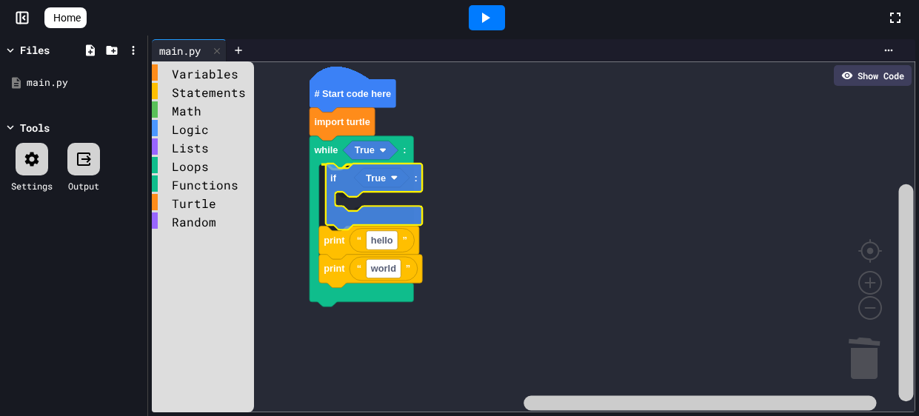
click at [329, 201] on div "Variables Statements Math Logic Lists Loops Functions Turtle Random # Start cod…" at bounding box center [534, 236] width 764 height 351
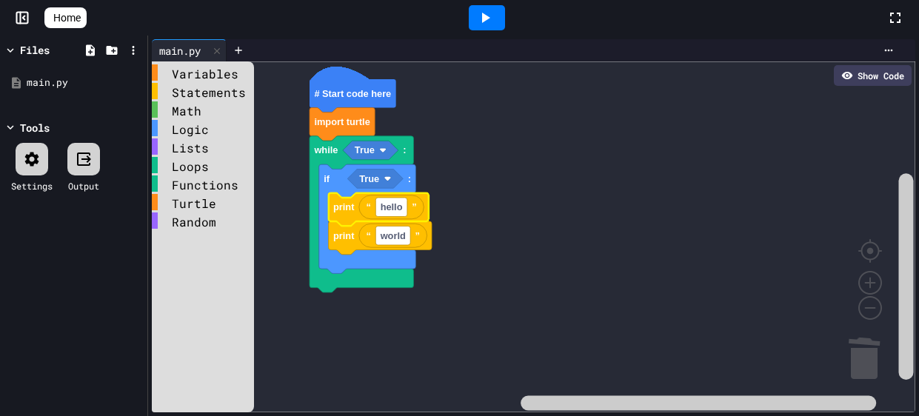
click at [503, 21] on div at bounding box center [487, 17] width 36 height 25
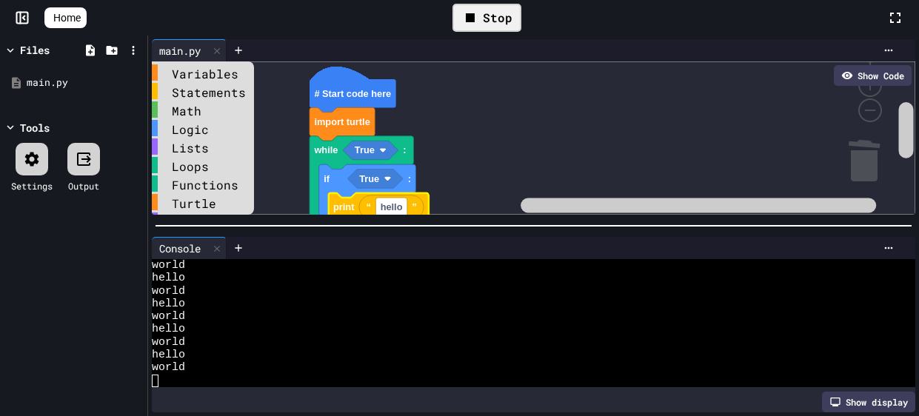
click at [503, 21] on div "Stop" at bounding box center [487, 18] width 69 height 28
click at [221, 247] on icon at bounding box center [217, 249] width 10 height 10
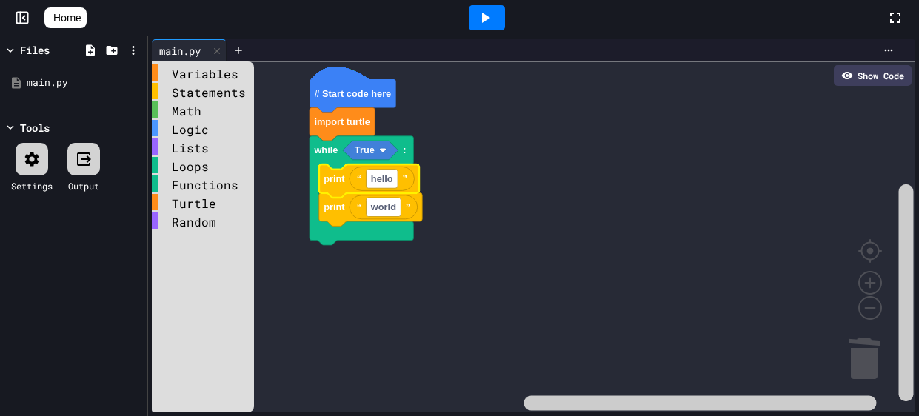
click at [684, 181] on rect "Blockly Workspace" at bounding box center [534, 236] width 764 height 351
click at [195, 186] on div "Functions" at bounding box center [203, 184] width 102 height 16
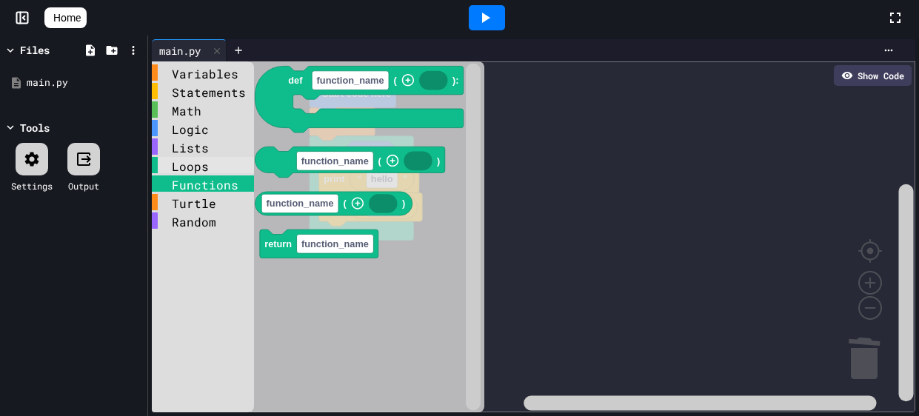
click at [213, 165] on div "Loops" at bounding box center [203, 165] width 102 height 16
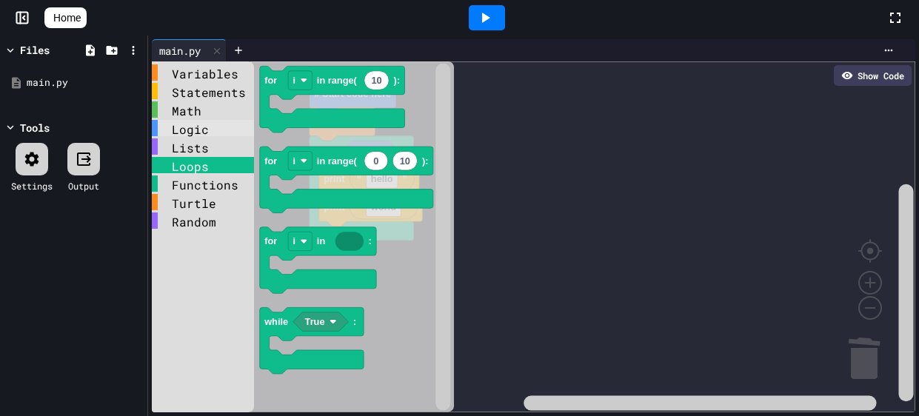
click at [190, 130] on div "Logic" at bounding box center [203, 128] width 102 height 16
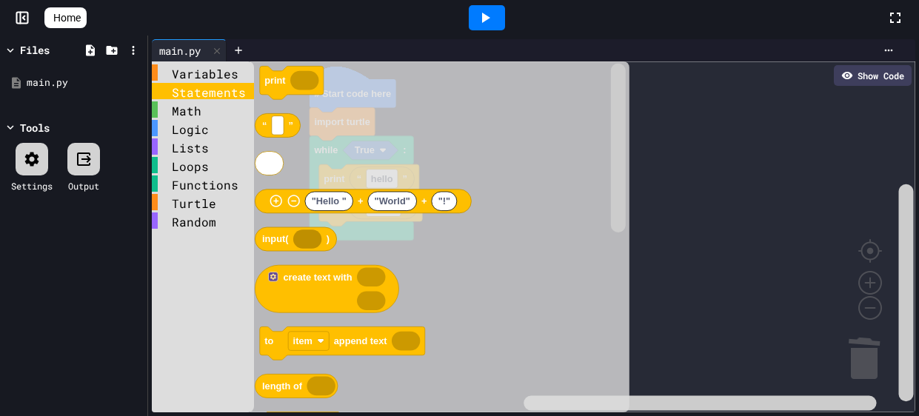
click at [214, 96] on div "Statements" at bounding box center [203, 91] width 102 height 16
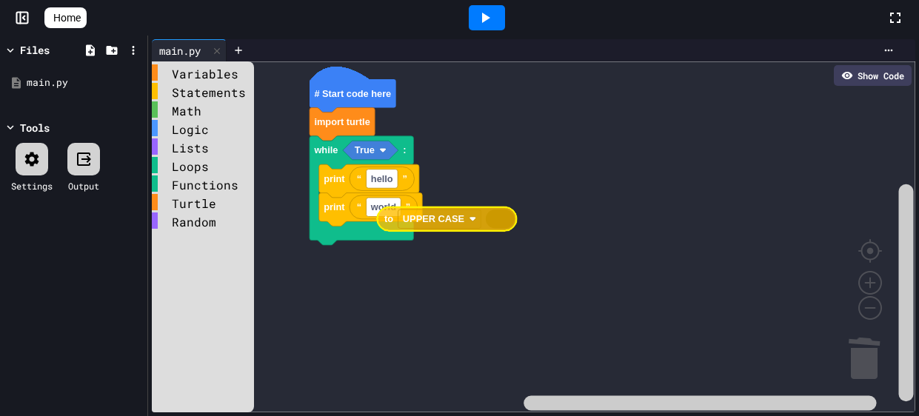
click at [387, 210] on div "Variables Statements Math Logic Lists Loops Functions Turtle Random # Start cod…" at bounding box center [534, 236] width 764 height 351
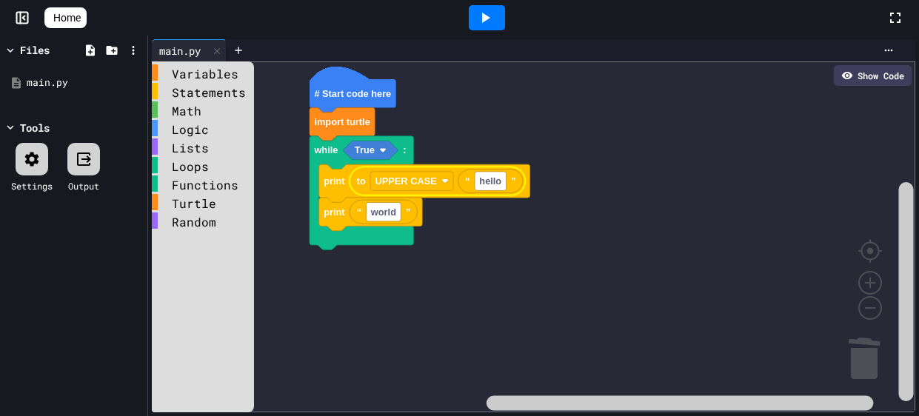
click at [494, 10] on icon at bounding box center [485, 18] width 18 height 18
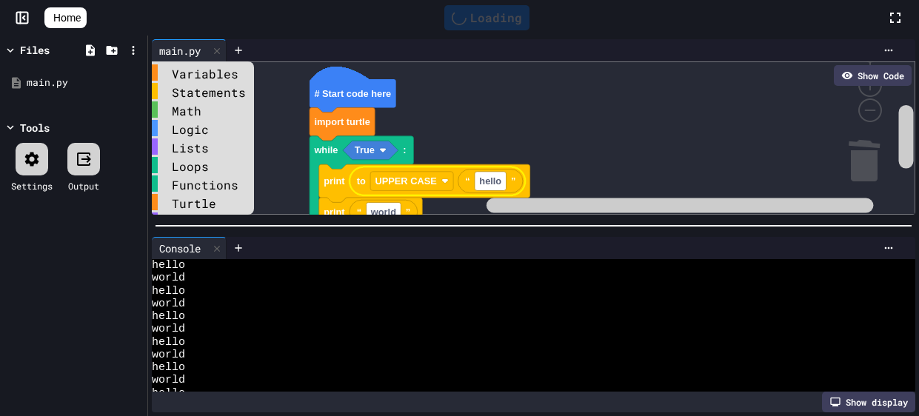
scroll to position [12786, 0]
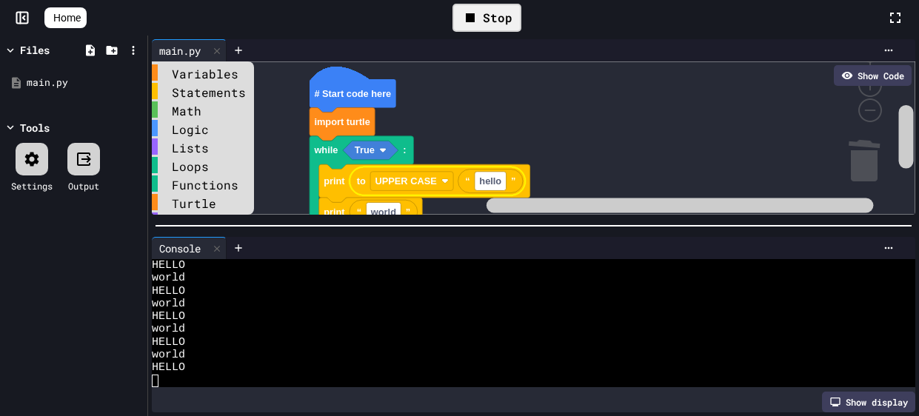
click at [498, 19] on div "Stop" at bounding box center [487, 18] width 69 height 28
click at [483, 152] on rect "Blockly Workspace" at bounding box center [534, 137] width 764 height 153
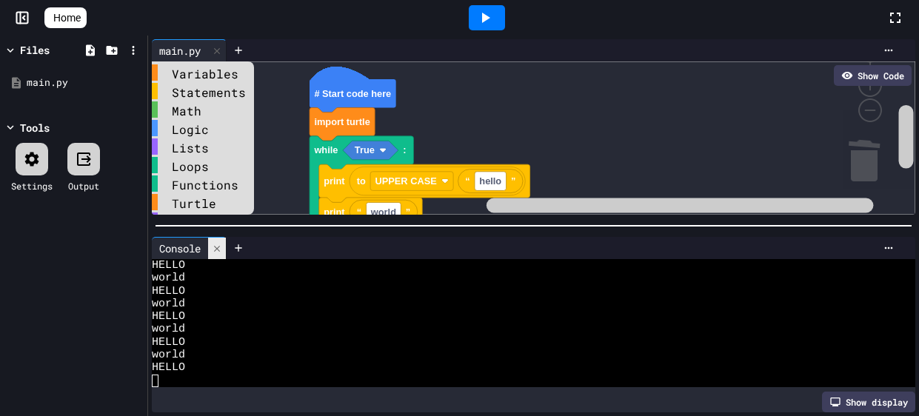
click at [219, 248] on icon at bounding box center [217, 248] width 6 height 6
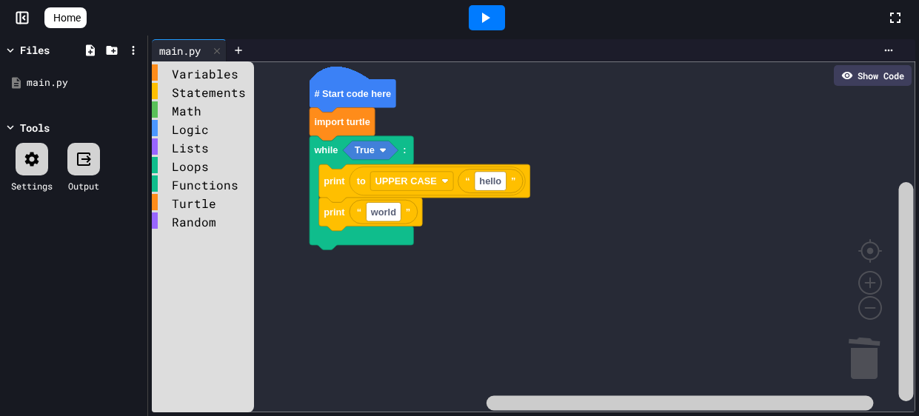
click at [484, 26] on icon at bounding box center [485, 18] width 18 height 18
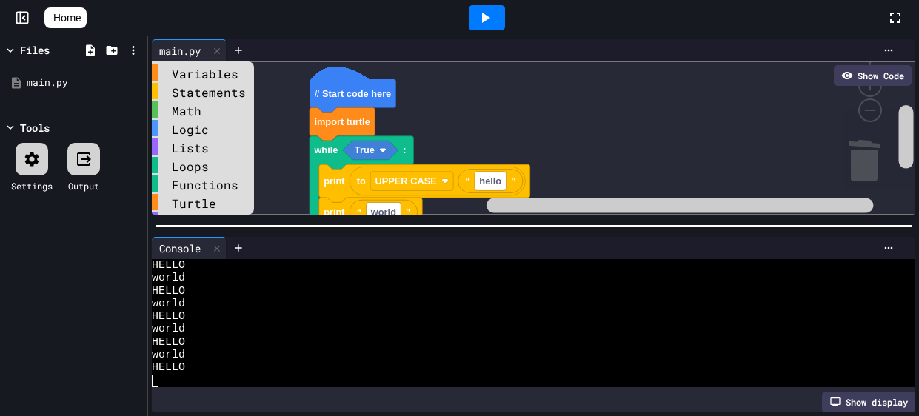
click at [485, 25] on icon at bounding box center [485, 18] width 18 height 18
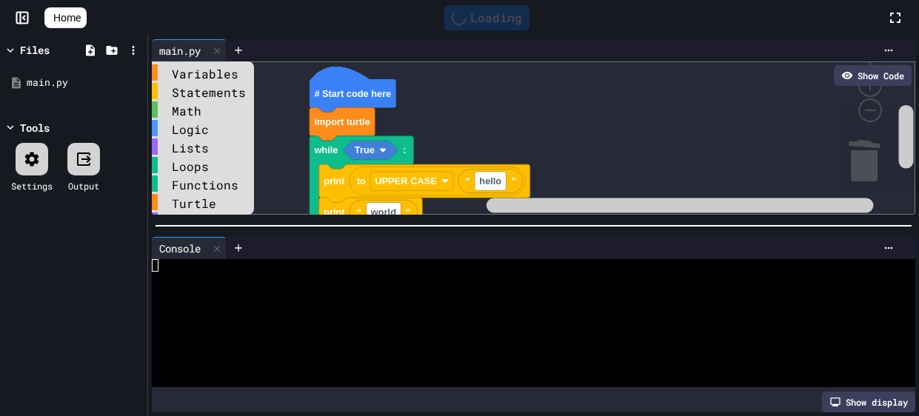
scroll to position [0, 0]
click at [485, 25] on div "Loading" at bounding box center [486, 17] width 85 height 25
click at [486, 21] on icon at bounding box center [485, 18] width 18 height 18
click at [486, 21] on div "Stop" at bounding box center [487, 18] width 69 height 28
click at [216, 244] on icon at bounding box center [217, 249] width 10 height 10
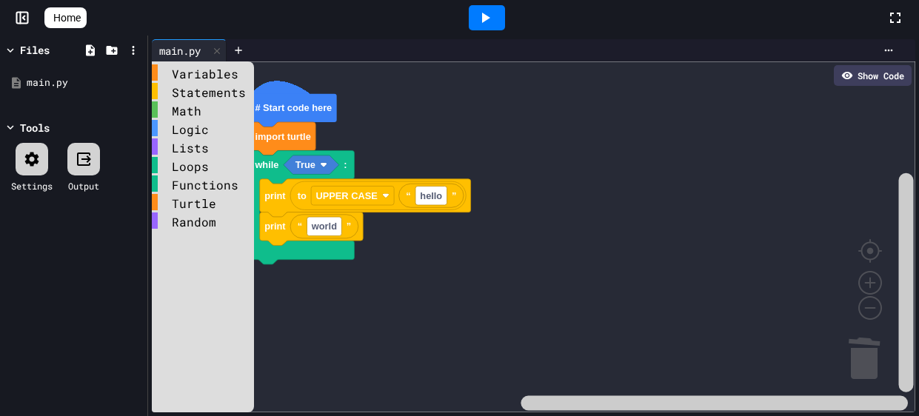
click at [201, 93] on div "Variables Statements Math Logic Lists Loops Functions Turtle Random # Start cod…" at bounding box center [534, 236] width 764 height 351
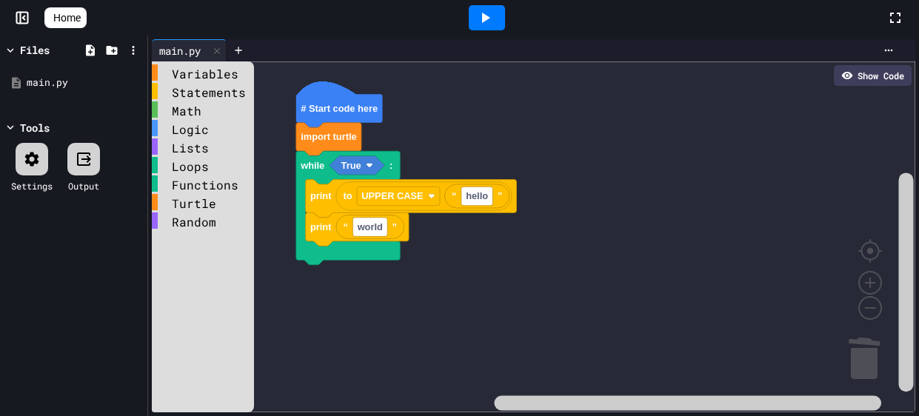
click at [367, 99] on icon "Blockly Workspace" at bounding box center [339, 110] width 87 height 33
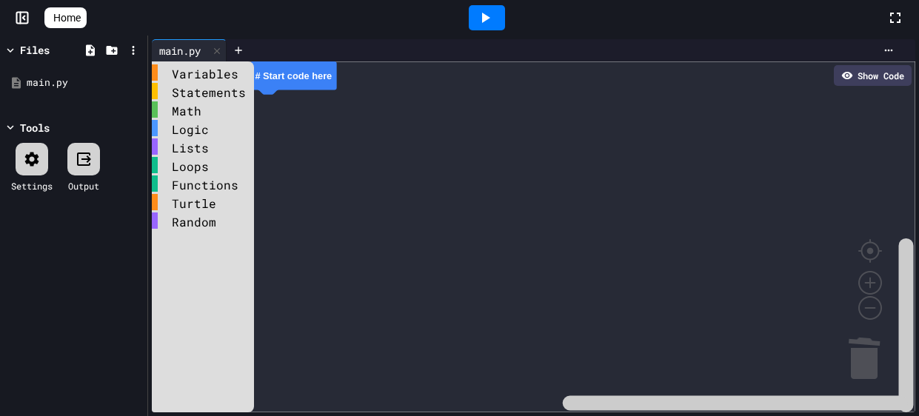
click at [230, 0] on html "We are updating our servers at 9:30PM EST on 9/19/2025. JuiceMind should contin…" at bounding box center [459, 208] width 919 height 416
click at [216, 23] on div "Home Files main.py Tools Settings Output main.py Show Code Variables Statements…" at bounding box center [459, 208] width 919 height 416
click at [74, 6] on div "Home" at bounding box center [459, 18] width 919 height 36
click at [76, 18] on span "Home" at bounding box center [66, 17] width 27 height 15
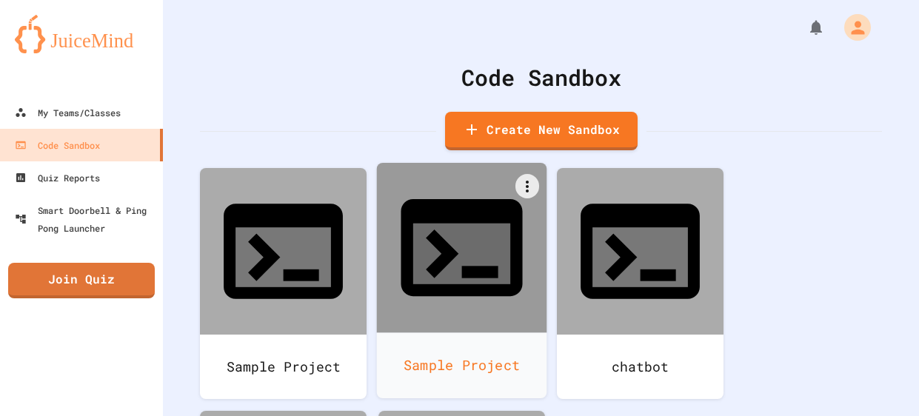
scroll to position [96, 0]
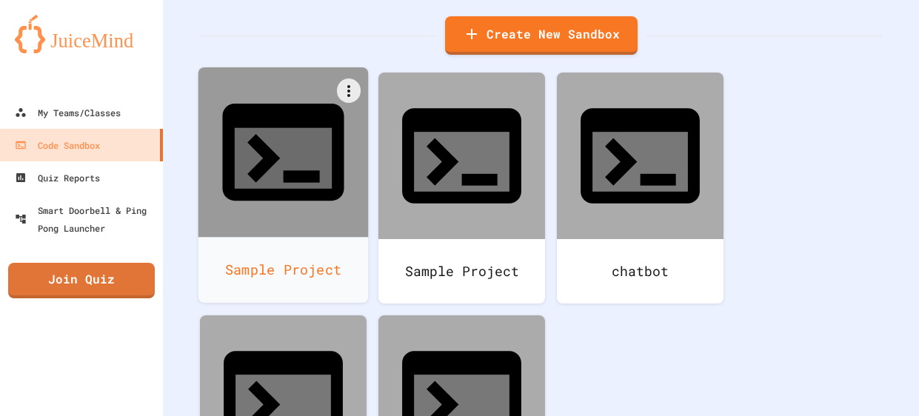
click at [271, 237] on div "Sample Project" at bounding box center [284, 270] width 170 height 66
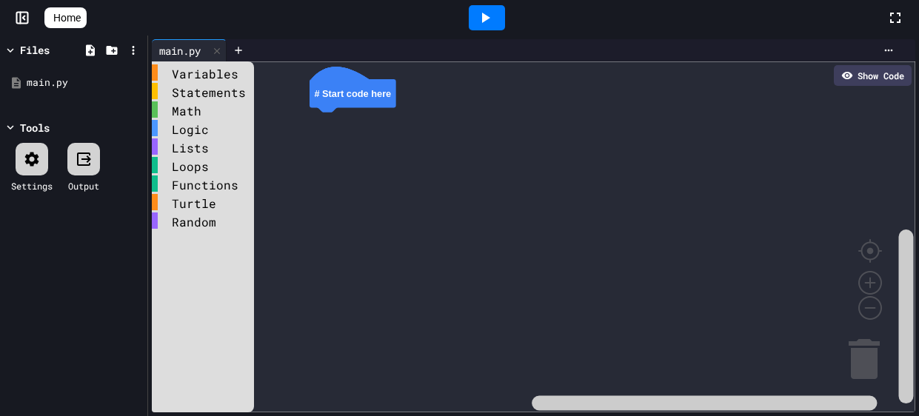
click at [81, 23] on span "Home" at bounding box center [66, 17] width 27 height 15
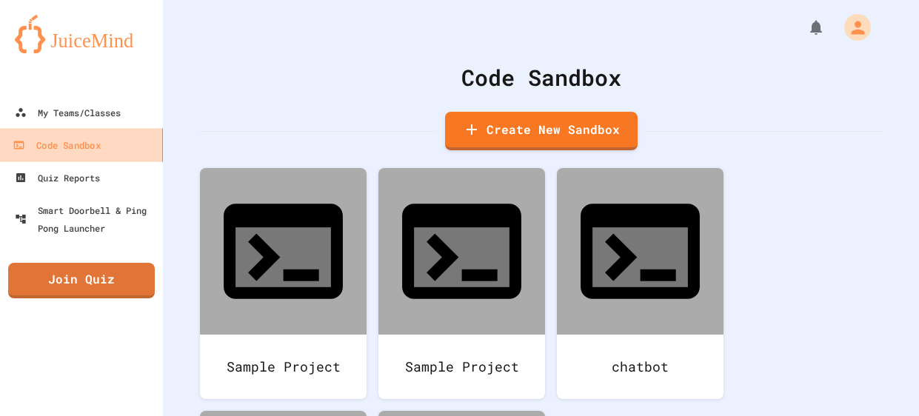
click at [80, 130] on link "Code Sandbox" at bounding box center [82, 144] width 168 height 33
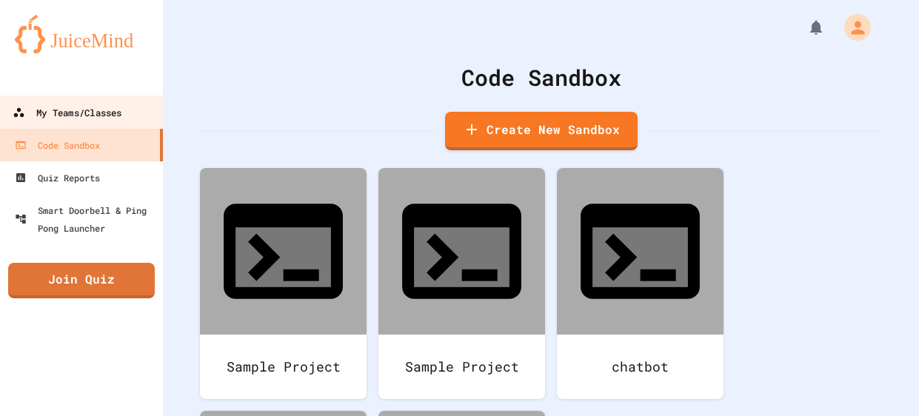
click at [92, 121] on link "My Teams/Classes" at bounding box center [82, 112] width 168 height 33
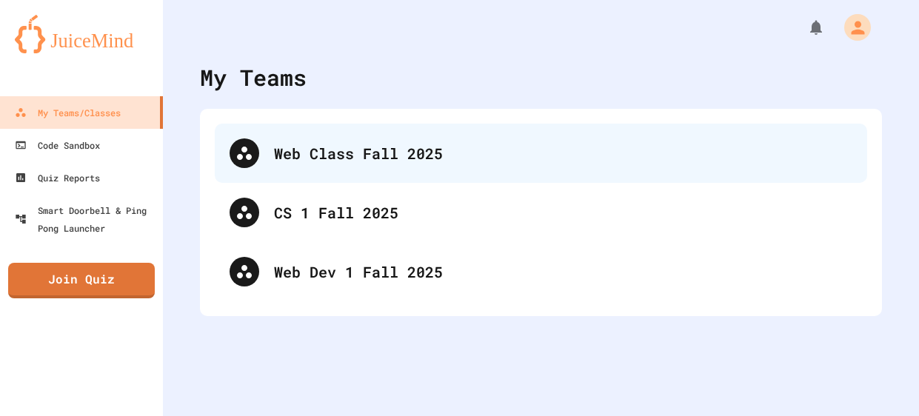
click at [430, 159] on div "Web Class Fall 2025" at bounding box center [563, 153] width 579 height 22
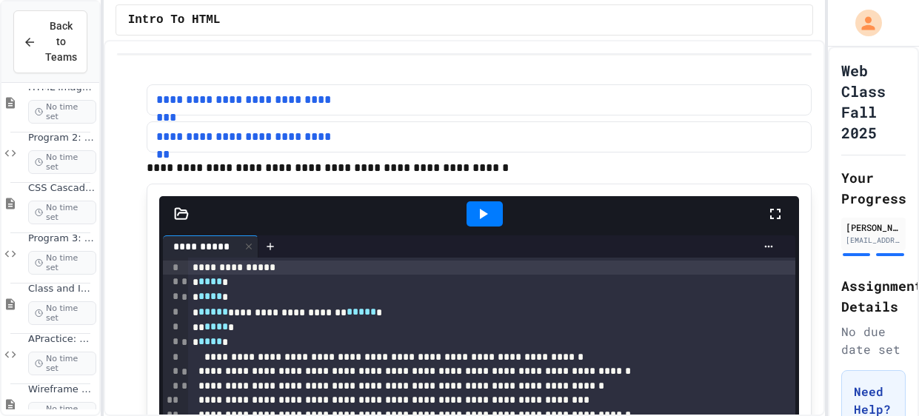
scroll to position [141, 0]
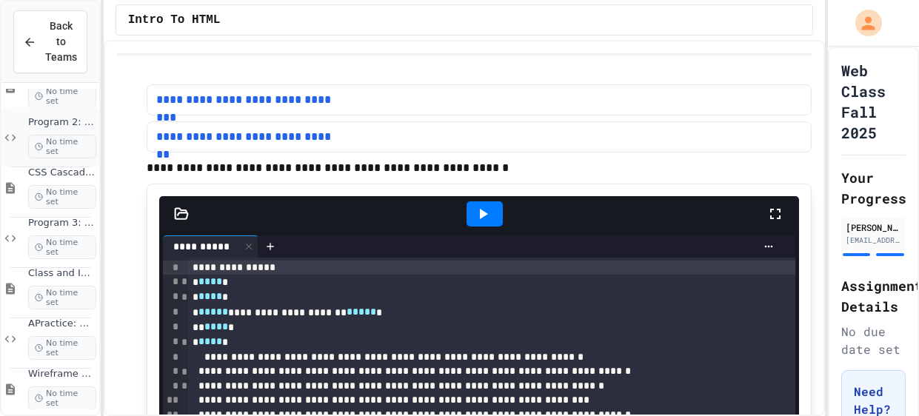
click at [61, 137] on span "No time set" at bounding box center [62, 147] width 68 height 24
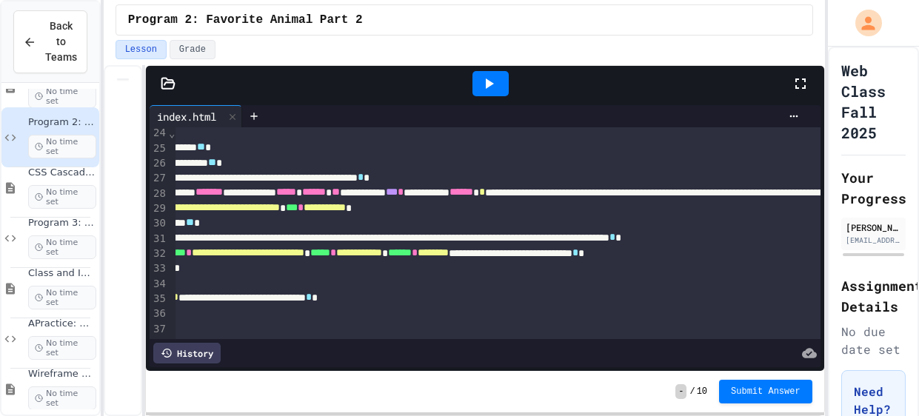
scroll to position [349, 0]
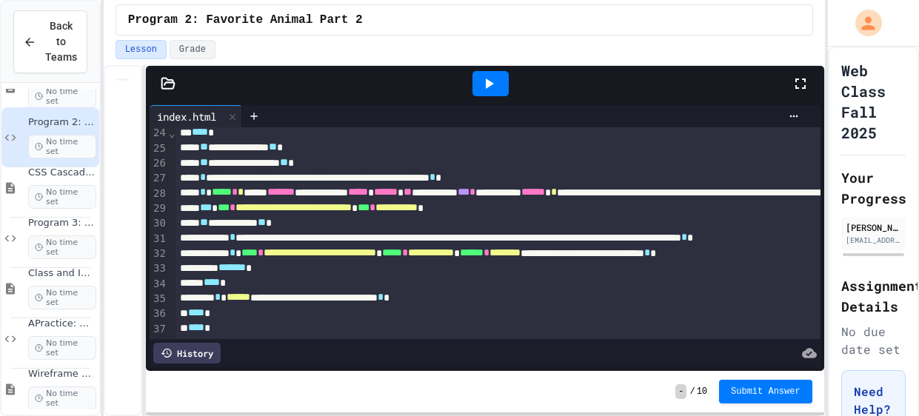
click at [497, 93] on div at bounding box center [491, 83] width 36 height 25
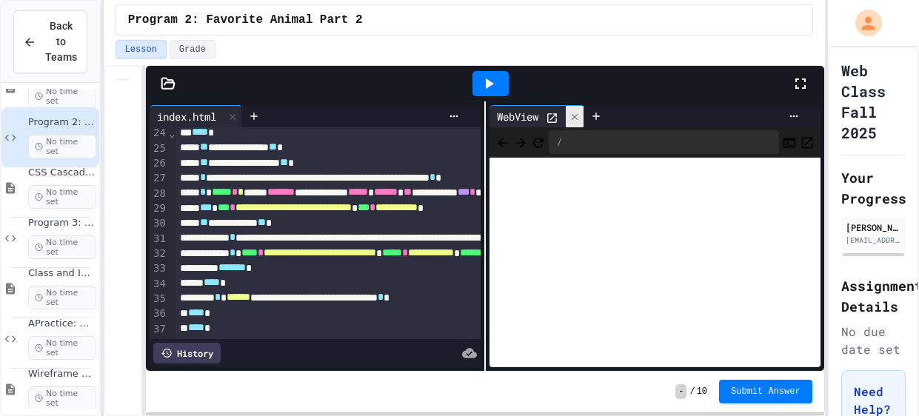
click at [568, 113] on div at bounding box center [575, 116] width 18 height 21
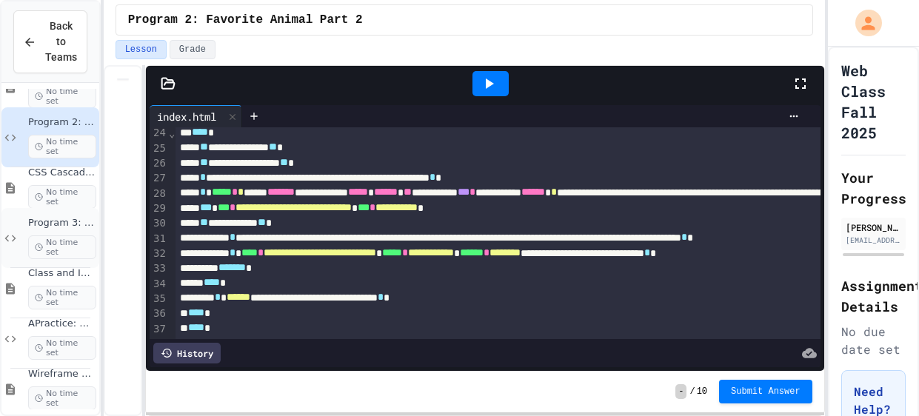
click at [89, 226] on span "Program 3: Favorite Animal 3.0" at bounding box center [62, 223] width 68 height 13
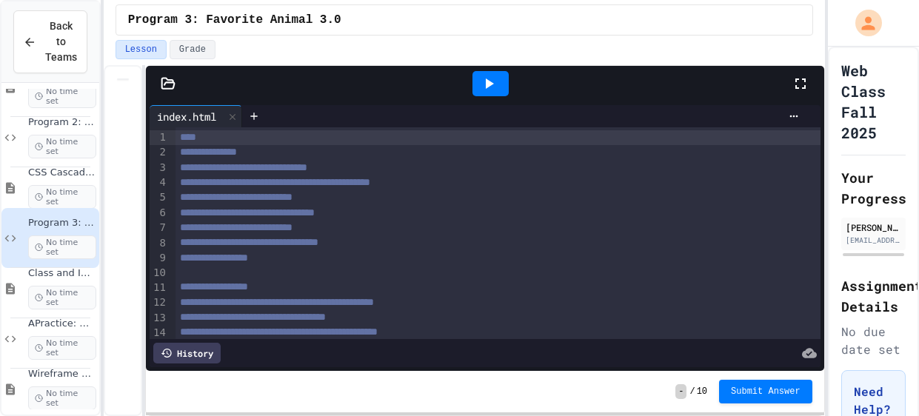
click at [484, 90] on icon at bounding box center [489, 84] width 18 height 18
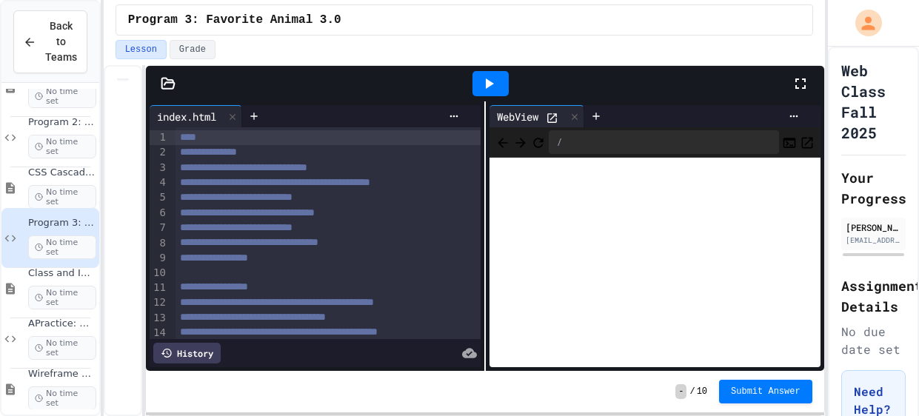
click at [553, 112] on icon at bounding box center [552, 118] width 13 height 13
click at [67, 300] on div "Class and Id Selectors, more tags, links No time set" at bounding box center [50, 289] width 98 height 60
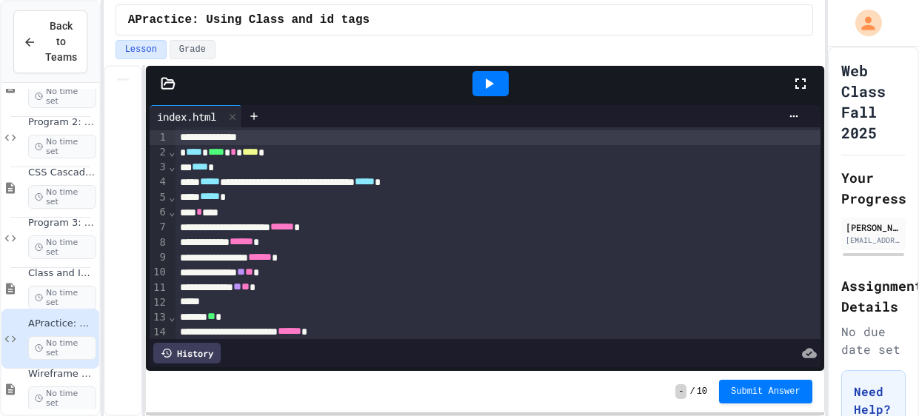
click at [487, 73] on div at bounding box center [491, 83] width 36 height 25
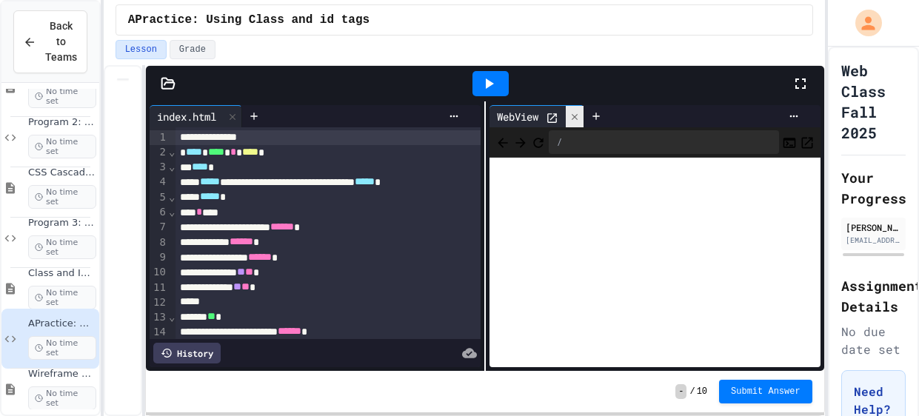
click at [570, 113] on div at bounding box center [575, 116] width 18 height 21
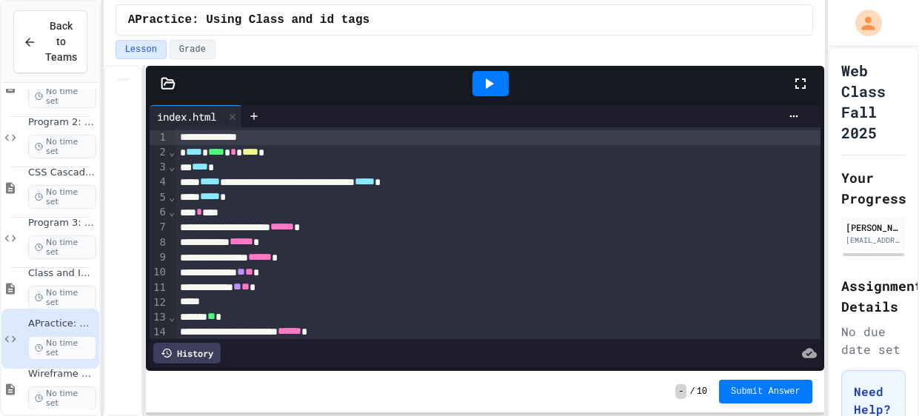
click at [195, 356] on div "History" at bounding box center [186, 353] width 67 height 21
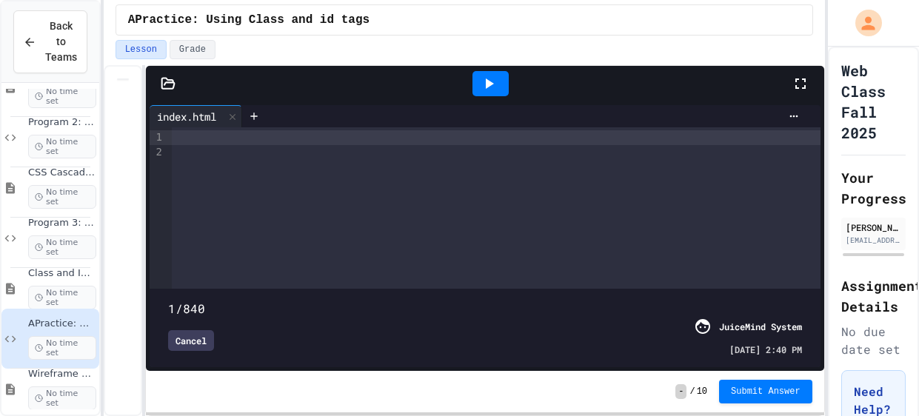
drag, startPoint x: 361, startPoint y: 289, endPoint x: 168, endPoint y: 291, distance: 192.6
click at [168, 300] on span at bounding box center [485, 300] width 634 height 0
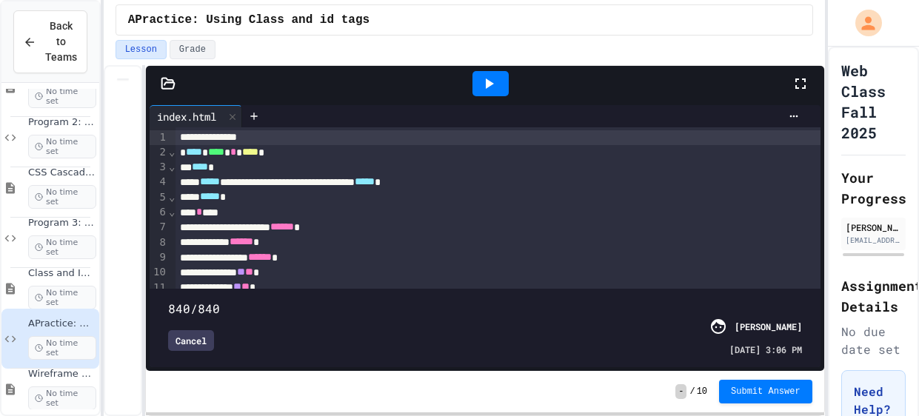
drag, startPoint x: 169, startPoint y: 288, endPoint x: 919, endPoint y: 266, distance: 749.9
click at [919, 266] on div "**********" at bounding box center [459, 208] width 919 height 416
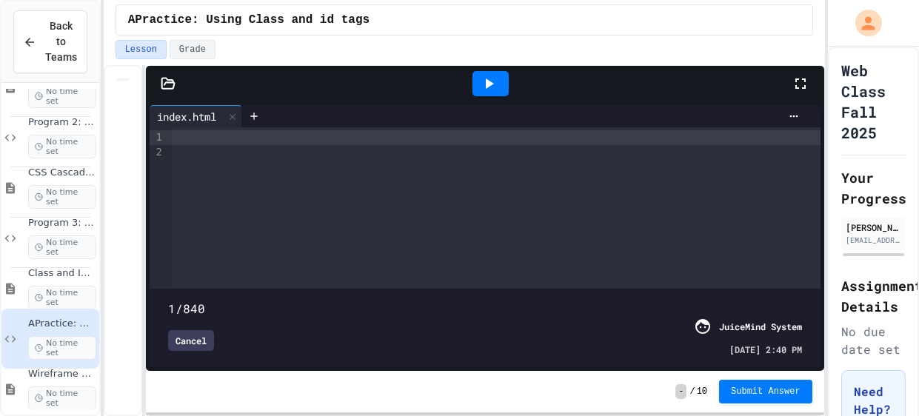
drag, startPoint x: 799, startPoint y: 287, endPoint x: 164, endPoint y: 298, distance: 634.9
click at [168, 301] on span at bounding box center [168, 301] width 0 height 0
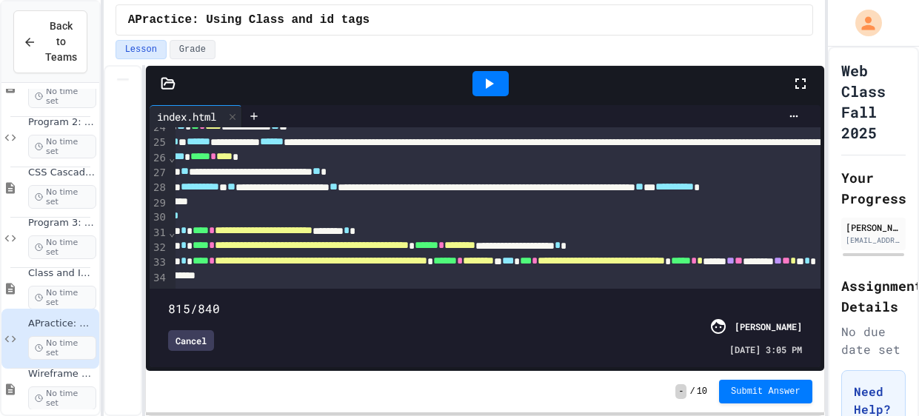
scroll to position [375, 1]
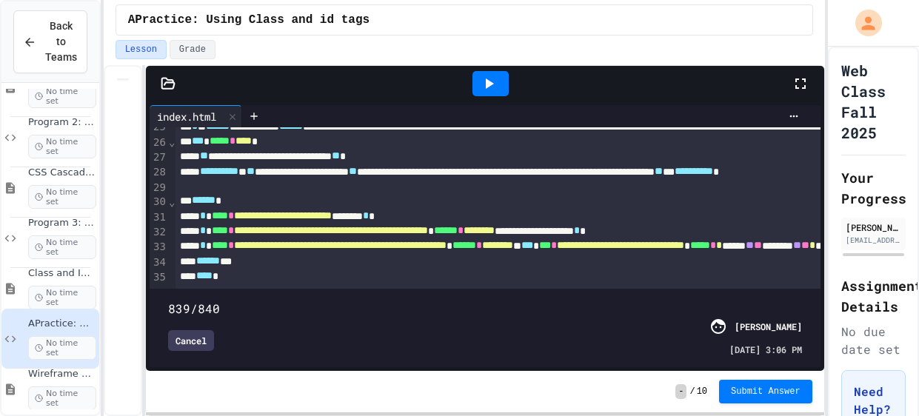
type input "***"
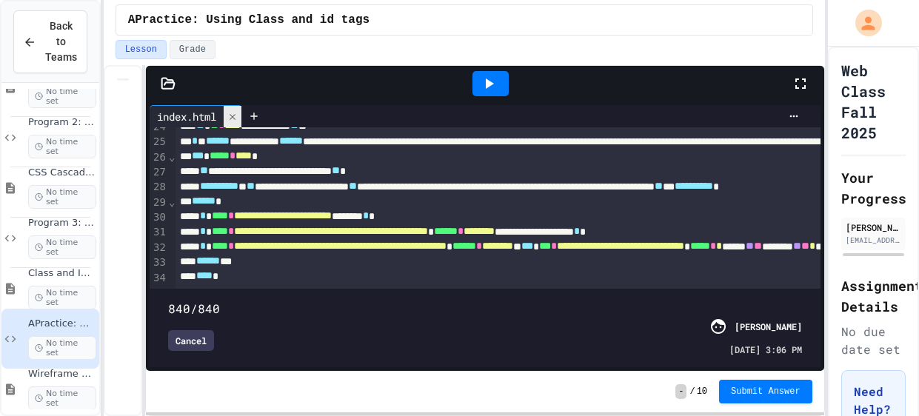
click at [230, 114] on icon at bounding box center [232, 117] width 10 height 10
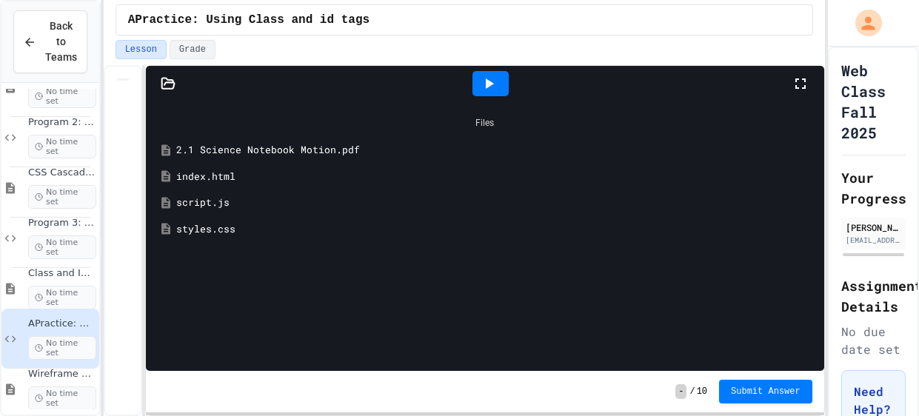
click at [194, 180] on div "index.html" at bounding box center [495, 177] width 639 height 15
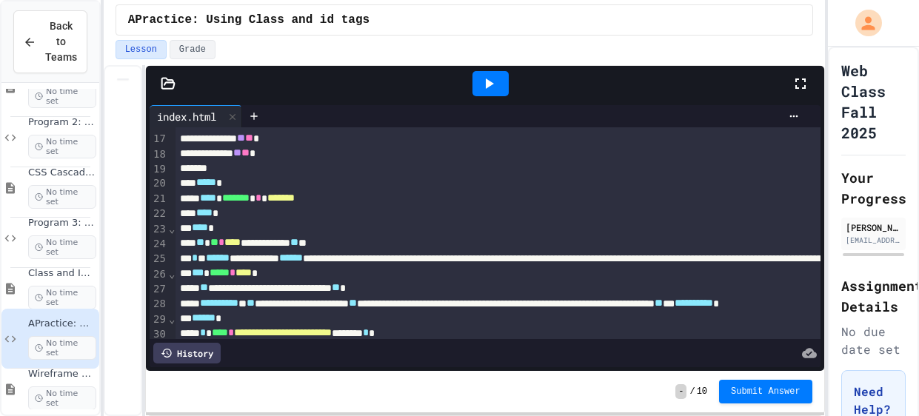
scroll to position [304, 0]
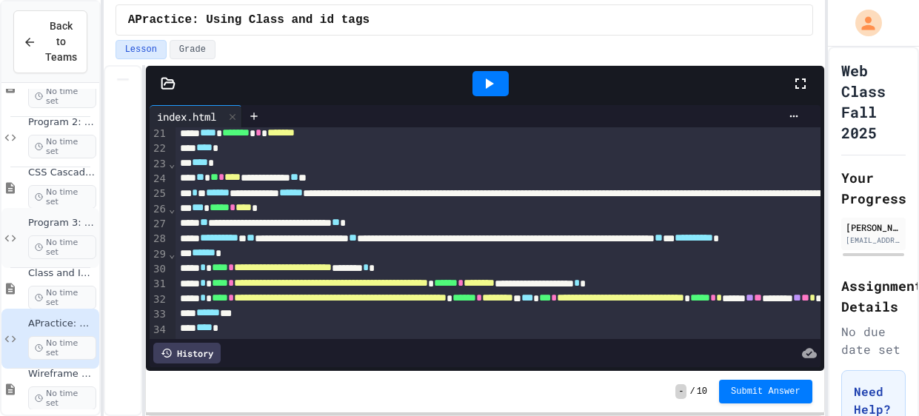
click at [39, 236] on span "No time set" at bounding box center [62, 248] width 68 height 24
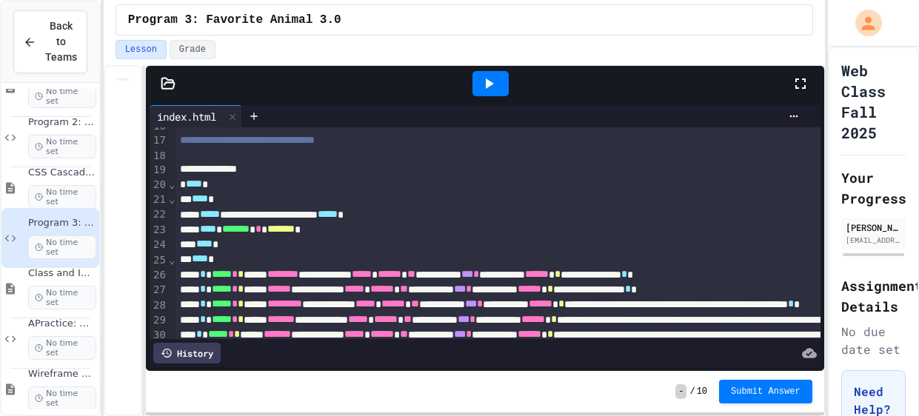
scroll to position [379, 0]
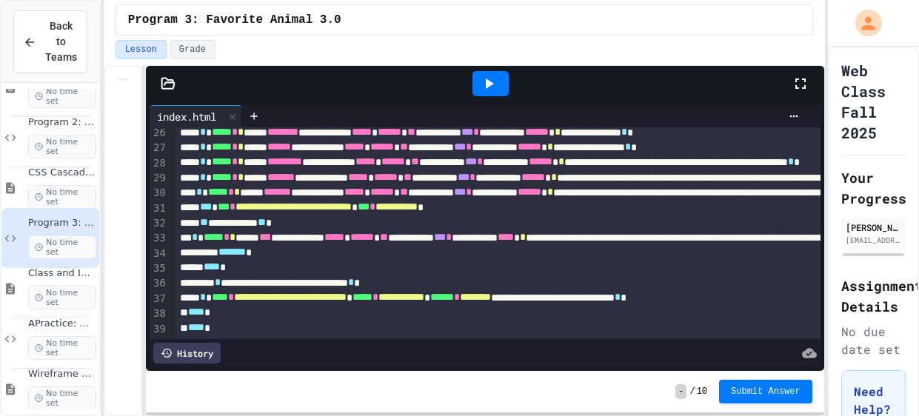
click at [493, 86] on icon at bounding box center [489, 84] width 18 height 18
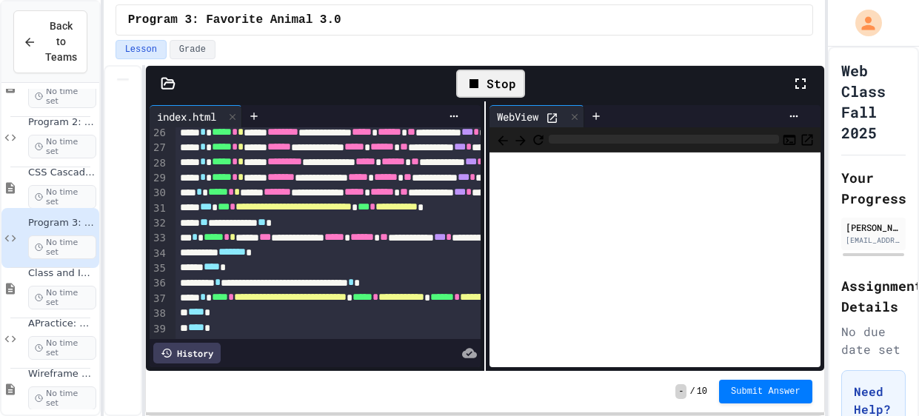
click at [555, 116] on icon at bounding box center [552, 118] width 13 height 13
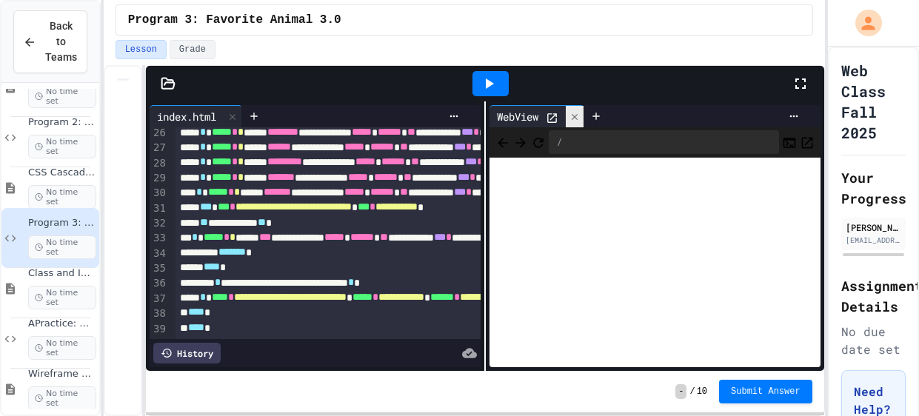
click at [579, 115] on icon at bounding box center [575, 117] width 10 height 10
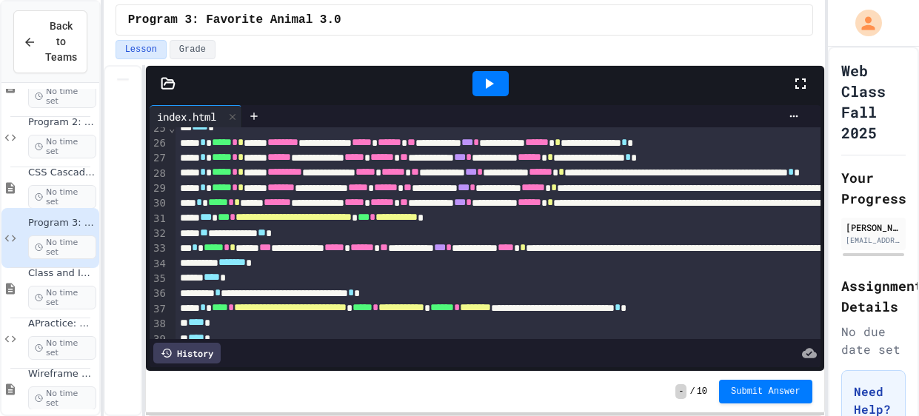
scroll to position [370, 0]
